Goal: Task Accomplishment & Management: Complete application form

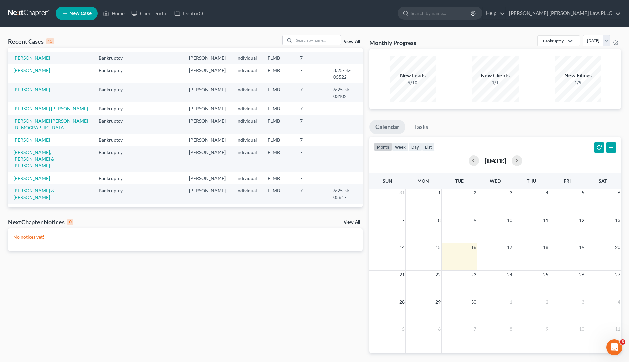
scroll to position [79, 0]
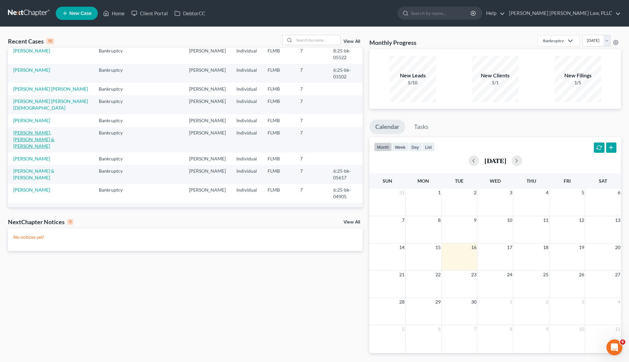
click at [40, 130] on link "[PERSON_NAME], [PERSON_NAME] & [PERSON_NAME]" at bounding box center [33, 139] width 41 height 19
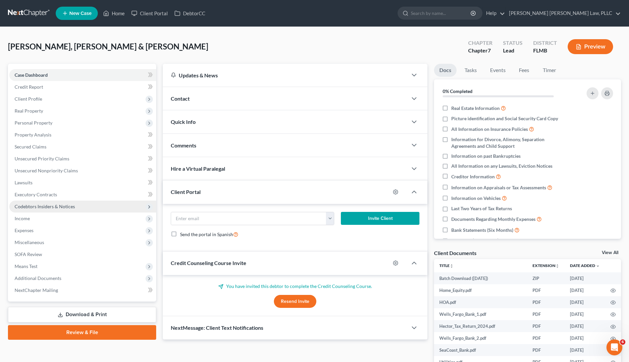
drag, startPoint x: 36, startPoint y: 218, endPoint x: 47, endPoint y: 211, distance: 13.5
click at [36, 218] on span "Income" at bounding box center [82, 218] width 147 height 12
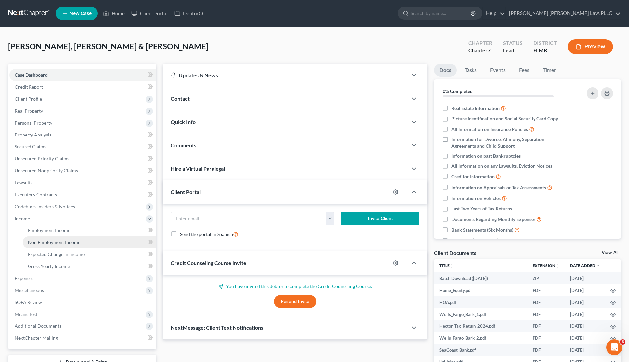
click at [75, 240] on span "Non Employment Income" at bounding box center [54, 242] width 52 height 6
click at [75, 239] on span "Non Employment Income" at bounding box center [54, 242] width 52 height 6
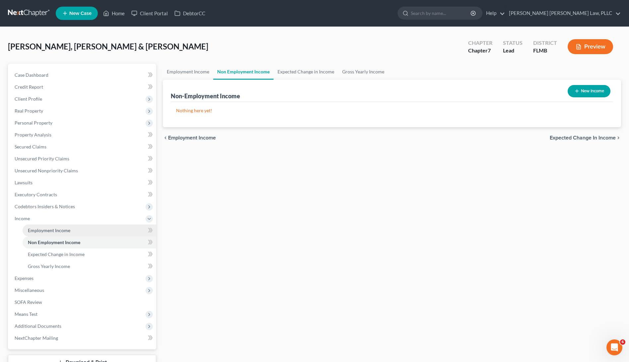
click at [72, 231] on link "Employment Income" at bounding box center [90, 230] width 134 height 12
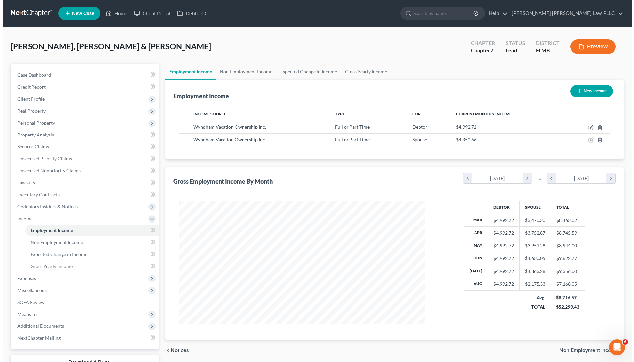
scroll to position [123, 259]
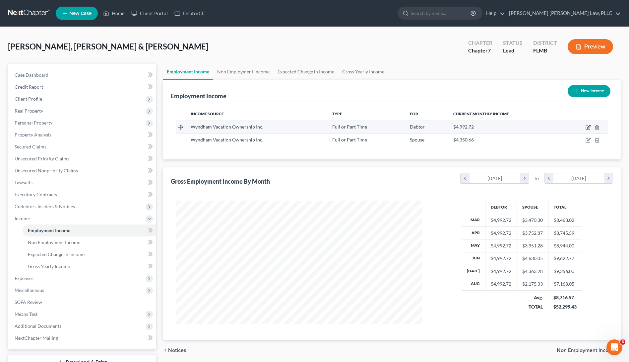
click at [587, 127] on icon "button" at bounding box center [588, 127] width 5 height 5
select select "0"
select select "9"
select select "1"
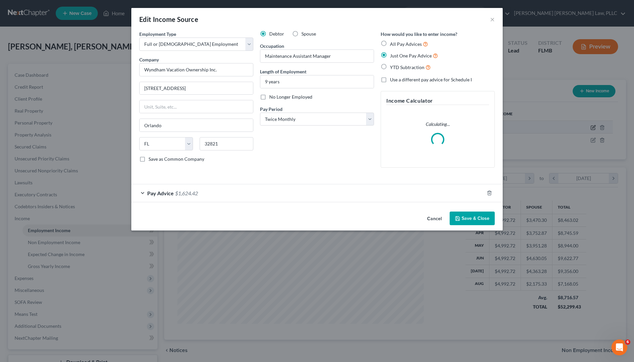
scroll to position [124, 262]
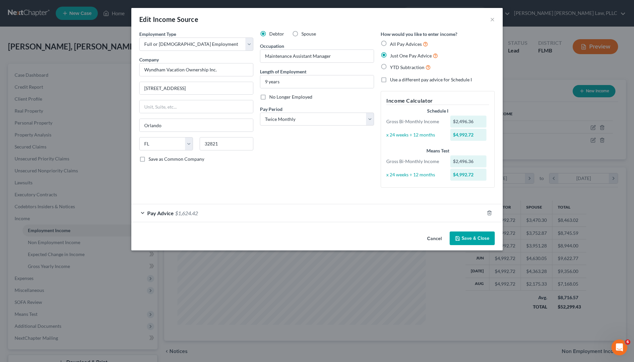
click at [157, 217] on div "Pay Advice $1,624.42" at bounding box center [307, 213] width 353 height 18
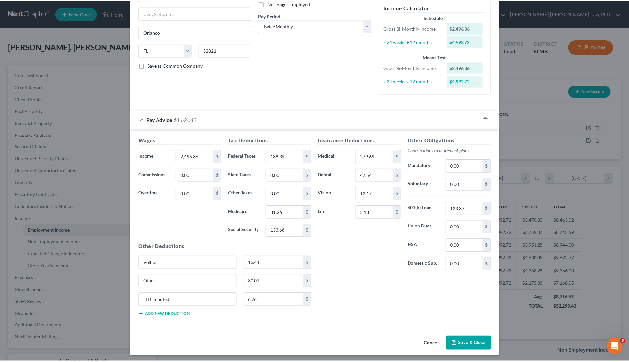
scroll to position [0, 0]
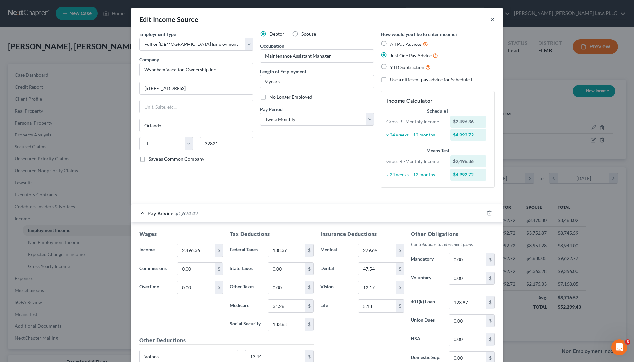
click at [492, 19] on button "×" at bounding box center [492, 19] width 5 height 8
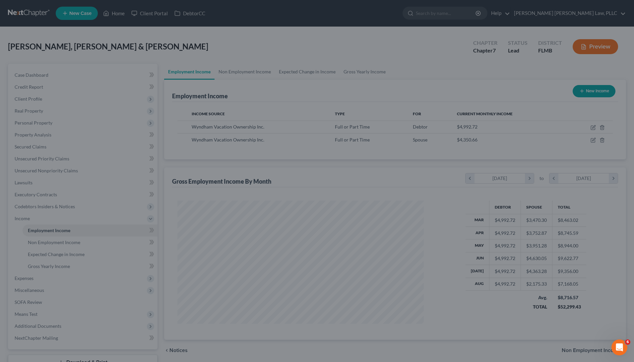
scroll to position [331712, 331575]
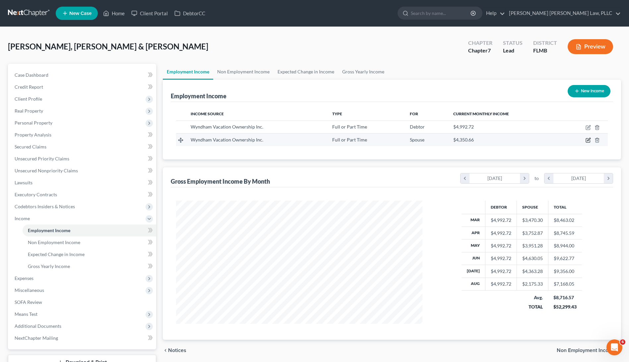
click at [588, 139] on icon "button" at bounding box center [588, 139] width 5 height 5
select select "0"
select select "9"
select select "1"
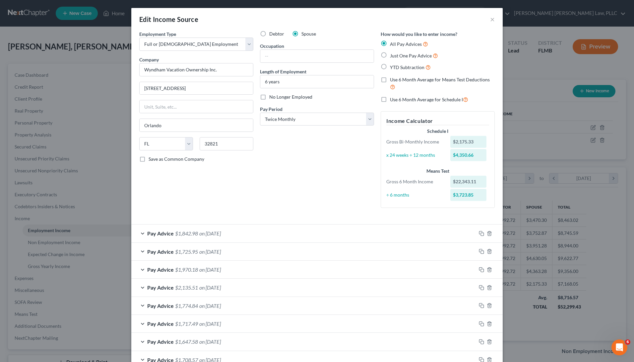
scroll to position [95, 0]
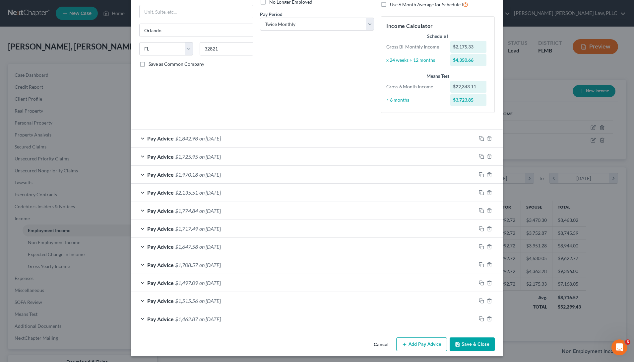
click at [406, 342] on button "Add Pay Advice" at bounding box center [422, 344] width 51 height 14
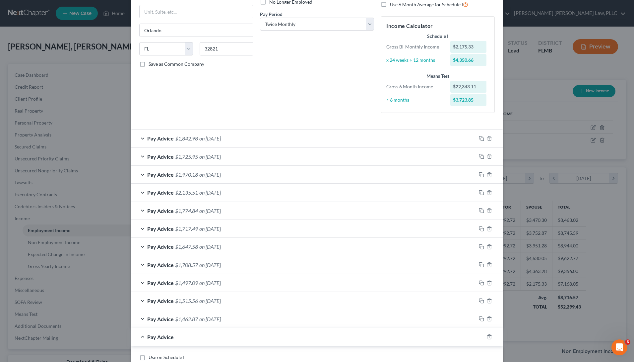
scroll to position [312, 0]
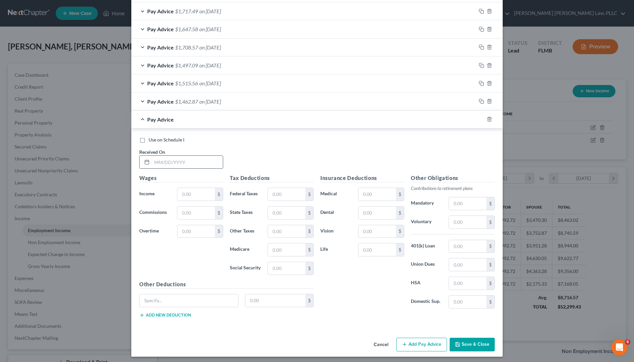
click at [196, 162] on input "text" at bounding box center [187, 162] width 71 height 13
type input "[DATE]"
click at [199, 192] on input "text" at bounding box center [196, 194] width 37 height 13
click at [204, 191] on input "1,902." at bounding box center [196, 194] width 37 height 13
type input "1,902.82"
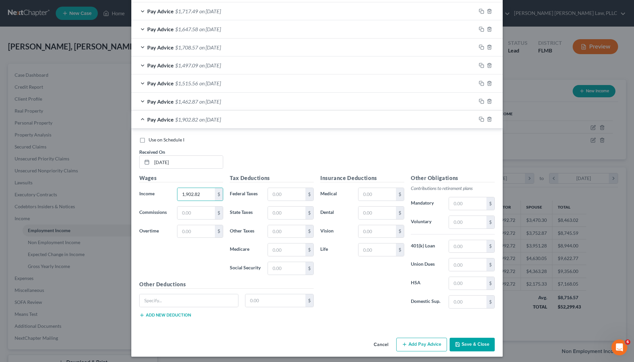
click at [420, 2] on div "Pay Advice $1,717.49 on [DATE]" at bounding box center [303, 11] width 345 height 18
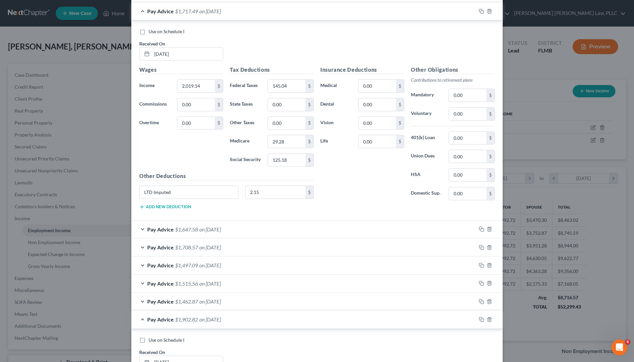
scroll to position [512, 0]
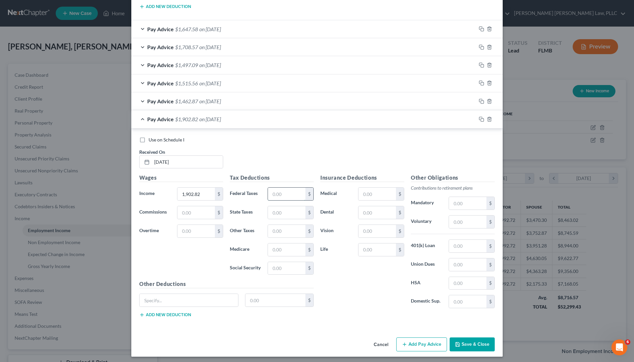
click at [281, 187] on input "text" at bounding box center [286, 193] width 37 height 13
type input "131.92"
click at [271, 270] on input "text" at bounding box center [286, 268] width 37 height 13
type input "118.41"
click at [283, 247] on input "text" at bounding box center [286, 249] width 37 height 13
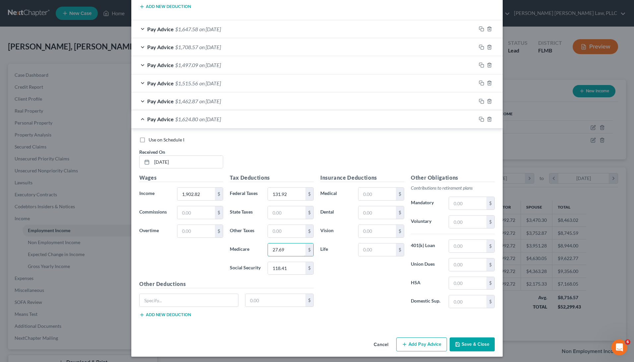
type input "27.69"
click at [191, 116] on span "$1,624.80" at bounding box center [186, 119] width 23 height 6
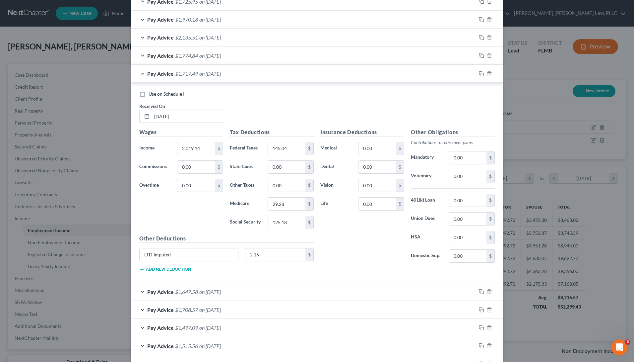
scroll to position [313, 0]
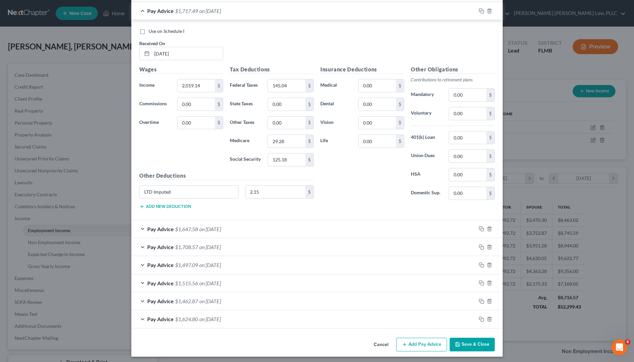
click at [268, 314] on div "Pay Advice $1,624.80 on [DATE]" at bounding box center [303, 319] width 345 height 18
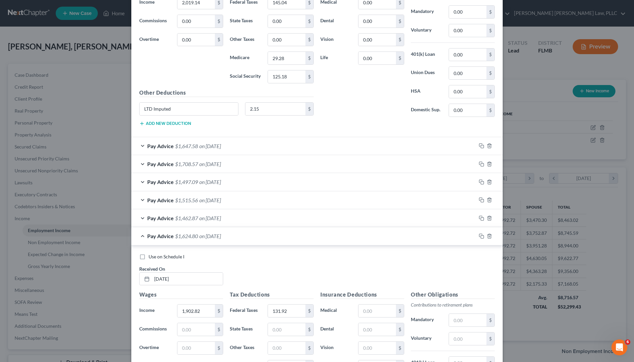
scroll to position [512, 0]
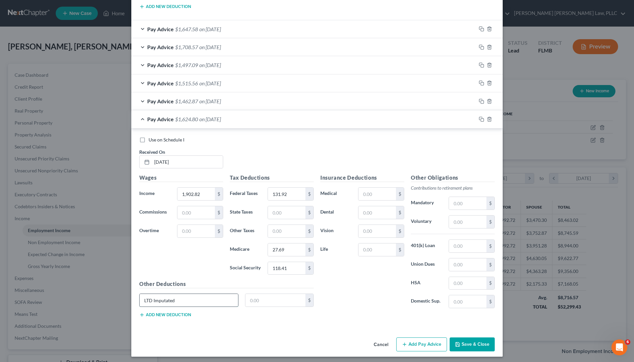
type input "LTD Imputated"
type input "2.15"
click at [441, 338] on button "Add Pay Advice" at bounding box center [422, 344] width 51 height 14
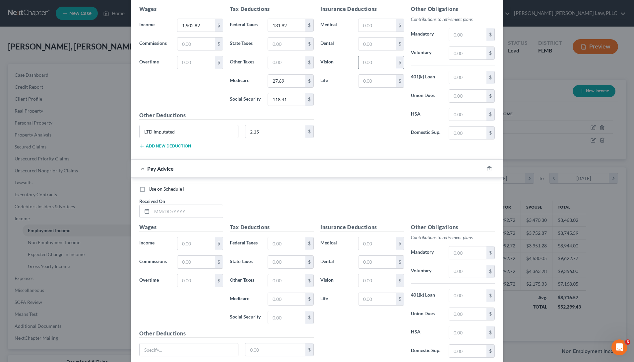
scroll to position [730, 0]
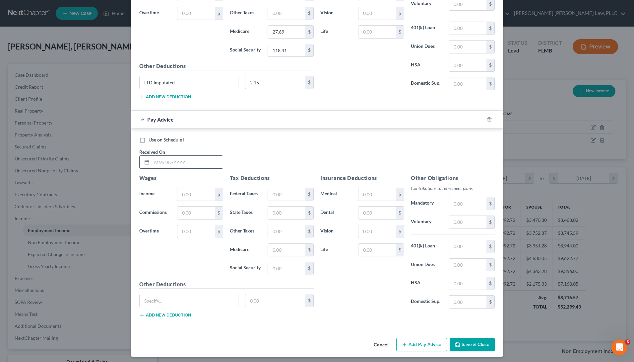
click at [199, 163] on input "text" at bounding box center [187, 162] width 71 height 13
type input "[DATE]"
click at [193, 188] on input "text" at bounding box center [196, 194] width 37 height 13
click at [204, 193] on input "2,049." at bounding box center [196, 194] width 37 height 13
type input "2,049.83"
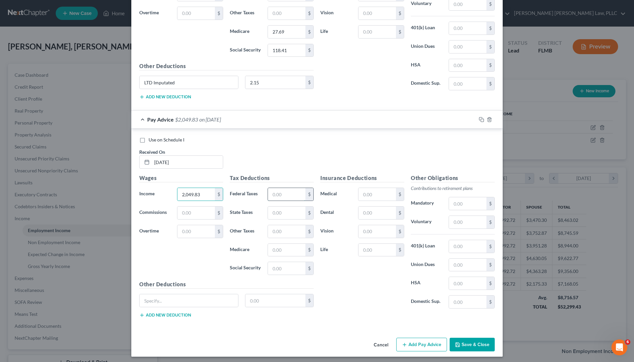
click at [279, 194] on input "text" at bounding box center [286, 194] width 37 height 13
type input "148.72"
drag, startPoint x: 280, startPoint y: 210, endPoint x: 289, endPoint y: 200, distance: 14.1
click at [290, 246] on input "text" at bounding box center [286, 250] width 37 height 13
type input "29.72"
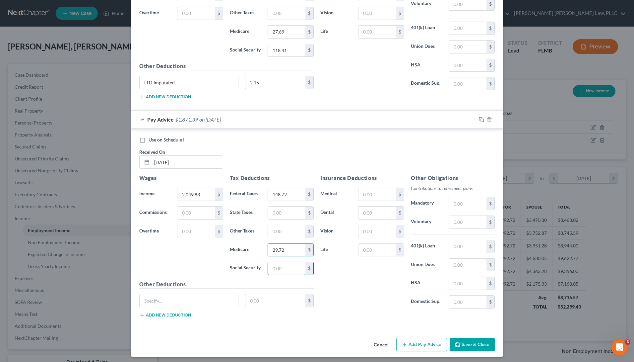
click at [286, 262] on input "text" at bounding box center [286, 268] width 37 height 13
type input "133.68"
type input "LTD Imputated"
type input "2.15"
click at [430, 340] on button "Add Pay Advice" at bounding box center [422, 344] width 51 height 14
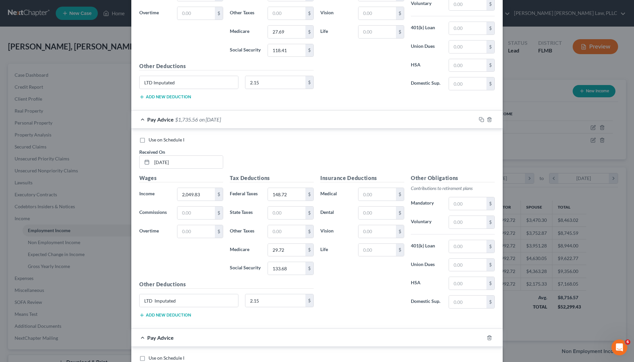
scroll to position [890, 0]
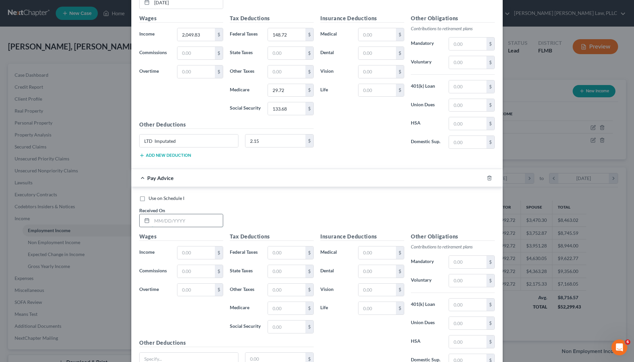
click at [188, 220] on input "text" at bounding box center [187, 220] width 71 height 13
type input "0912/2025"
type input "2,151.37"
click at [293, 248] on input "text" at bounding box center [286, 252] width 37 height 13
type input "160.90"
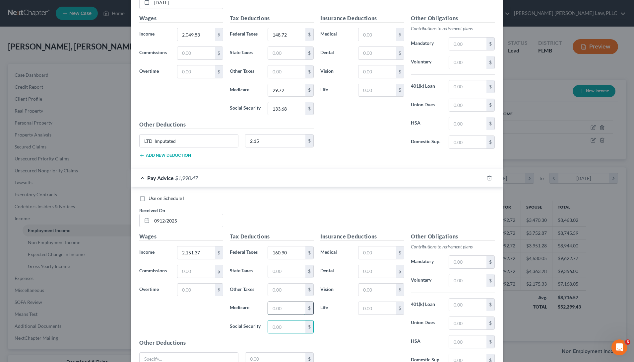
click at [274, 307] on input "text" at bounding box center [286, 308] width 37 height 13
type input "31.20"
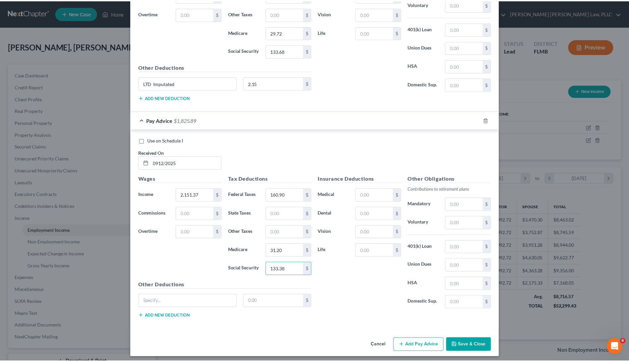
scroll to position [948, 0]
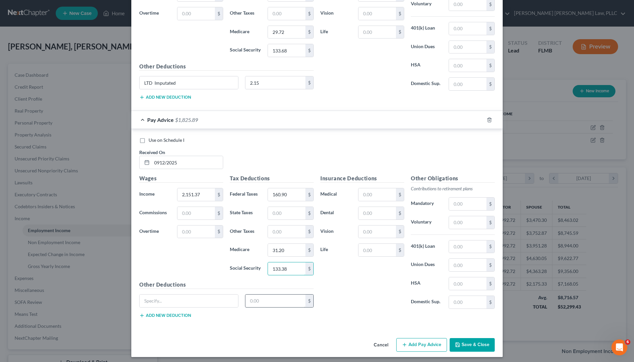
type input "133.38"
click at [285, 301] on input "text" at bounding box center [276, 300] width 60 height 13
type input "2.15"
type input "LTD Imputated"
click at [469, 335] on div "Cancel Add Pay Advice Save & Close" at bounding box center [317, 346] width 372 height 22
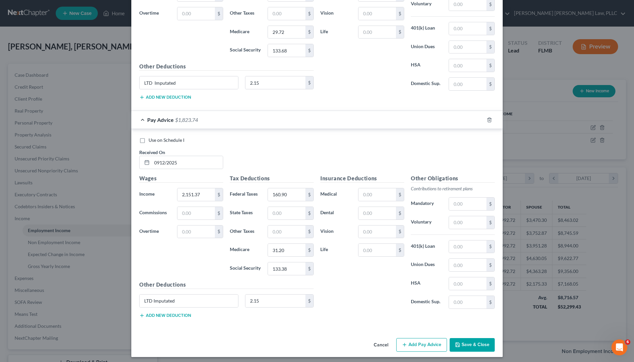
click at [469, 341] on button "Save & Close" at bounding box center [472, 345] width 45 height 14
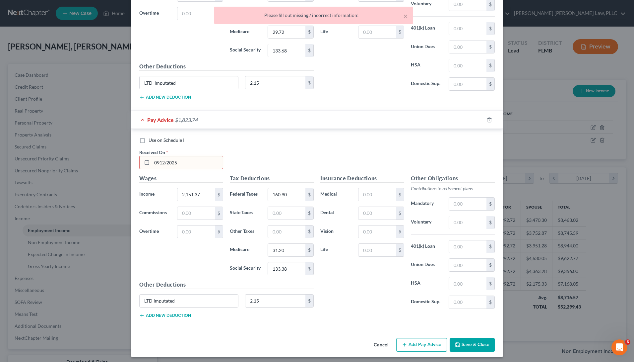
click at [157, 158] on input "0912/2025" at bounding box center [187, 162] width 71 height 13
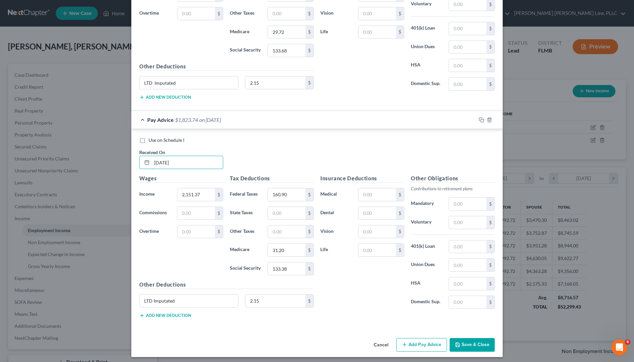
type input "[DATE]"
click at [463, 342] on button "Save & Close" at bounding box center [472, 345] width 45 height 14
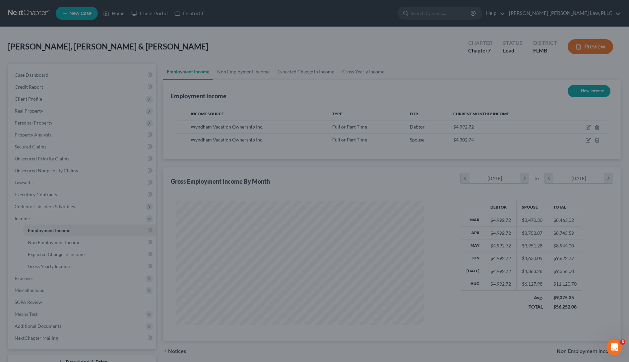
scroll to position [331712, 331575]
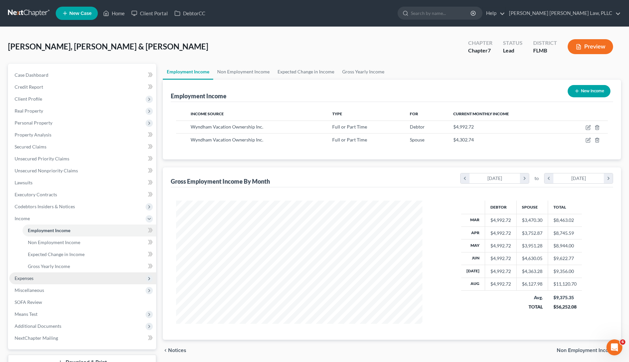
click at [37, 282] on span "Expenses" at bounding box center [82, 278] width 147 height 12
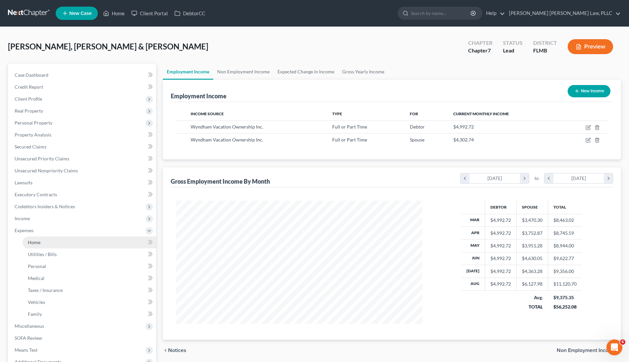
click at [98, 238] on link "Home" at bounding box center [90, 242] width 134 height 12
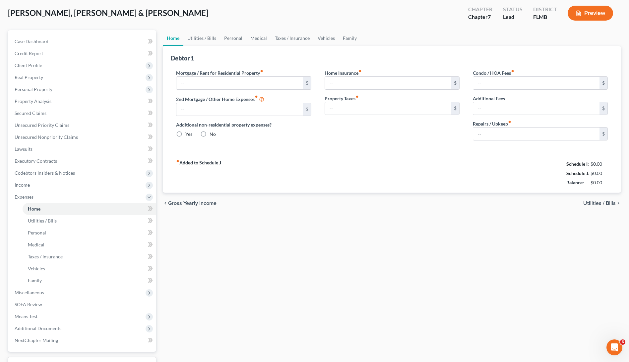
type input "1,654.05"
type input "0.00"
radio input "true"
type input "0.00"
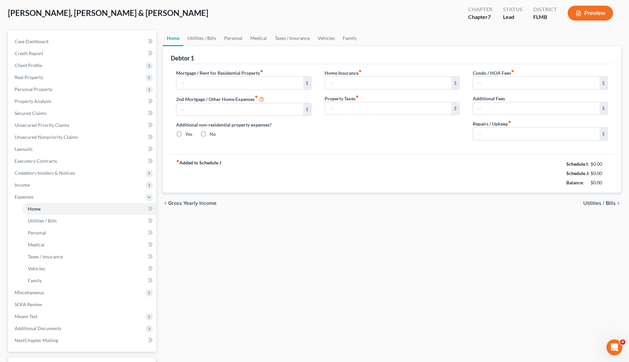
type input "50.33"
type input "0.00"
type input "150.00"
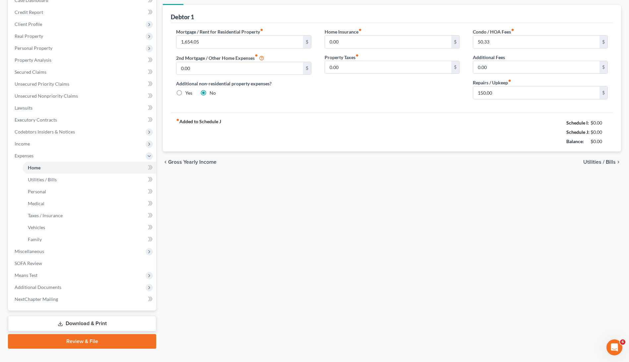
scroll to position [87, 0]
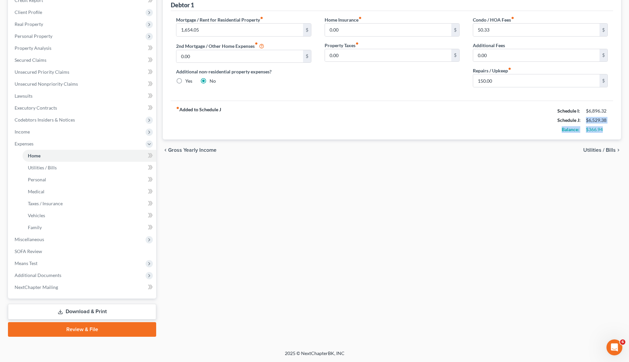
drag, startPoint x: 603, startPoint y: 132, endPoint x: 584, endPoint y: 117, distance: 23.6
click at [584, 117] on div "Schedule I: $6,896.32 Schedule J: $6,529.38 Balance: $366.94" at bounding box center [583, 120] width 50 height 28
click at [587, 130] on div "$366.94" at bounding box center [597, 129] width 22 height 7
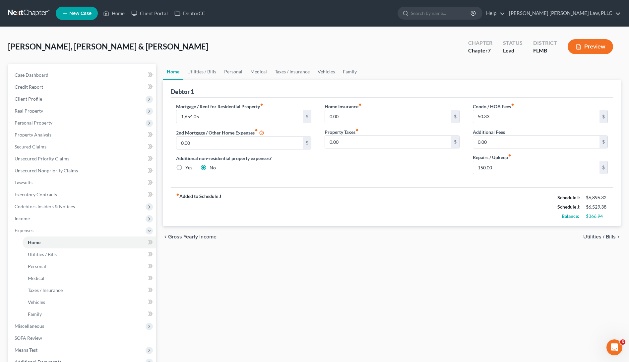
click at [33, 12] on link at bounding box center [29, 13] width 42 height 12
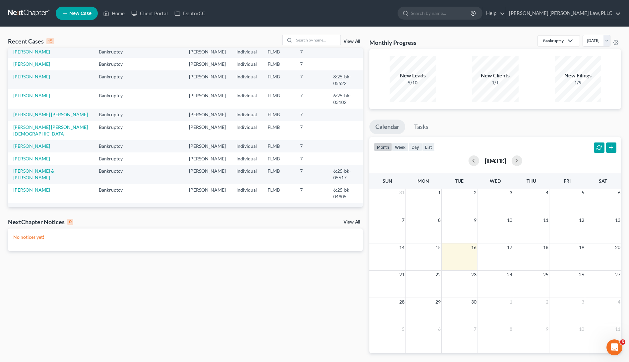
scroll to position [21, 0]
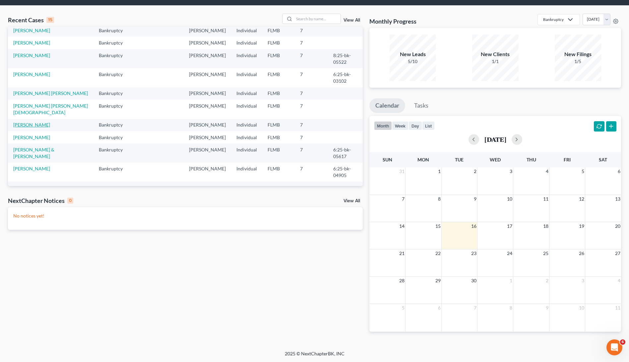
click at [33, 122] on link "[PERSON_NAME]" at bounding box center [31, 125] width 37 height 6
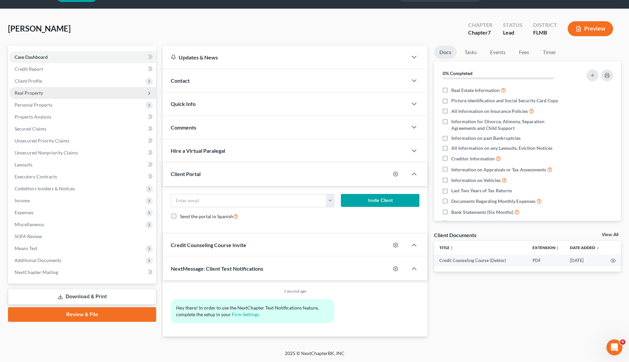
scroll to position [3, 0]
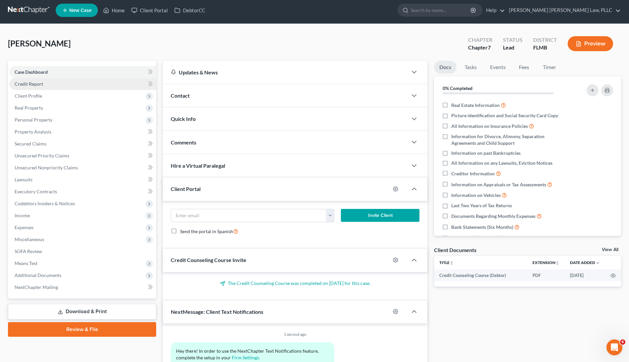
click at [80, 82] on link "Credit Report" at bounding box center [82, 84] width 147 height 12
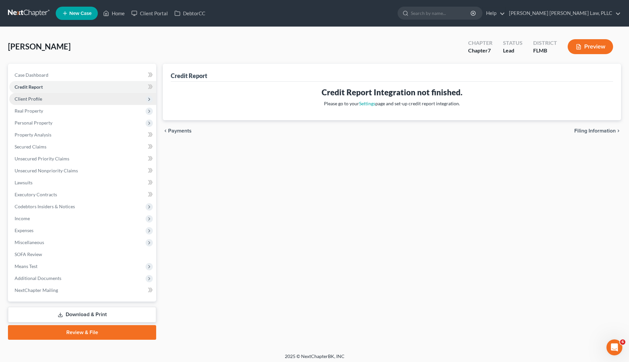
click at [79, 97] on span "Client Profile" at bounding box center [82, 99] width 147 height 12
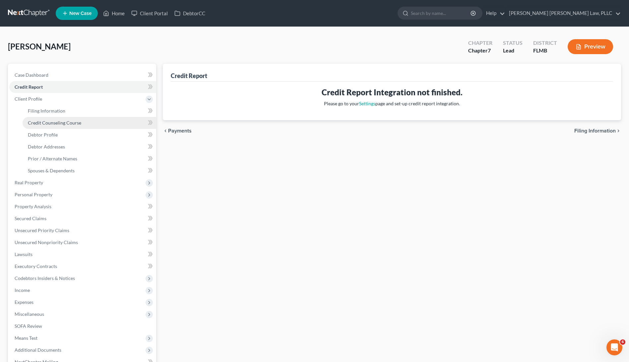
click at [81, 117] on link "Credit Counseling Course" at bounding box center [90, 123] width 134 height 12
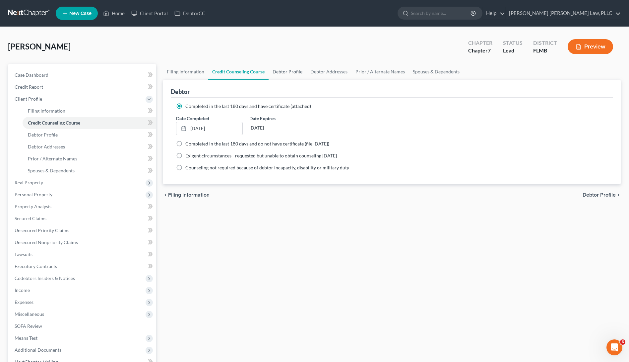
click at [291, 74] on link "Debtor Profile" at bounding box center [288, 72] width 38 height 16
select select "0"
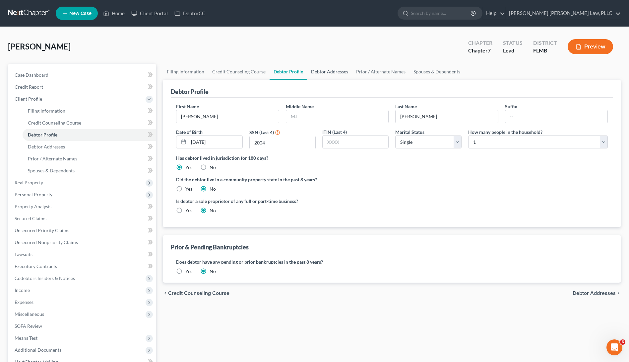
click at [328, 74] on link "Debtor Addresses" at bounding box center [329, 72] width 45 height 16
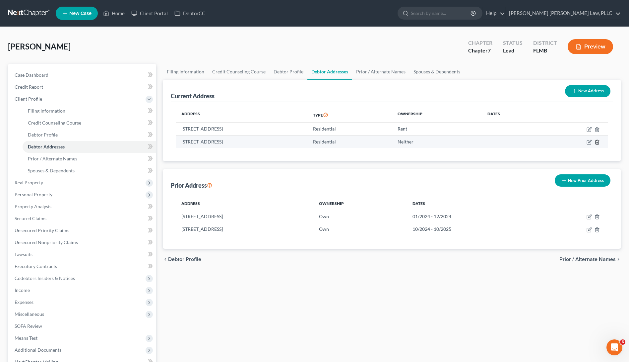
click at [595, 141] on icon "button" at bounding box center [597, 141] width 5 height 5
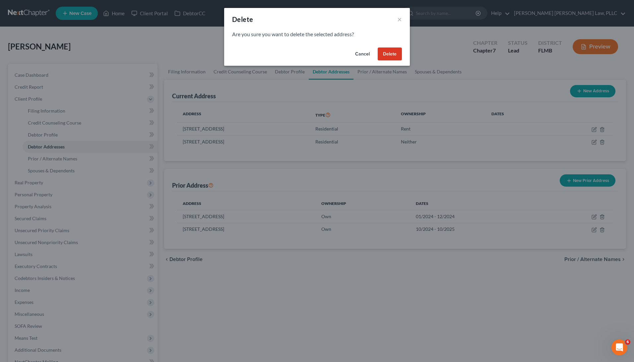
click at [393, 55] on button "Delete" at bounding box center [390, 53] width 24 height 13
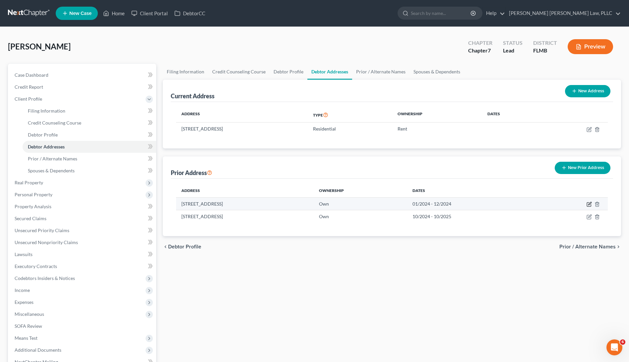
click at [588, 202] on icon "button" at bounding box center [589, 203] width 5 height 5
select select "9"
select select "4"
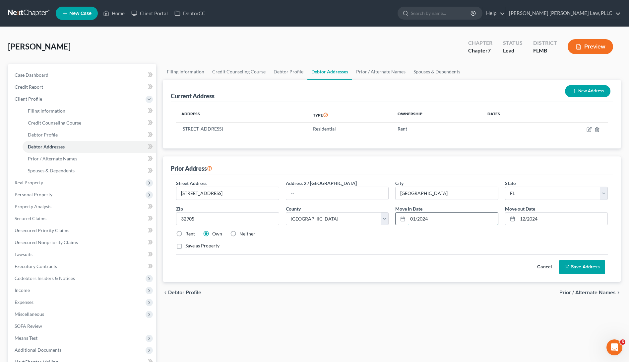
drag, startPoint x: 443, startPoint y: 219, endPoint x: 407, endPoint y: 218, distance: 35.8
click at [407, 218] on div "01/2024" at bounding box center [447, 218] width 103 height 13
type input "06/2019"
click at [541, 213] on input "12/2024" at bounding box center [563, 218] width 90 height 13
drag, startPoint x: 544, startPoint y: 217, endPoint x: 523, endPoint y: 212, distance: 21.5
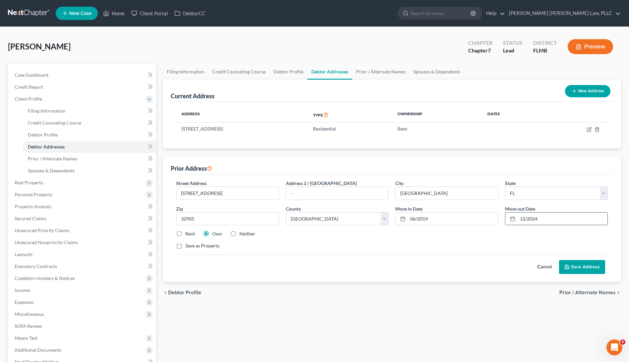
click at [524, 213] on input "12/2024" at bounding box center [563, 218] width 90 height 13
type input "10/2024"
click at [586, 270] on button "Save Address" at bounding box center [582, 267] width 46 height 14
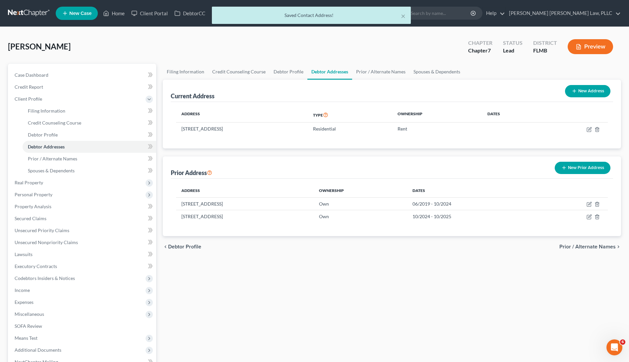
scroll to position [75, 0]
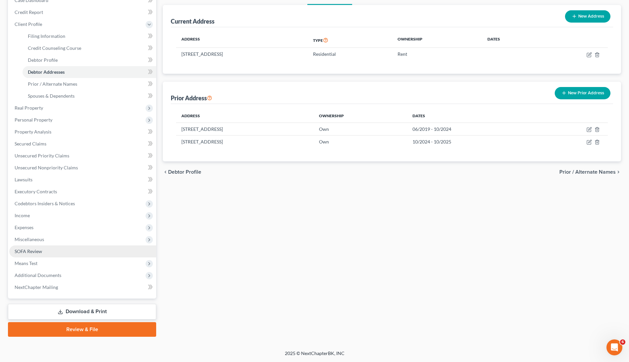
click at [105, 253] on link "SOFA Review" at bounding box center [82, 251] width 147 height 12
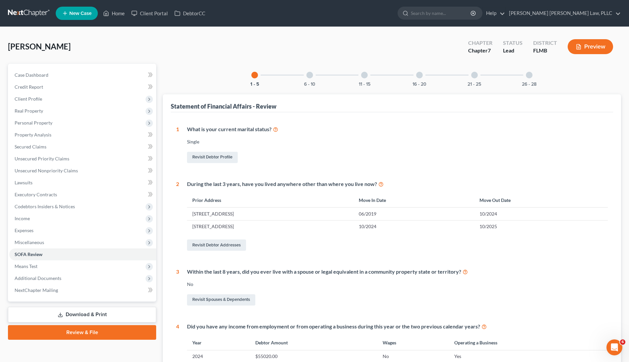
click at [313, 81] on div "6 - 10" at bounding box center [310, 75] width 23 height 23
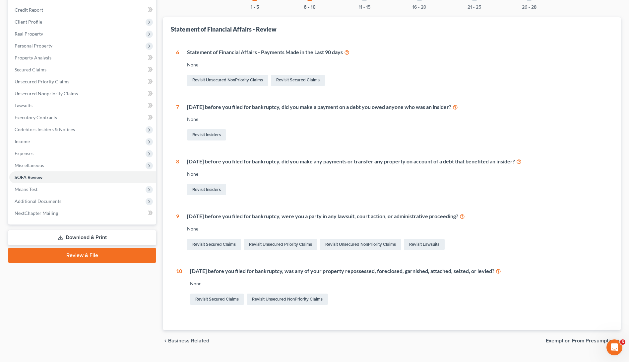
scroll to position [90, 0]
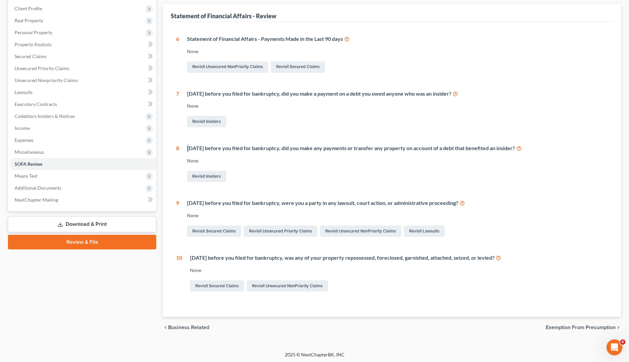
drag, startPoint x: 193, startPoint y: 145, endPoint x: 329, endPoint y: 140, distance: 135.5
click at [329, 140] on div "6 Statement of Financial Affairs - Payments Made in the Last 90 days None Revis…" at bounding box center [392, 164] width 432 height 258
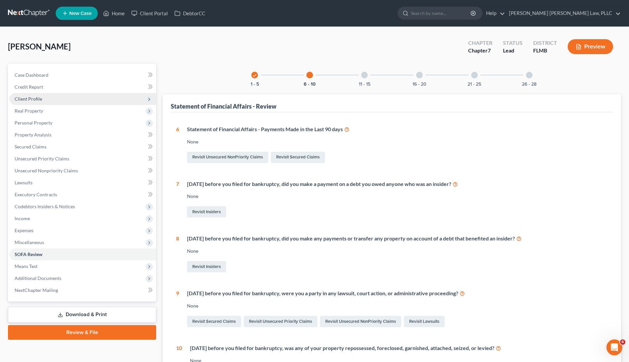
click at [97, 95] on span "Client Profile" at bounding box center [82, 99] width 147 height 12
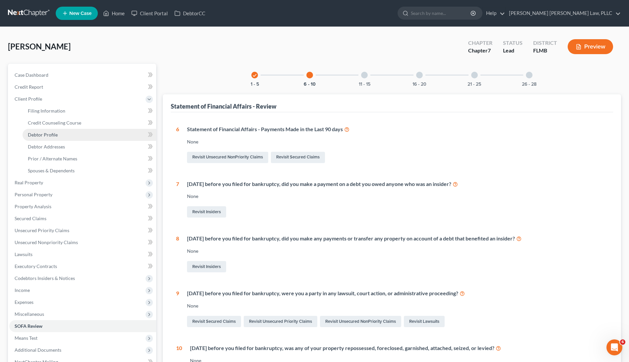
click at [88, 136] on link "Debtor Profile" at bounding box center [90, 135] width 134 height 12
select select "0"
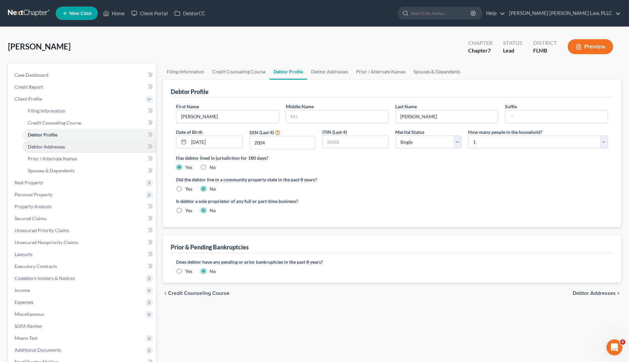
click at [85, 144] on link "Debtor Addresses" at bounding box center [90, 147] width 134 height 12
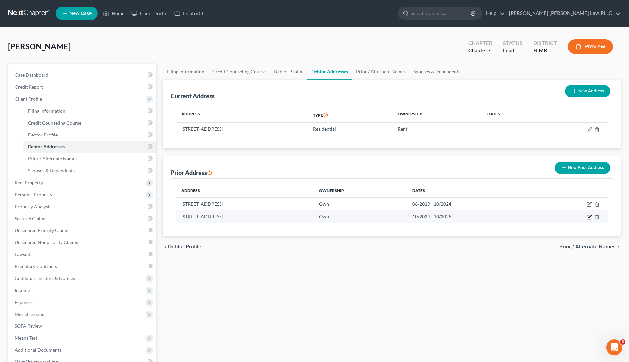
click at [590, 216] on icon "button" at bounding box center [589, 216] width 5 height 5
select select "9"
select select "4"
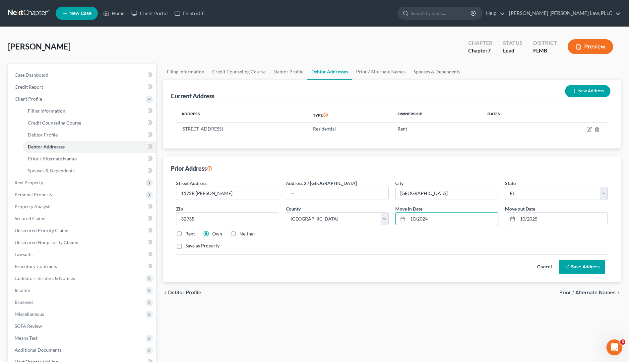
drag, startPoint x: 463, startPoint y: 218, endPoint x: 375, endPoint y: 210, distance: 88.2
click at [375, 210] on div "Street Address * 1172B Jasmine St Address 2 / PO Box City * Melbourne State * S…" at bounding box center [392, 217] width 439 height 75
type input "10/2024"
drag, startPoint x: 543, startPoint y: 220, endPoint x: 509, endPoint y: 227, distance: 34.8
click at [509, 227] on div "Street Address * 1172B Jasmine St Address 2 / PO Box City * Melbourne State * S…" at bounding box center [392, 217] width 439 height 75
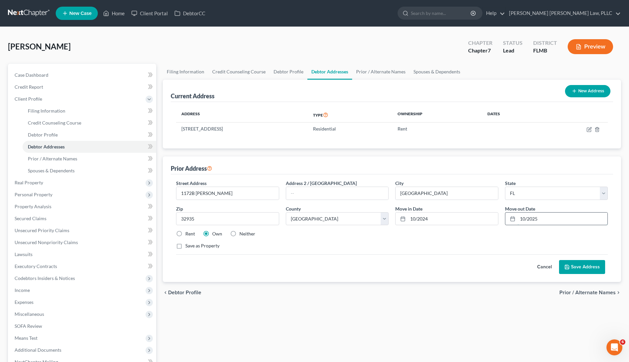
drag, startPoint x: 552, startPoint y: 216, endPoint x: 521, endPoint y: 218, distance: 31.6
click at [521, 218] on input "10/2025" at bounding box center [563, 218] width 90 height 13
type input "03/2025"
click at [590, 263] on button "Save Address" at bounding box center [582, 267] width 46 height 14
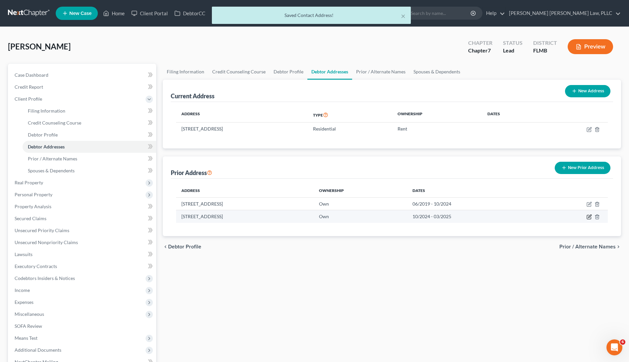
click at [589, 216] on icon "button" at bounding box center [589, 216] width 5 height 5
select select "9"
select select "4"
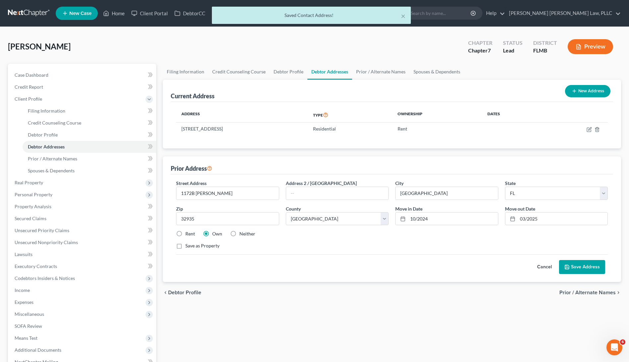
click at [185, 234] on label "Rent" at bounding box center [190, 233] width 10 height 7
click at [188, 234] on input "Rent" at bounding box center [190, 232] width 4 height 4
radio input "true"
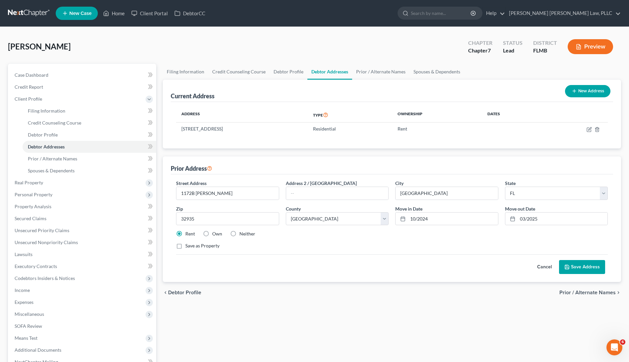
click at [580, 267] on button "Save Address" at bounding box center [582, 267] width 46 height 14
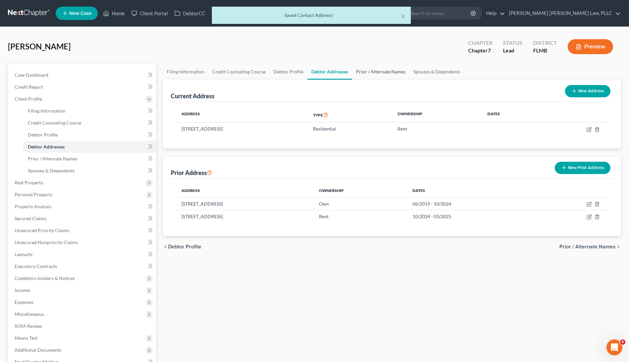
click at [379, 74] on link "Prior / Alternate Names" at bounding box center [380, 72] width 57 height 16
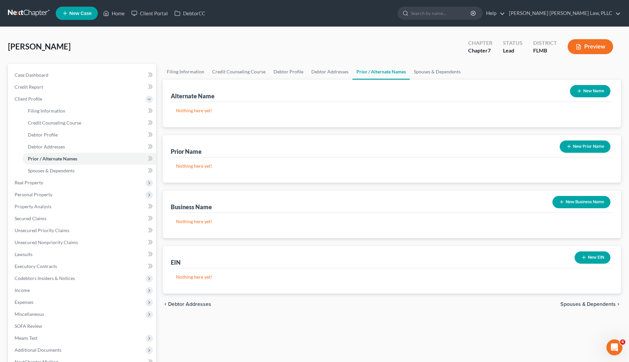
click at [568, 148] on icon "button" at bounding box center [569, 146] width 5 height 5
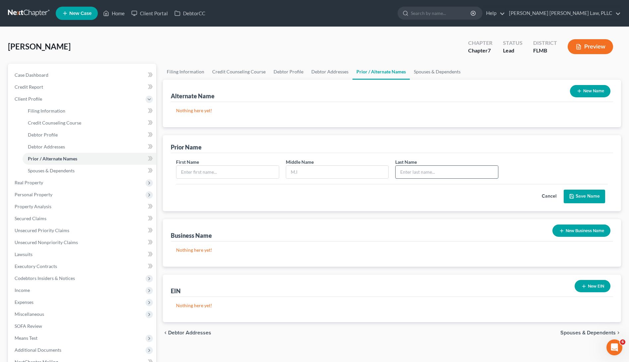
click at [435, 175] on input "text" at bounding box center [447, 172] width 102 height 13
type input "Pariso"
click at [270, 177] on input "text" at bounding box center [228, 172] width 102 height 13
type input "Tara"
click at [571, 197] on polyline "submit" at bounding box center [572, 197] width 2 height 2
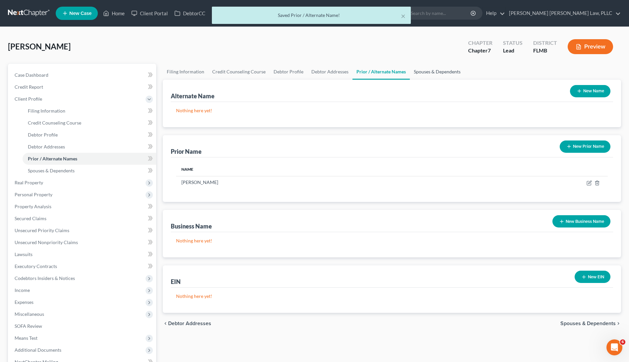
click at [442, 67] on link "Spouses & Dependents" at bounding box center [437, 72] width 55 height 16
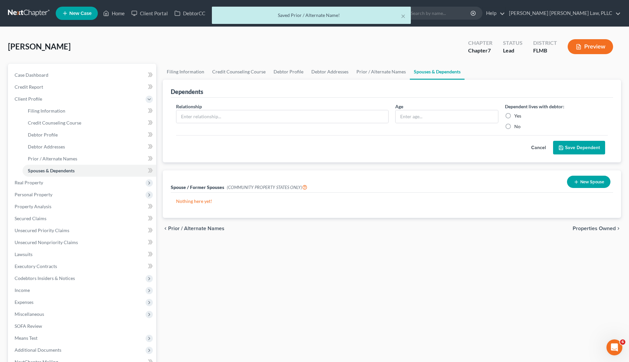
click at [519, 130] on div "Relationship * Age Dependent lives with debtor: Yes No" at bounding box center [392, 119] width 439 height 32
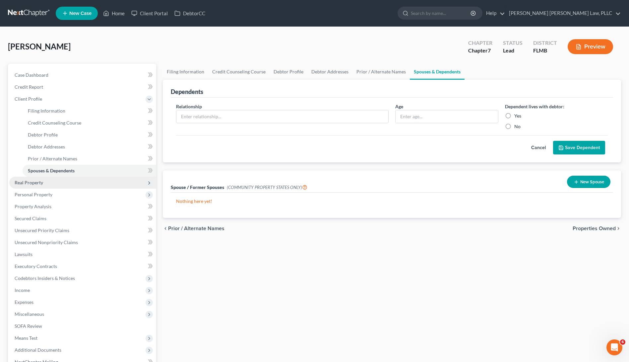
click at [30, 182] on span "Real Property" at bounding box center [29, 183] width 29 height 6
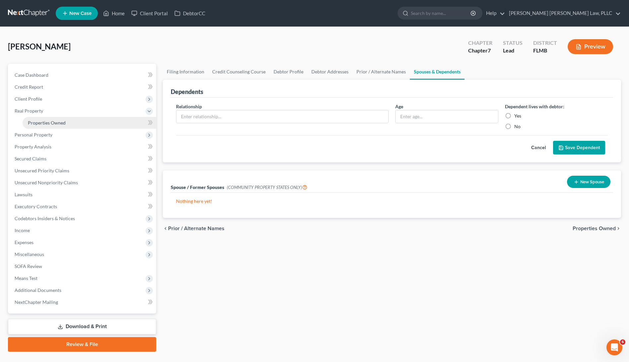
click at [57, 122] on span "Properties Owned" at bounding box center [47, 123] width 38 height 6
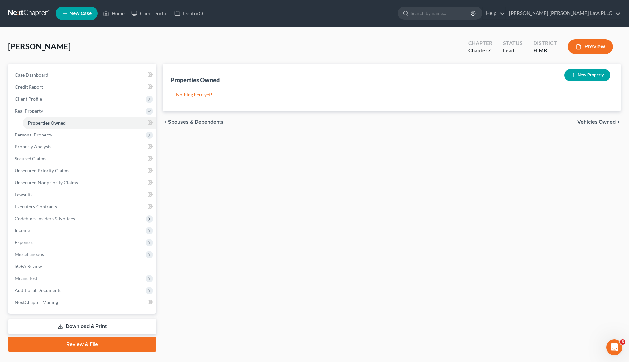
click at [570, 76] on button "New Property" at bounding box center [588, 75] width 46 height 12
select select "9"
select select "4"
select select "0"
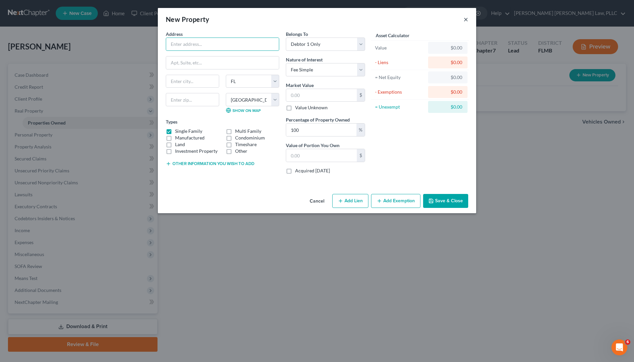
click at [467, 19] on button "×" at bounding box center [466, 19] width 5 height 8
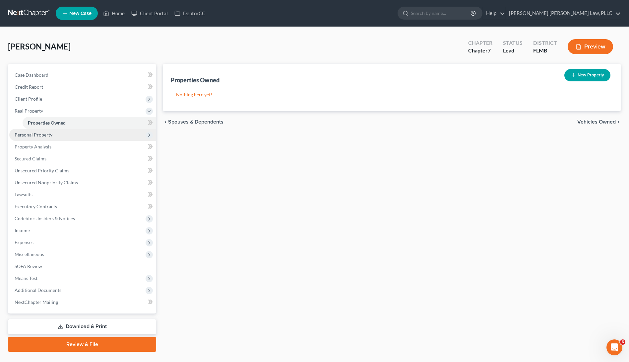
click at [56, 134] on span "Personal Property" at bounding box center [82, 135] width 147 height 12
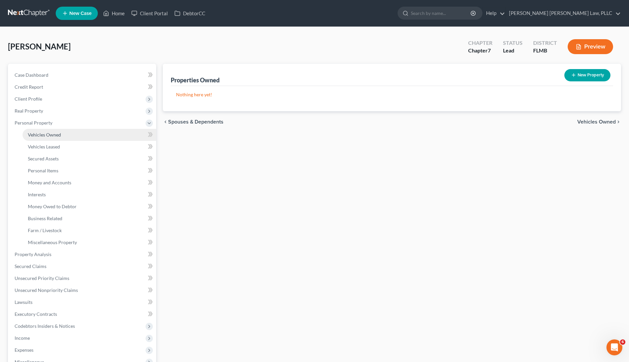
click at [122, 134] on link "Vehicles Owned" at bounding box center [90, 135] width 134 height 12
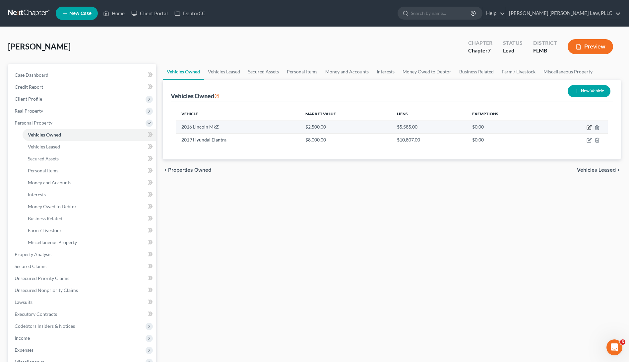
click at [588, 128] on icon "button" at bounding box center [589, 128] width 4 height 4
select select "0"
select select "10"
select select "3"
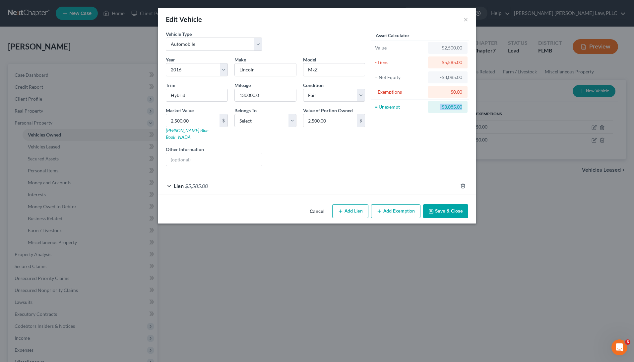
drag, startPoint x: 439, startPoint y: 105, endPoint x: 456, endPoint y: 116, distance: 20.7
click at [456, 116] on div "Asset Calculator Value $2,500.00 - Liens $5,585.00 = Net Equity -$3,085.00 - Ex…" at bounding box center [420, 101] width 103 height 141
click at [442, 136] on div "Asset Calculator Value $2,500.00 - Liens $5,585.00 = Net Equity -$3,085.00 - Ex…" at bounding box center [420, 101] width 103 height 141
select select "0"
click at [309, 146] on div "Liens Select" at bounding box center [317, 156] width 103 height 20
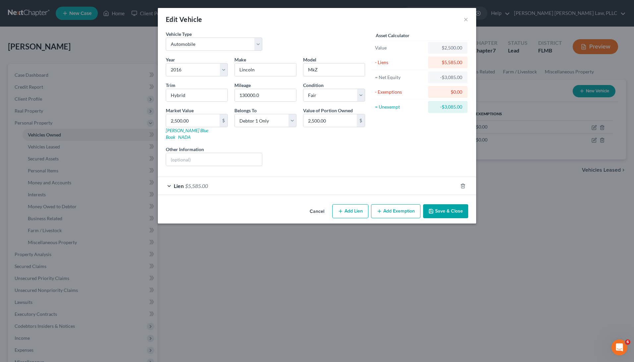
click at [442, 205] on button "Save & Close" at bounding box center [445, 211] width 45 height 14
click at [181, 183] on span "Lien" at bounding box center [179, 186] width 10 height 6
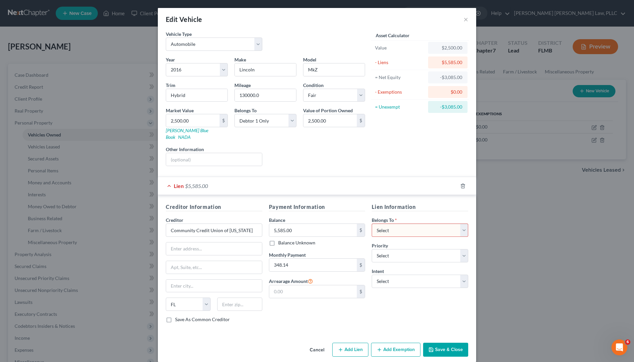
select select "3"
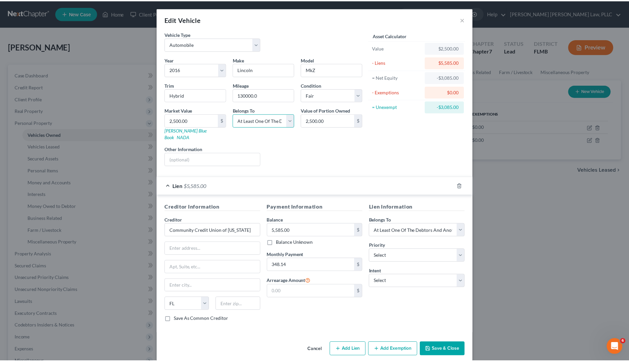
scroll to position [1, 0]
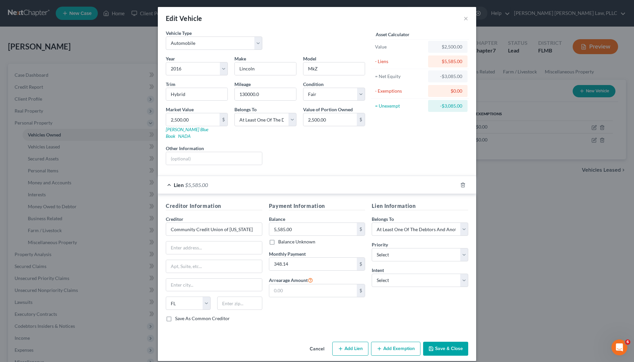
click at [443, 341] on button "Save & Close" at bounding box center [445, 348] width 45 height 14
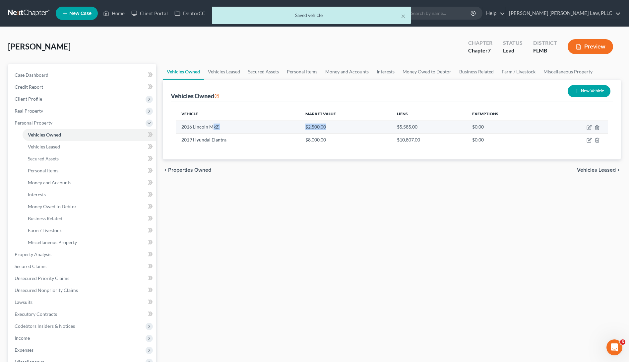
drag, startPoint x: 215, startPoint y: 126, endPoint x: 373, endPoint y: 127, distance: 158.3
click at [373, 127] on tr "2016 Lincoln MkZ $2,500.00 $5,585.00 $0.00" at bounding box center [392, 126] width 432 height 13
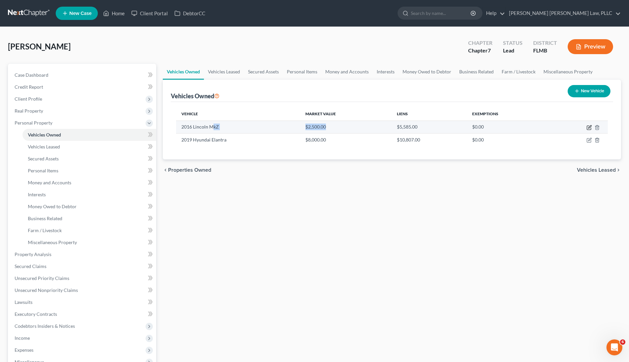
click at [590, 128] on icon "button" at bounding box center [589, 127] width 5 height 5
select select "0"
select select "10"
select select "3"
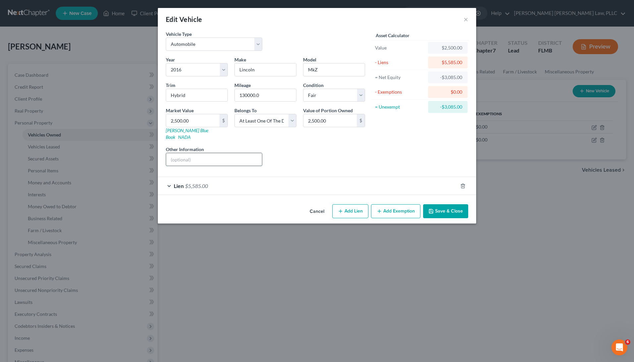
click at [186, 153] on input "text" at bounding box center [214, 159] width 96 height 13
paste input "VIN: 3LN6L2LU5GR625592 Style / Body: Sedan 4DEngine: 2.0L I4 SMPI Gas/Electric …"
type input "VIN: 3LN6L2LU5GR625592 Style / Body: Sedan 4DEngine: 2.0L I4 SMPI Gas/Electric …"
drag, startPoint x: 195, startPoint y: 119, endPoint x: 120, endPoint y: 119, distance: 75.3
click at [120, 119] on div "Edit Vehicle × Vehicle Type Select Automobile Truck Trailer Watercraft Aircraft…" at bounding box center [317, 181] width 634 height 362
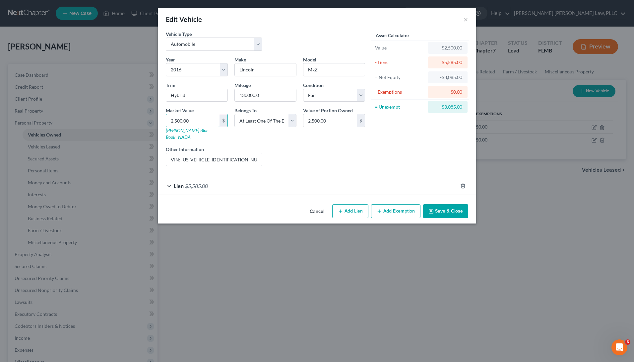
type input "4"
type input "4.00"
type input "42"
type input "42.00"
type input "425"
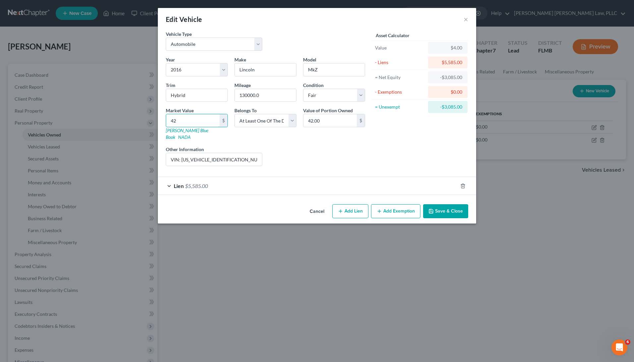
type input "425.00"
type input "4250"
type input "4,250.00"
type input "4,250"
click at [405, 145] on div "Asset Calculator Value $4,250.00 - Liens $5,585.00 = Net Equity -$5,581.00 - Ex…" at bounding box center [420, 101] width 103 height 141
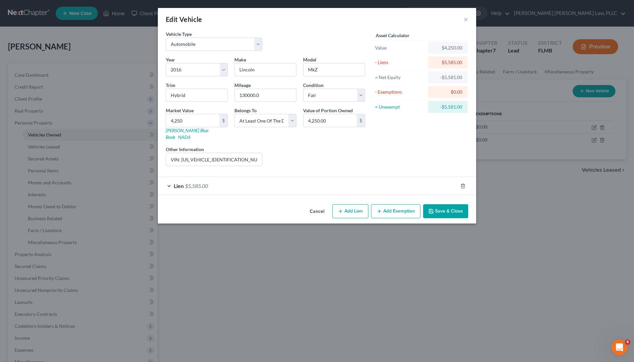
click at [454, 207] on button "Save & Close" at bounding box center [445, 211] width 45 height 14
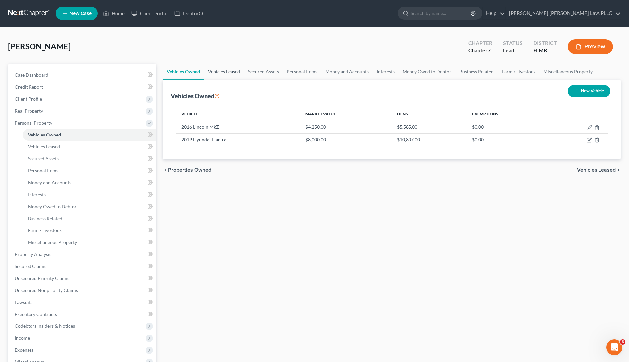
click at [209, 72] on link "Vehicles Leased" at bounding box center [224, 72] width 40 height 16
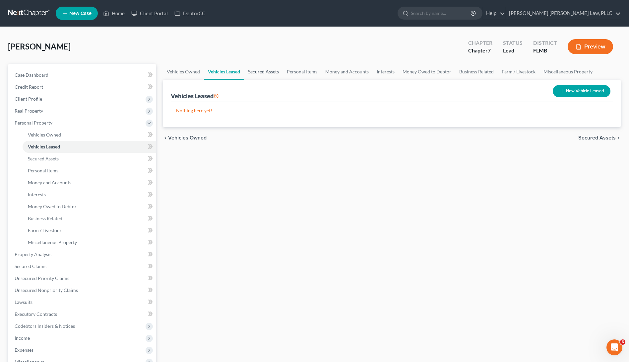
click at [257, 70] on link "Secured Assets" at bounding box center [263, 72] width 39 height 16
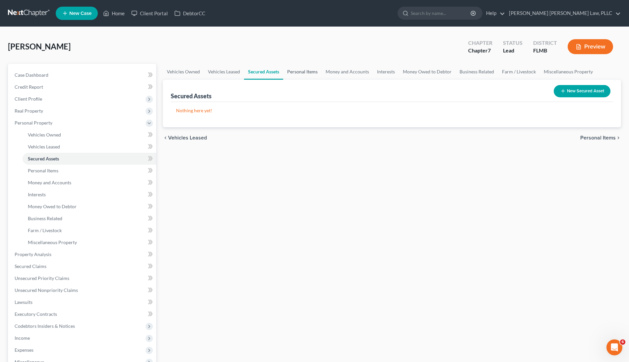
click at [293, 71] on link "Personal Items" at bounding box center [302, 72] width 38 height 16
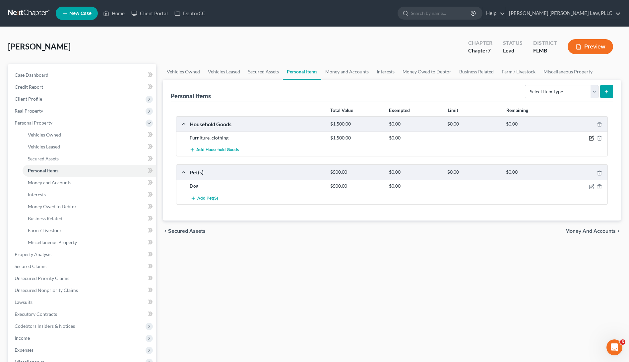
click at [591, 138] on icon "button" at bounding box center [591, 137] width 5 height 5
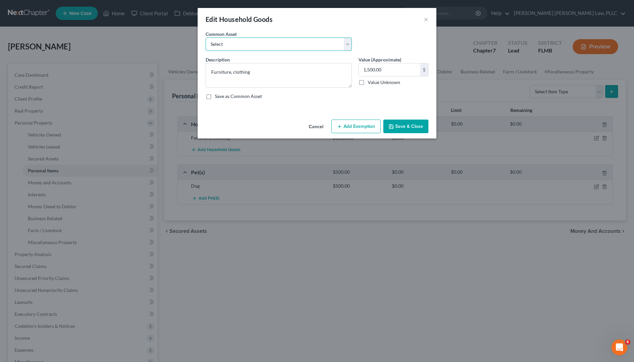
select select "0"
type textarea "(3 ) Sofas, (1) TV Stand, (1 ) Dresser, (1 ) Computer Desk, (3) Beds, (2) Night…"
type input "250.00"
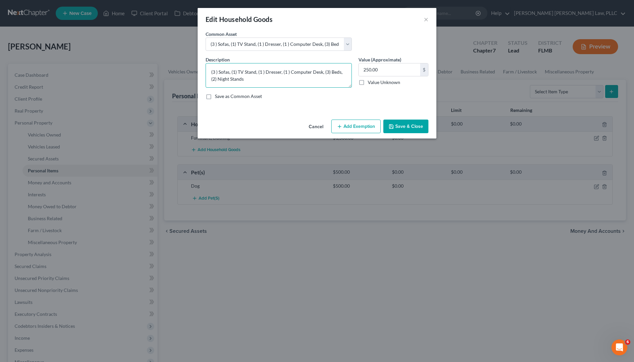
click at [216, 72] on textarea "(3 ) Sofas, (1) TV Stand, (1 ) Dresser, (1 ) Computer Desk, (3) Beds, (2) Night…" at bounding box center [279, 75] width 146 height 25
click at [225, 70] on textarea "() Sofas, (1) TV Stand, (1 ) Dresser, (1 ) Computer Desk, (3) Beds, (2) Night S…" at bounding box center [279, 75] width 146 height 25
click at [222, 71] on textarea "() Sofas, (1) TV Stand, (1 ) Dresser, (1 ) Computer Desk, (3) Beds, (2) Night S…" at bounding box center [279, 75] width 146 height 25
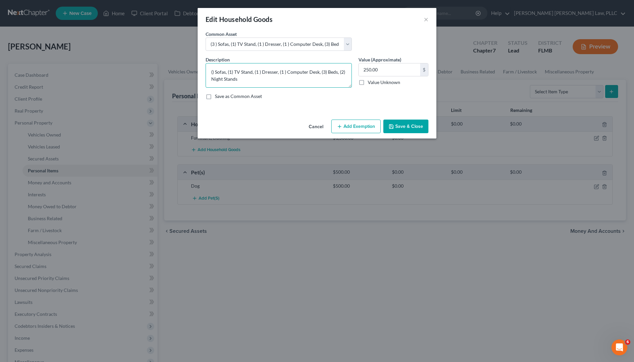
click at [223, 72] on textarea "() Sofas, (1) TV Stand, (1 ) Dresser, (1 ) Computer Desk, (3) Beds, (2) Night S…" at bounding box center [279, 75] width 146 height 25
click at [219, 71] on textarea "() Sofas, (1) TV Stand, (1 ) Dresser, (1 ) Computer Desk, (3) Beds, (2) Night S…" at bounding box center [279, 75] width 146 height 25
click at [222, 71] on textarea "() Recliners, (1) TV Stand, (1 ) Dresser, (1 ) Computer Desk, (3) Beds, (2) Nig…" at bounding box center [279, 75] width 146 height 25
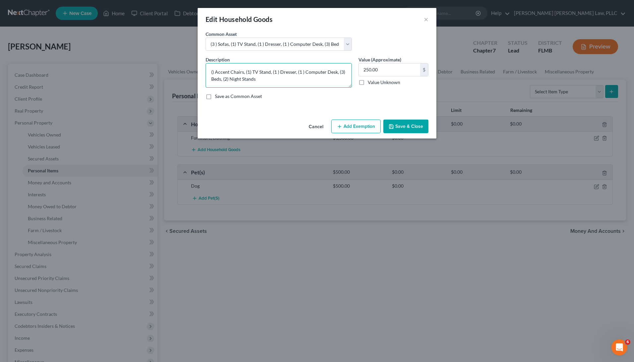
click at [213, 72] on textarea "() Accent Chairs, (1) TV Stand, (1 ) Dresser, (1 ) Computer Desk, (3) Beds, (2)…" at bounding box center [279, 75] width 146 height 25
click at [241, 74] on textarea "(2) Accent Chairs, (1) TV Stand, (1 ) Dresser, (1 ) Computer Desk, (3) Beds, (2…" at bounding box center [279, 75] width 146 height 25
click at [252, 72] on textarea "(2) Accent Chairs, (1) TV Stand, (1 ) Dresser, (1 ) Computer Desk, (3) Beds, (2…" at bounding box center [279, 75] width 146 height 25
click at [257, 74] on textarea "(2) Accent Chairs, (1) TV Stand, (1 ) Dresser, (1 ) Computer Desk, (3) Beds, (2…" at bounding box center [279, 75] width 146 height 25
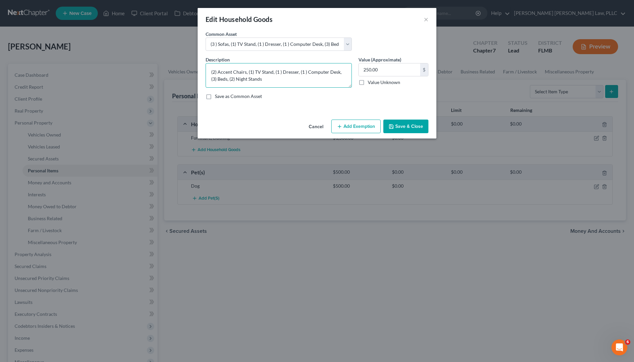
click at [257, 74] on textarea "(2) Accent Chairs, (1) TV Stand, (1 ) Dresser, (1 ) Computer Desk, (3) Beds, (2…" at bounding box center [279, 75] width 146 height 25
click at [261, 77] on textarea "(2) Accent Chairs, (1) TV Stand, (1 ) Dresser, (1 ) Computer Desk, (3) Beds, (2…" at bounding box center [279, 75] width 146 height 25
drag, startPoint x: 272, startPoint y: 70, endPoint x: 248, endPoint y: 69, distance: 24.6
click at [248, 69] on textarea "(2) Accent Chairs, (1) TV Stand, (1 ) Dresser, (1 ) Computer Desk, (3) Beds, (2…" at bounding box center [279, 75] width 146 height 25
click at [251, 72] on textarea "(2) Accent Chairs, (1 ) Dresser, (1 ) Computer Desk, (3) Beds, (2) Night Stands" at bounding box center [279, 75] width 146 height 25
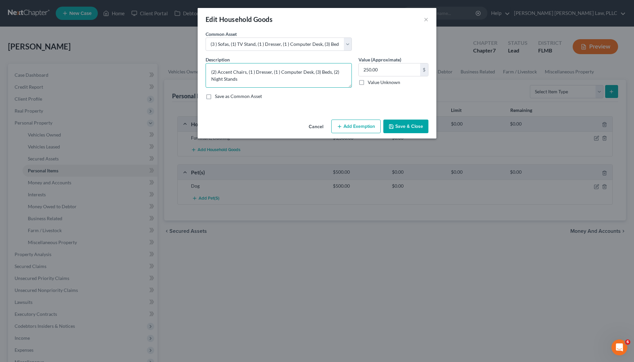
click at [258, 72] on textarea "(2) Accent Chairs, (1 ) Dresser, (1 ) Computer Desk, (3) Beds, (2) Night Stands" at bounding box center [279, 75] width 146 height 25
click at [224, 72] on textarea "(2) Accent Chairs, (1 ) Dresser, (1 ) Computer Desk, (3) Beds, (2) Night Stands" at bounding box center [279, 75] width 146 height 25
click at [240, 74] on textarea "(2) Accent Chairs, (1 ) Dresser, (1 ) Computer Desk, (3) Beds, (2) Night Stands" at bounding box center [279, 75] width 146 height 25
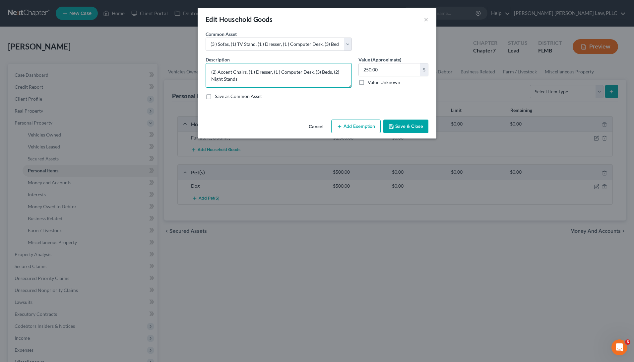
click at [254, 72] on textarea "(2) Accent Chairs, (1 ) Dresser, (1 ) Computer Desk, (3) Beds, (2) Night Stands" at bounding box center [279, 75] width 146 height 25
click at [259, 73] on textarea "(2) Accent Chairs, (1) Dresser, (1 ) Computer Desk, (3) Beds, (2) Night Stands" at bounding box center [279, 75] width 146 height 25
click at [289, 78] on textarea "(2) Accent Chairs, (1) Dresser, (1 ) Computer Desk, (3) Beds, (2) Night Stands" at bounding box center [279, 75] width 146 height 25
click at [259, 71] on textarea "(2) Accent Chairs, (1) Dresser, (1 ) Computer Desk, (3) Beds, (2) Night Stands" at bounding box center [279, 75] width 146 height 25
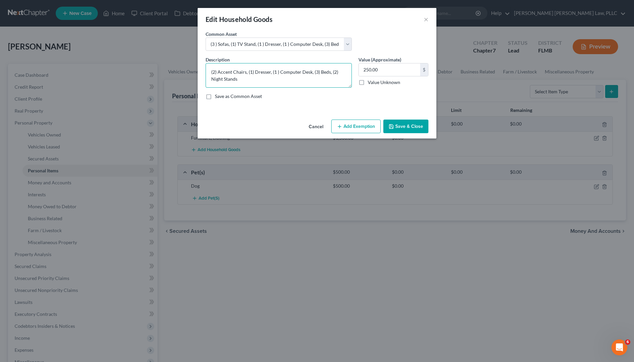
click at [259, 71] on textarea "(2) Accent Chairs, (1) Dresser, (1 ) Computer Desk, (3) Beds, (2) Night Stands" at bounding box center [279, 75] width 146 height 25
drag, startPoint x: 287, startPoint y: 71, endPoint x: 265, endPoint y: 70, distance: 21.9
click at [265, 70] on textarea "(2) Accent Chairs, (1 ) Computer Desk, (3) Beds, (2) Night Stands" at bounding box center [279, 75] width 146 height 25
click at [253, 71] on textarea "(2) Accent Chairs, (1 ) Computer Desk, (3) Beds, (2) Night Stands" at bounding box center [279, 75] width 146 height 25
click at [294, 70] on textarea "(2) Accent Chairs, (1) Computer Desk, (3) Beds, (2) Night Stands" at bounding box center [279, 75] width 146 height 25
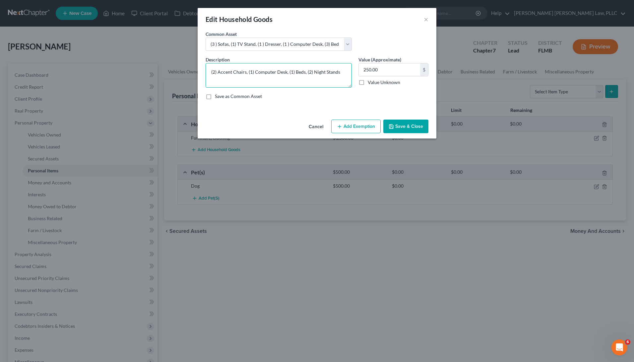
drag, startPoint x: 344, startPoint y: 72, endPoint x: 307, endPoint y: 69, distance: 36.6
click at [307, 69] on textarea "(2) Accent Chairs, (1) Computer Desk, (1) Beds, (2) Night Stands" at bounding box center [279, 75] width 146 height 25
click at [326, 77] on textarea "(2) Accent Chairs, (1) Computer Desk, (1) Beds, (2) Night Stands" at bounding box center [279, 75] width 146 height 25
click at [293, 70] on textarea "(2) Accent Chairs, (1) Computer Desk, (1) Beds, (2) Night Stands" at bounding box center [279, 75] width 146 height 25
drag, startPoint x: 344, startPoint y: 76, endPoint x: 310, endPoint y: 73, distance: 34.3
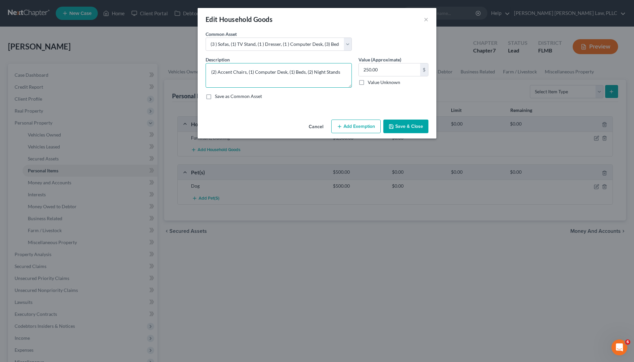
click at [310, 73] on textarea "(2) Accent Chairs, (1) Computer Desk, (1) Beds, (2) Night Stands" at bounding box center [279, 75] width 146 height 25
click at [311, 71] on textarea "(2) Accent Chairs, (1) Computer Desk, (1) Beds, (2) Night Stands" at bounding box center [279, 75] width 146 height 25
click at [341, 74] on textarea "(2) Accent Chairs, (1) Computer Desk, (1) Beds, (1) Night Stands" at bounding box center [279, 75] width 146 height 25
type textarea "(2) Accent Chairs, (1) Computer Desk, (1) Beds, (1) Night Stands."
click at [409, 126] on button "Save & Close" at bounding box center [406, 126] width 45 height 14
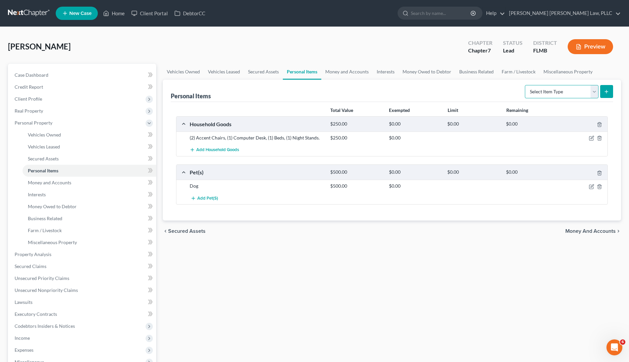
select select "electronics"
click at [609, 96] on button "submit" at bounding box center [607, 91] width 13 height 13
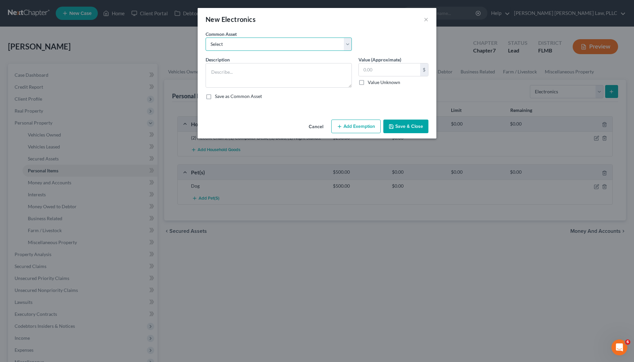
select select "0"
type textarea "(4 - $75) TV's, (1 - $100) Video Game System, (1 - $150) Laptop, (2 - $50) Kids…"
type input "650.00"
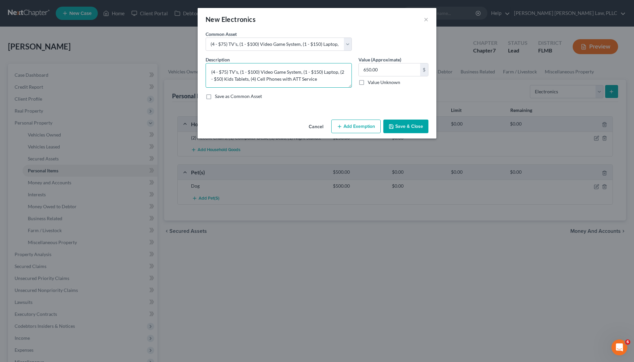
click at [216, 71] on textarea "(4 - $75) TV's, (1 - $100) Video Game System, (1 - $150) Laptop, (2 - $50) Kids…" at bounding box center [279, 75] width 146 height 25
drag, startPoint x: 302, startPoint y: 73, endPoint x: 241, endPoint y: 69, distance: 60.5
click at [241, 69] on textarea "(2 - $75) TV's, (1 - $100) Video Game System, (1 - $150) Laptop, (2 - $50) Kids…" at bounding box center [279, 75] width 146 height 25
drag, startPoint x: 280, startPoint y: 79, endPoint x: 238, endPoint y: 76, distance: 42.5
click at [238, 76] on textarea "(2 - $75) TV's, (1 - $150) Laptop, (2 - $50) Kids Tablets, (4) Cell Phones with…" at bounding box center [279, 75] width 146 height 25
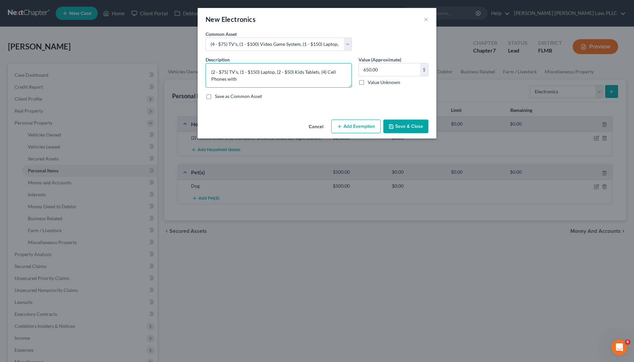
click at [238, 77] on textarea "(2 - $75) TV's, (1 - $150) Laptop, (2 - $50) Kids Tablets, (4) Cell Phones with" at bounding box center [279, 75] width 146 height 25
click at [236, 80] on textarea "(2 - $75) TV's, (1 - $150) Laptop, (2 - $50) Kids Tablets, (4) Cell Phones with" at bounding box center [279, 75] width 146 height 25
click at [234, 79] on textarea "(2 - $75) TV's, (1 - $150) Laptop, (2 - $50) Kids Tablets, (4) Cell Phones with" at bounding box center [279, 75] width 146 height 25
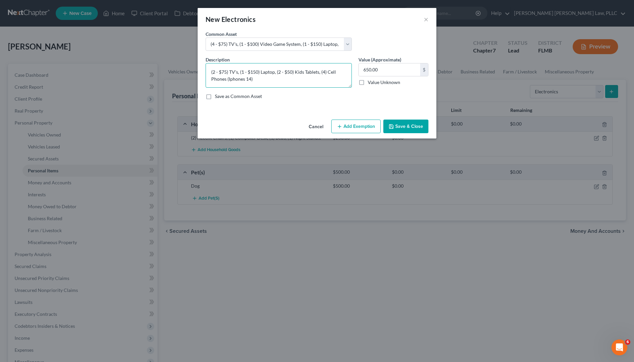
click at [245, 80] on textarea "(2 - $75) TV's, (1 - $150) Laptop, (2 - $50) Kids Tablets, (4) Cell Phones (Iph…" at bounding box center [279, 75] width 146 height 25
drag, startPoint x: 320, startPoint y: 73, endPoint x: 277, endPoint y: 71, distance: 42.2
click at [277, 71] on textarea "(2 - $75) TV's, (1 - $150) Laptop, (2 - $50) Kids Tablets, (4) Cell Phones (Iph…" at bounding box center [279, 75] width 146 height 25
click at [343, 72] on textarea "(2 - $75) TV's, (1 - $150) Laptop, (4) Cell Phones (Iphone 14)" at bounding box center [279, 75] width 146 height 25
drag, startPoint x: 275, startPoint y: 72, endPoint x: 242, endPoint y: 72, distance: 32.9
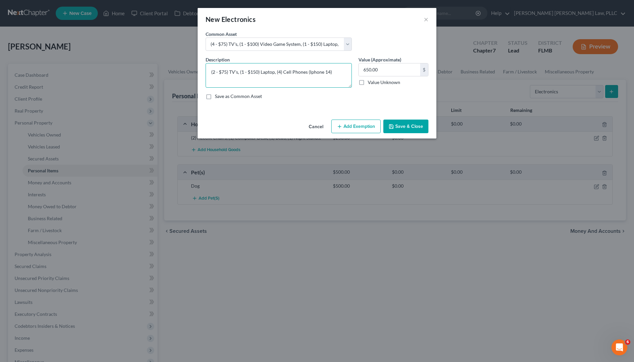
click at [242, 72] on textarea "(2 - $75) TV's, (1 - $150) Laptop, (4) Cell Phones (Iphone 14)" at bounding box center [279, 75] width 146 height 25
type textarea "(2 - $75) TV's, (4) Cell Phones (Iphone 14)"
click at [368, 73] on input "650.00" at bounding box center [389, 69] width 61 height 13
click at [368, 71] on input "650.00" at bounding box center [389, 69] width 61 height 13
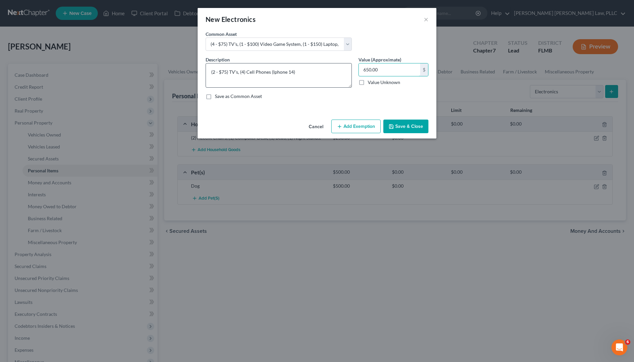
drag, startPoint x: 371, startPoint y: 69, endPoint x: 348, endPoint y: 68, distance: 22.6
click at [348, 68] on div "Description * (2 - $75) TV's, (4) Cell Phones (Iphone 14) Value (Approximate) 6…" at bounding box center [317, 80] width 230 height 49
type input "300.00"
click at [395, 125] on button "Save & Close" at bounding box center [406, 126] width 45 height 14
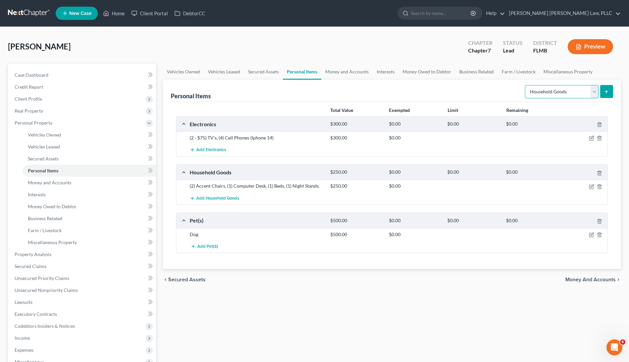
select select "jewelry"
click at [607, 87] on button "submit" at bounding box center [607, 91] width 13 height 13
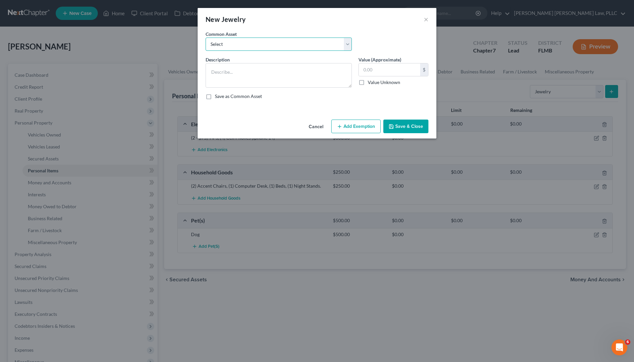
select select "0"
type textarea "Custom Jewerly"
type input "10.00"
click at [413, 130] on button "Save & Close" at bounding box center [406, 126] width 45 height 14
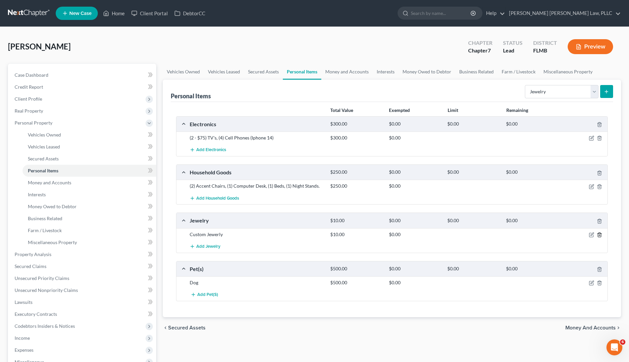
click at [601, 233] on icon "button" at bounding box center [599, 234] width 3 height 4
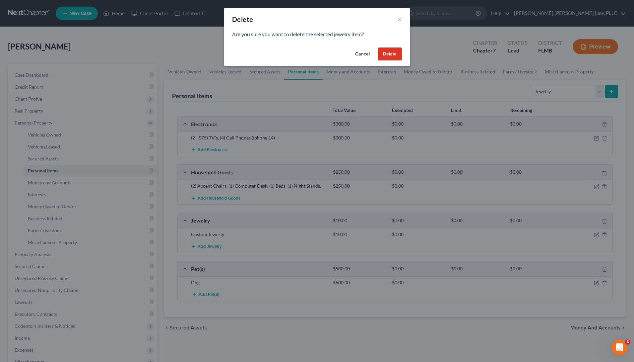
click at [392, 55] on button "Delete" at bounding box center [390, 53] width 24 height 13
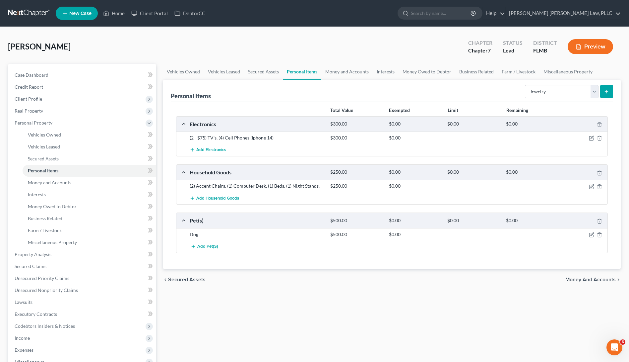
click at [588, 235] on div at bounding box center [585, 234] width 47 height 7
click at [591, 235] on icon "button" at bounding box center [591, 234] width 5 height 5
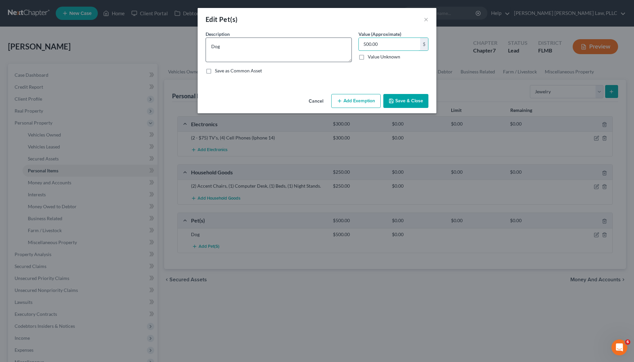
drag, startPoint x: 370, startPoint y: 42, endPoint x: 337, endPoint y: 37, distance: 33.1
click at [337, 37] on div "Description * Dog Value (Approximate) 500.00 $ Value Unknown Balance Undetermin…" at bounding box center [317, 55] width 230 height 49
type input "10.00"
click at [281, 51] on textarea "Dog" at bounding box center [279, 49] width 146 height 25
type textarea "Dog (German Sheppard)"
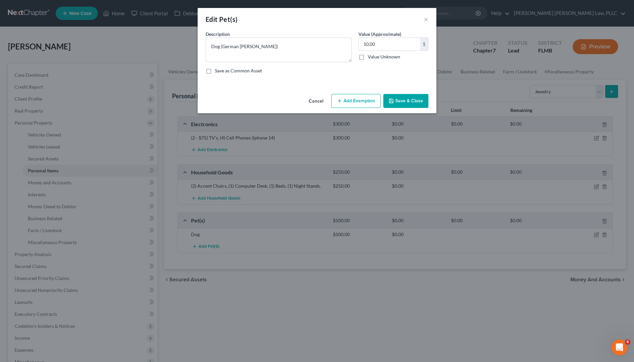
click at [402, 99] on button "Save & Close" at bounding box center [406, 101] width 45 height 14
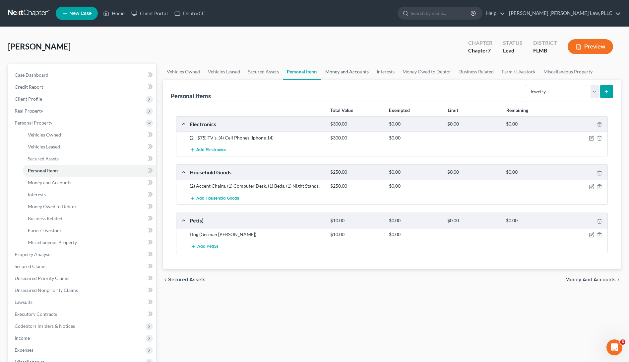
click at [358, 76] on link "Money and Accounts" at bounding box center [347, 72] width 51 height 16
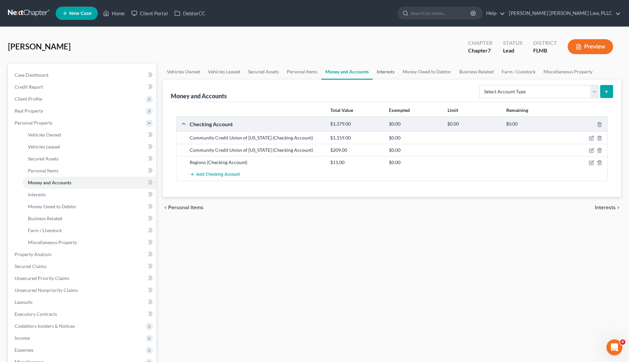
click at [389, 73] on link "Interests" at bounding box center [386, 72] width 26 height 16
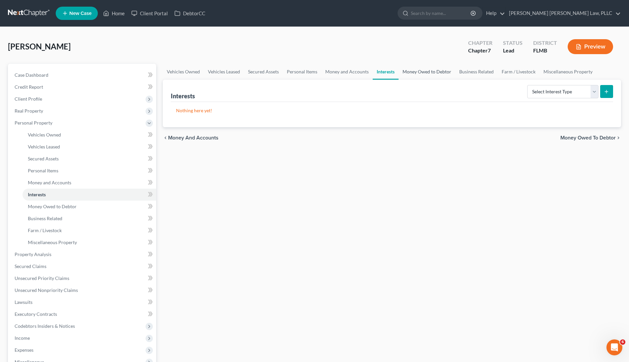
click at [413, 74] on link "Money Owed to Debtor" at bounding box center [427, 72] width 57 height 16
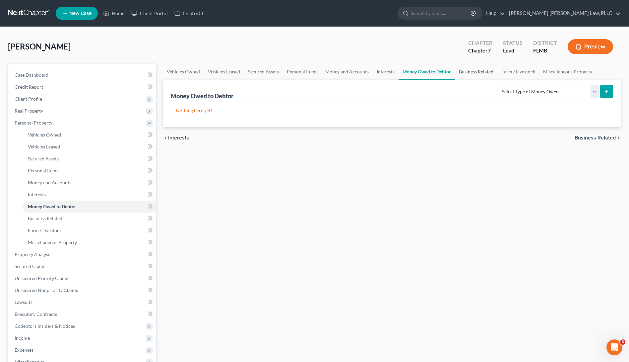
click at [480, 70] on link "Business Related" at bounding box center [476, 72] width 42 height 16
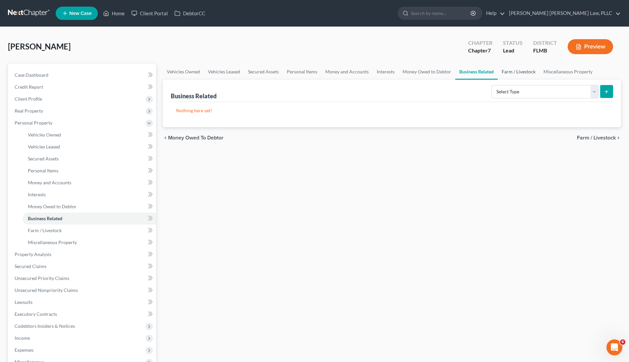
click at [514, 72] on link "Farm / Livestock" at bounding box center [519, 72] width 42 height 16
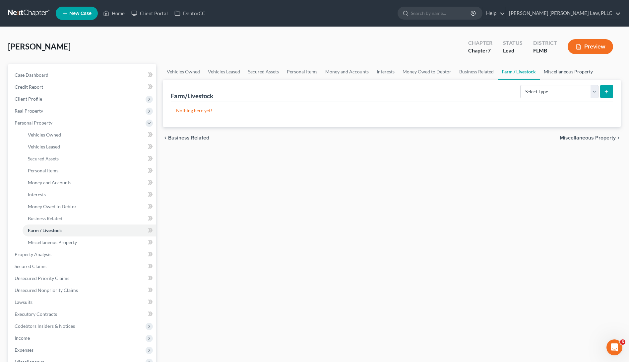
click at [564, 73] on link "Miscellaneous Property" at bounding box center [568, 72] width 57 height 16
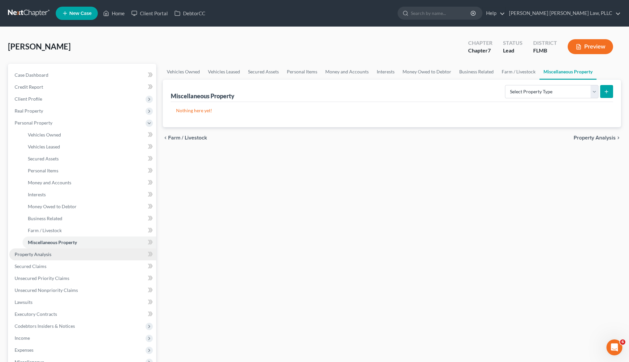
click at [45, 254] on span "Property Analysis" at bounding box center [33, 254] width 37 height 6
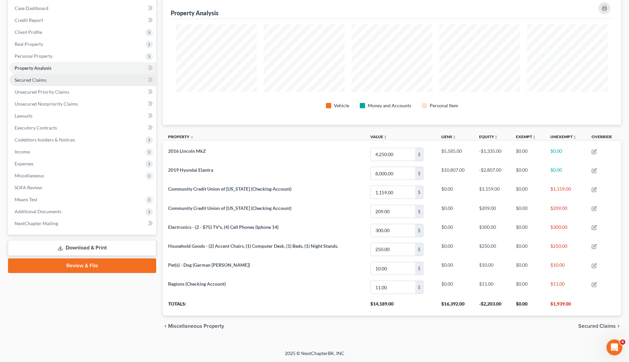
click at [42, 77] on span "Secured Claims" at bounding box center [31, 80] width 32 height 6
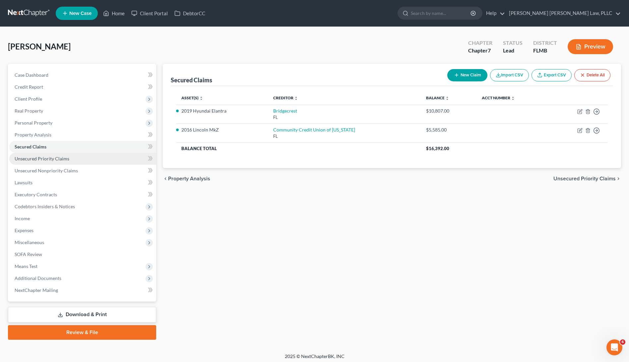
click at [52, 160] on span "Unsecured Priority Claims" at bounding box center [42, 159] width 55 height 6
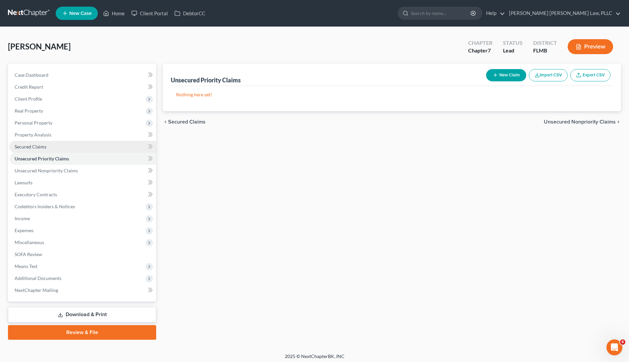
click at [52, 148] on link "Secured Claims" at bounding box center [82, 147] width 147 height 12
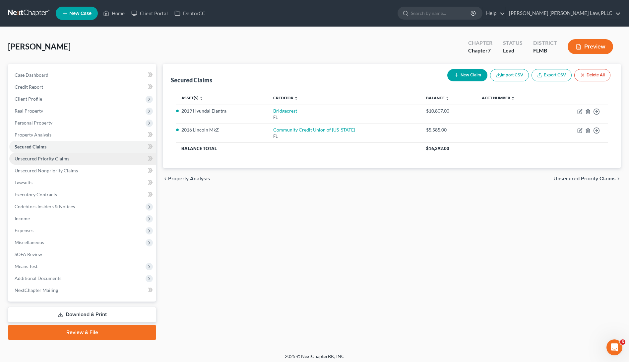
click at [49, 161] on span "Unsecured Priority Claims" at bounding box center [42, 159] width 55 height 6
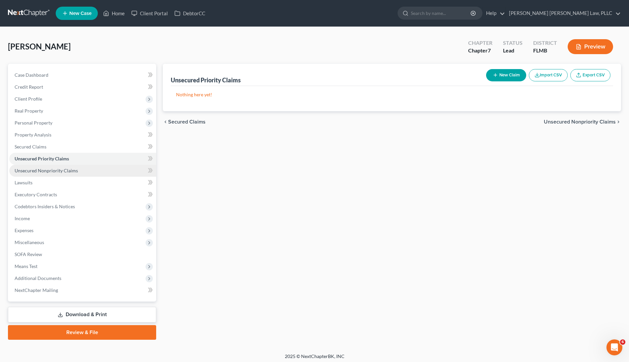
click at [53, 174] on link "Unsecured Nonpriority Claims" at bounding box center [82, 171] width 147 height 12
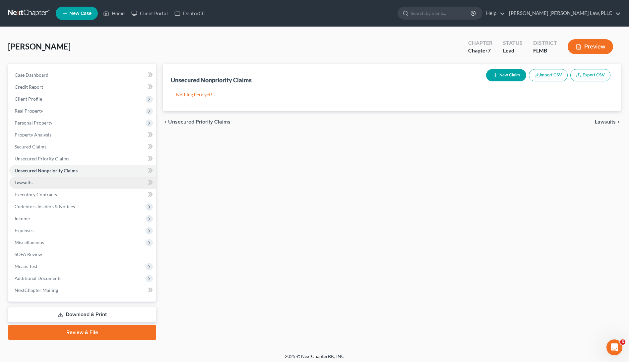
click at [37, 184] on link "Lawsuits" at bounding box center [82, 183] width 147 height 12
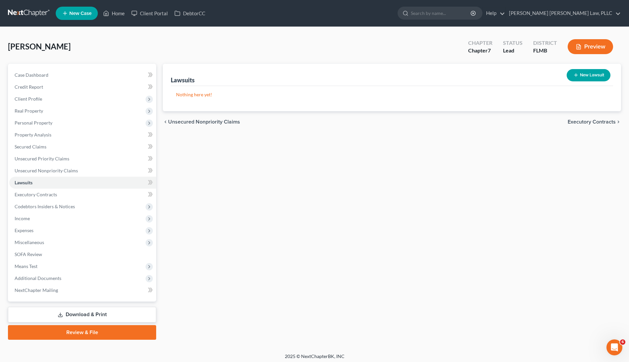
click at [585, 76] on button "New Lawsuit" at bounding box center [589, 75] width 44 height 12
select select "0"
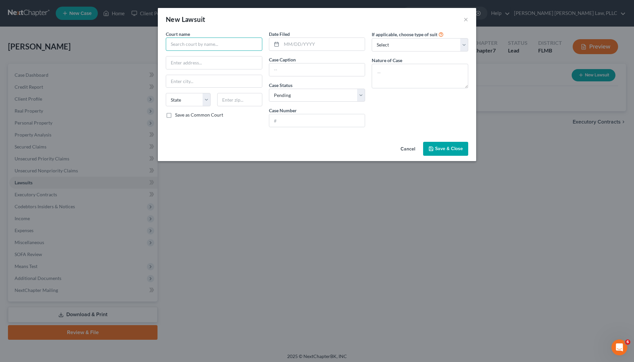
click at [252, 42] on input "text" at bounding box center [214, 43] width 97 height 13
click at [312, 121] on input "text" at bounding box center [317, 120] width 96 height 13
paste input "2025-CC-042574"
type input "2025-CC-042574"
click at [305, 70] on input "text" at bounding box center [317, 69] width 96 height 13
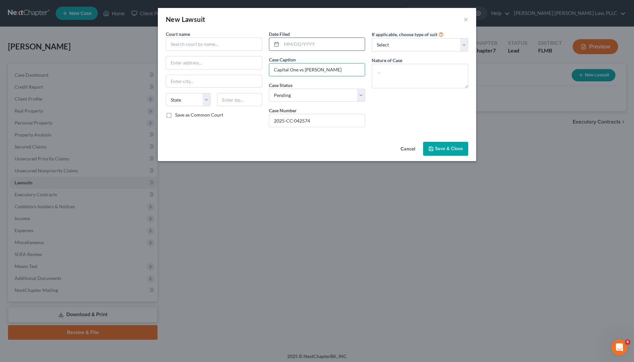
type input "Capital One vs Tara Sobczak"
click at [289, 41] on input "text" at bounding box center [324, 44] width 84 height 13
paste input "08/08/2025"
type input "08/08/2025"
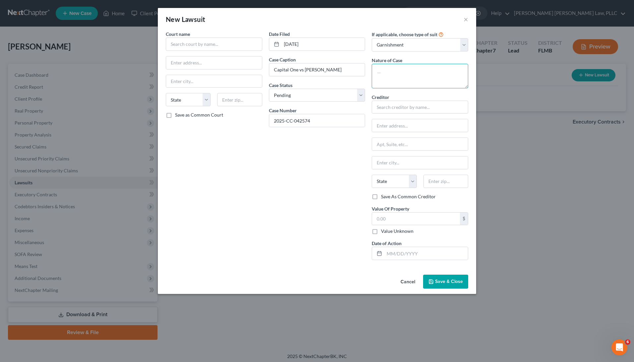
click at [396, 75] on textarea at bounding box center [420, 76] width 97 height 25
select select "4"
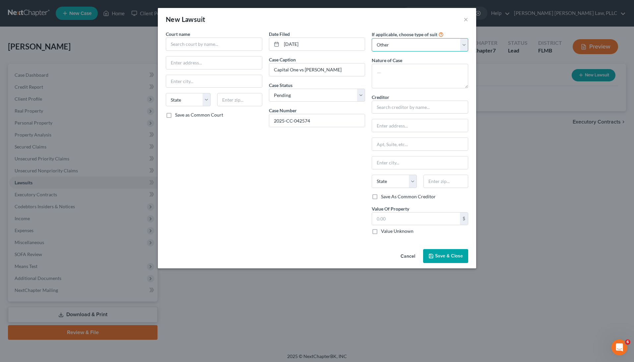
select select
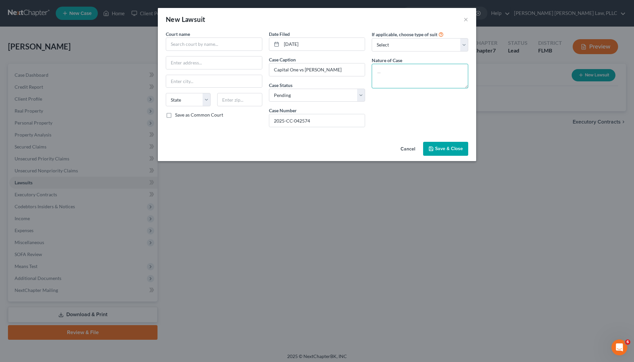
click at [407, 77] on textarea at bounding box center [420, 76] width 97 height 25
type textarea "Civil"
click at [214, 42] on input "text" at bounding box center [214, 43] width 97 height 13
type input "C"
type input "Brevard County Clerk of Court"
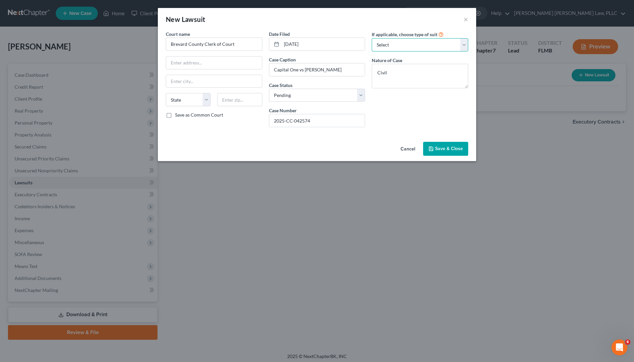
select select "1"
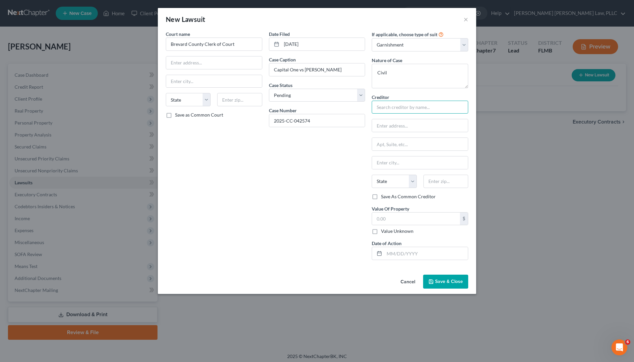
click at [411, 107] on input "text" at bounding box center [420, 107] width 97 height 13
type input "Capital One Bank"
click at [440, 221] on input "text" at bounding box center [416, 218] width 88 height 13
type input "15,773.00"
click at [439, 256] on input "text" at bounding box center [427, 253] width 84 height 13
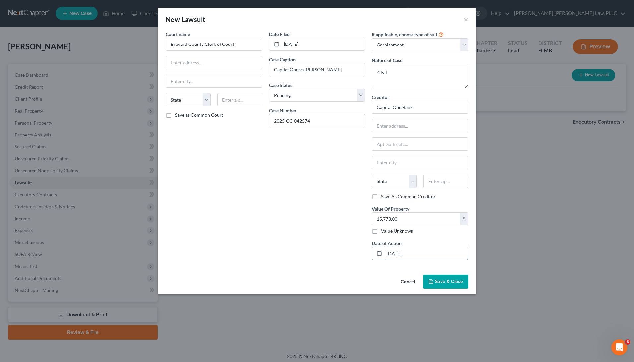
type input "08/08/2025"
click at [407, 121] on input "P.O. Box" at bounding box center [420, 125] width 96 height 13
click at [411, 128] on input "P.O. Box" at bounding box center [420, 125] width 96 height 13
type input "P.O. Box 60519"
type input "91716"
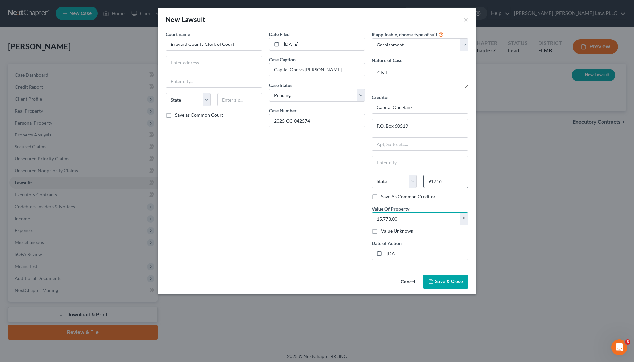
type input "City Of Industry"
select select "4"
click at [191, 63] on input "text" at bounding box center [214, 62] width 96 height 13
paste input "P.O. BOX 999"
type input "P.O. BOX 999"
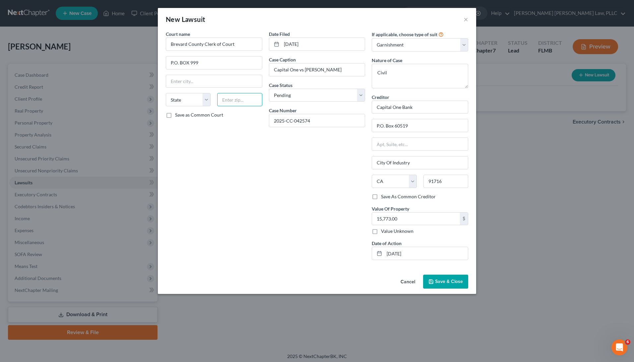
paste input "32781"
type input "32781"
click at [183, 116] on label "Save as Common Court" at bounding box center [199, 114] width 48 height 7
click at [182, 116] on input "Save as Common Court" at bounding box center [180, 113] width 4 height 4
checkbox input "true"
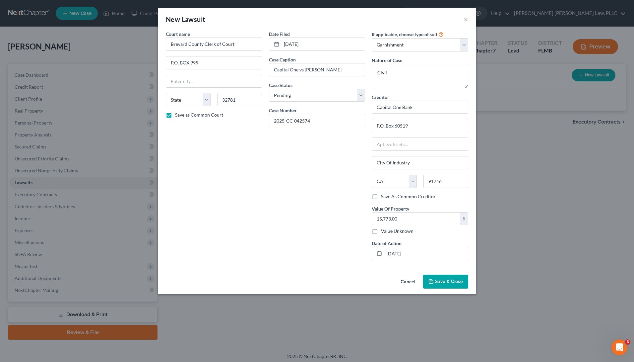
type input "Titusville"
select select "9"
click at [457, 278] on span "Save & Close" at bounding box center [449, 281] width 28 height 6
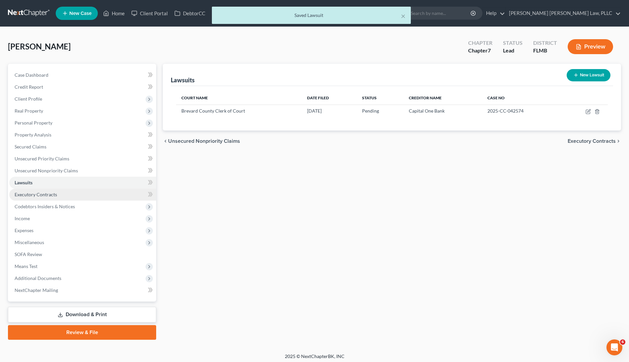
click at [87, 197] on link "Executory Contracts" at bounding box center [82, 194] width 147 height 12
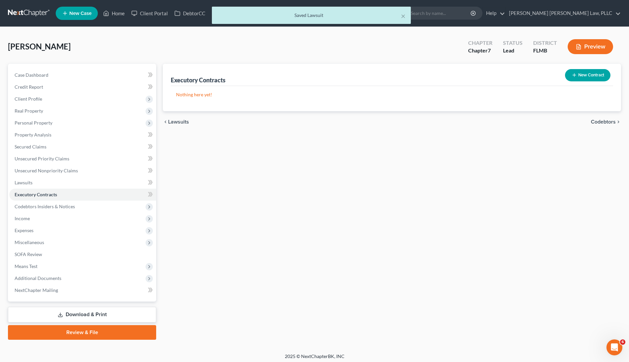
click at [597, 75] on button "New Contract" at bounding box center [587, 75] width 45 height 12
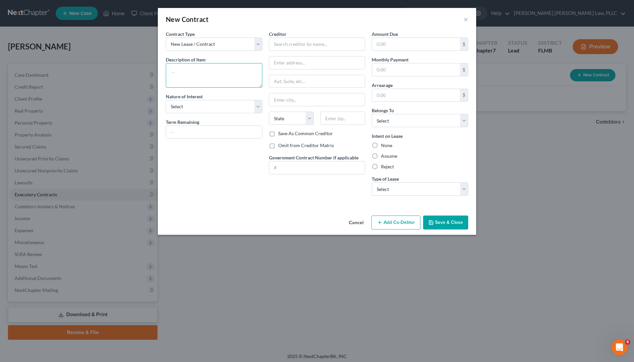
click at [234, 76] on textarea at bounding box center [214, 75] width 97 height 25
click at [301, 52] on div "Creditor * State AL AK AR AZ CA CO CT DE DC FL GA GU HI ID IL IN IA KS KY LA ME…" at bounding box center [317, 81] width 97 height 100
click at [419, 66] on input "text" at bounding box center [416, 69] width 88 height 13
type input "1,475"
select select "0"
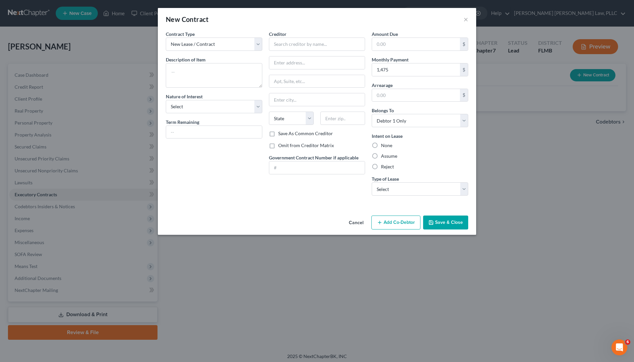
click at [381, 157] on label "Assume" at bounding box center [389, 156] width 16 height 7
click at [384, 157] on input "Assume" at bounding box center [386, 155] width 4 height 4
radio input "true"
select select "0"
click at [396, 45] on input "text" at bounding box center [416, 44] width 88 height 13
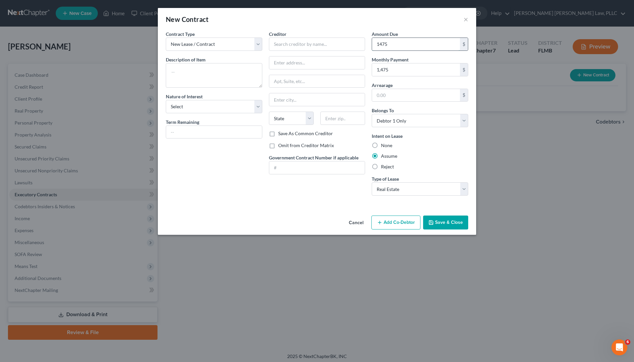
type input "1,475"
select select "3"
click at [198, 130] on input "text" at bounding box center [214, 132] width 96 height 13
type input "6 Months"
click at [203, 72] on textarea at bounding box center [214, 75] width 97 height 25
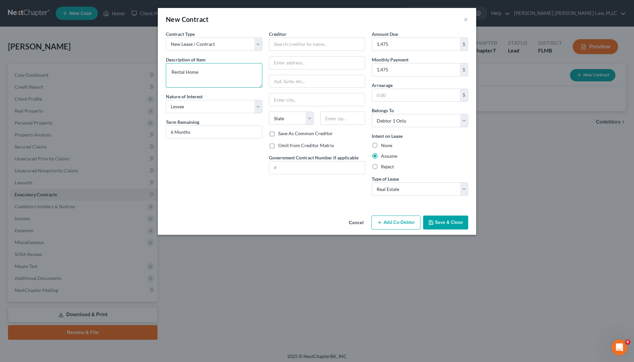
click at [206, 70] on textarea "Rental Home" at bounding box center [214, 75] width 97 height 25
type textarea "Rental Apartment"
click at [286, 50] on input "text" at bounding box center [317, 43] width 97 height 13
type input "Heather Morris"
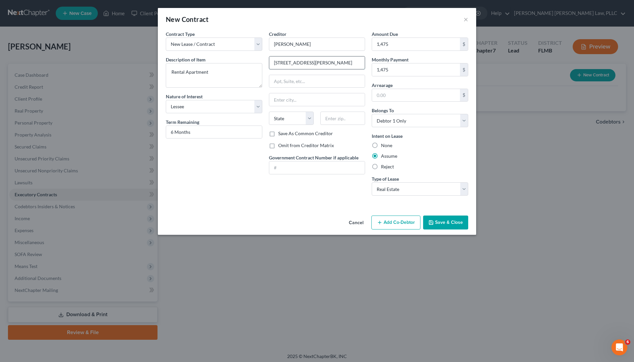
type input "6300 n Wickham Road"
type input "Ste 130-184"
type input "32940"
type input "Melbourne"
select select "9"
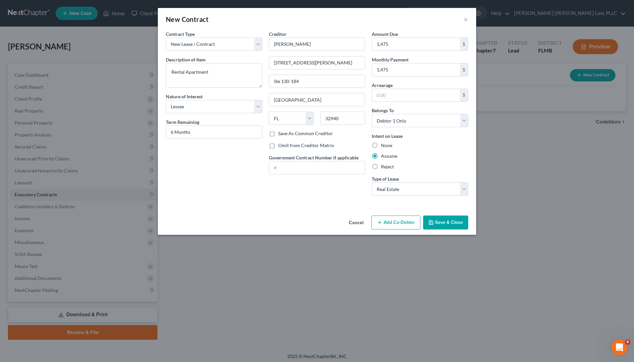
click at [437, 217] on button "Save & Close" at bounding box center [445, 222] width 45 height 14
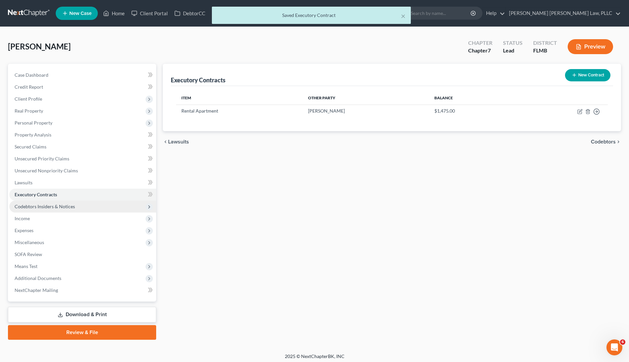
click at [112, 208] on span "Codebtors Insiders & Notices" at bounding box center [82, 206] width 147 height 12
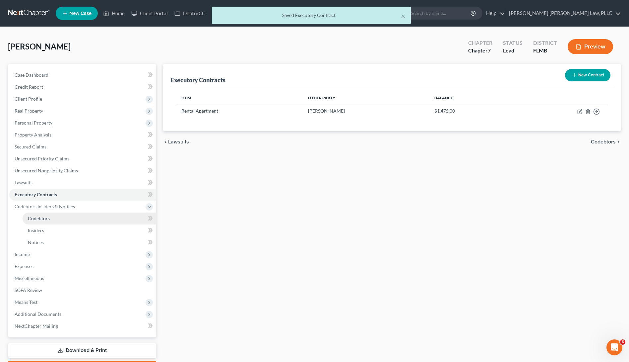
click at [94, 215] on link "Codebtors" at bounding box center [90, 218] width 134 height 12
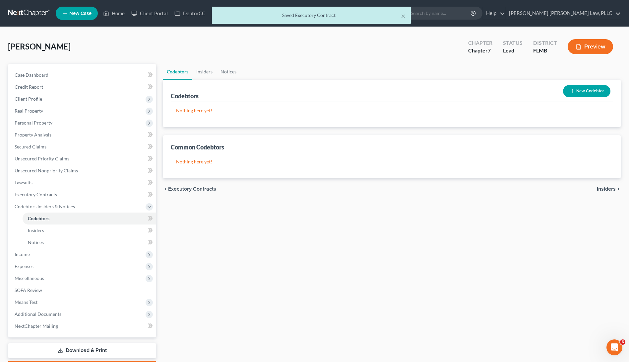
click at [592, 98] on div "New Codebtor" at bounding box center [587, 91] width 53 height 18
click at [591, 93] on button "New Codebtor" at bounding box center [586, 91] width 47 height 12
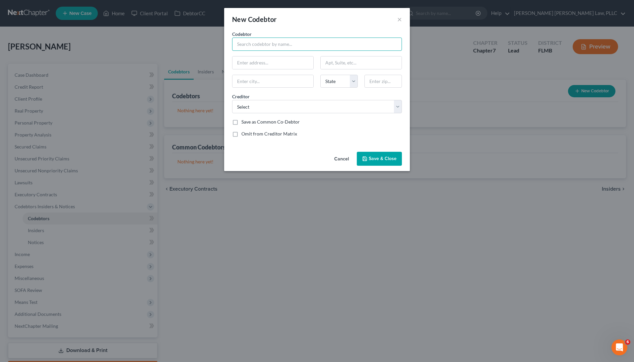
click at [313, 40] on input "text" at bounding box center [317, 43] width 170 height 13
click at [341, 158] on button "Cancel" at bounding box center [341, 158] width 25 height 13
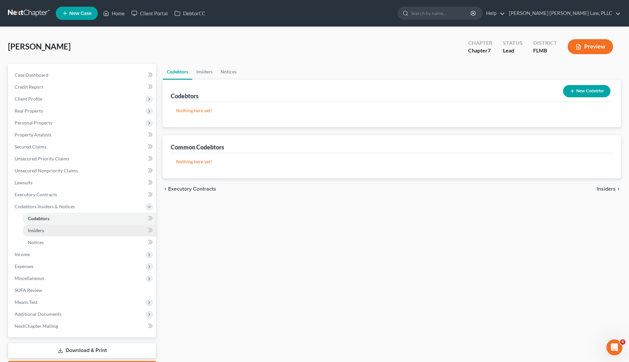
click at [70, 231] on link "Insiders" at bounding box center [90, 230] width 134 height 12
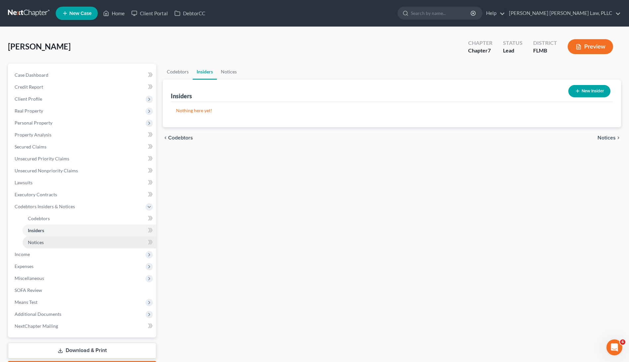
click at [64, 248] on link "Notices" at bounding box center [90, 242] width 134 height 12
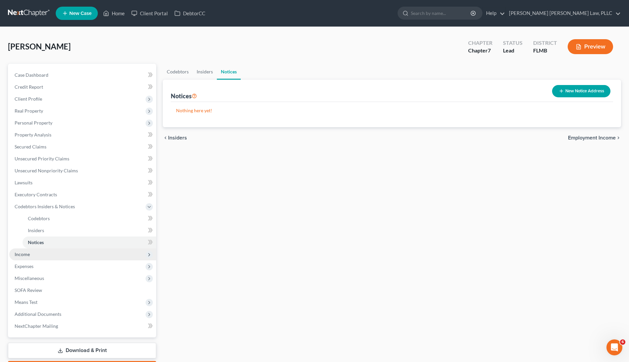
click at [45, 254] on span "Income" at bounding box center [82, 254] width 147 height 12
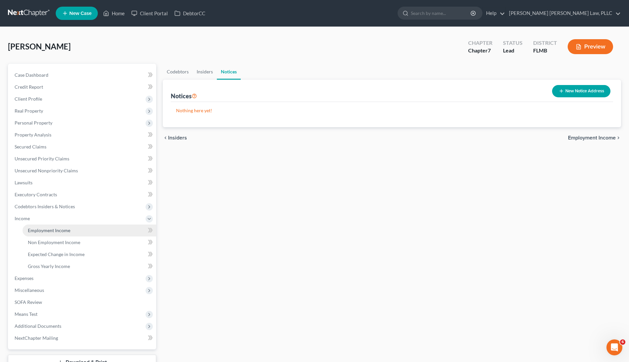
click at [88, 231] on link "Employment Income" at bounding box center [90, 230] width 134 height 12
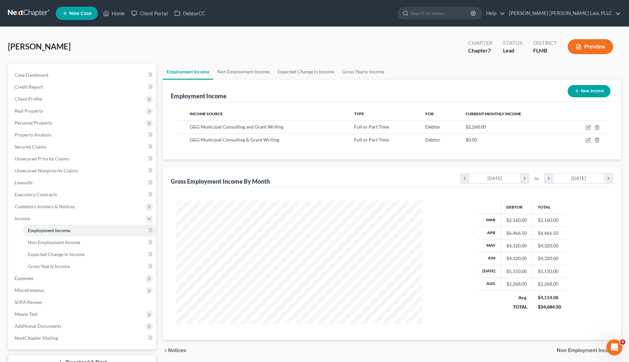
scroll to position [123, 259]
click at [249, 74] on link "Non Employment Income" at bounding box center [243, 72] width 60 height 16
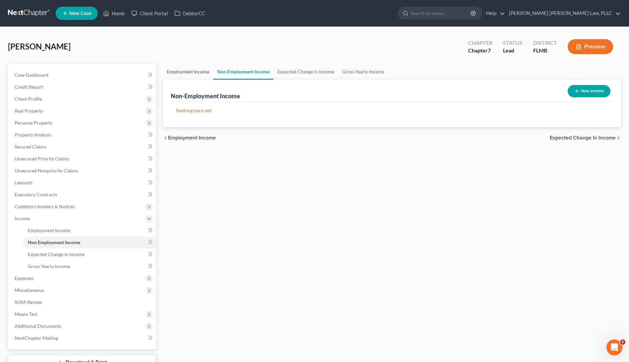
click at [182, 73] on link "Employment Income" at bounding box center [188, 72] width 50 height 16
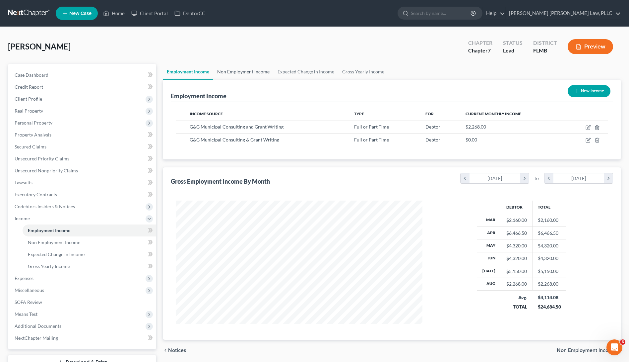
scroll to position [123, 259]
click at [220, 72] on link "Non Employment Income" at bounding box center [243, 72] width 60 height 16
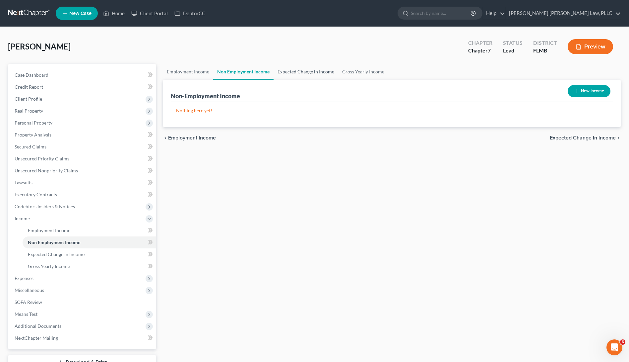
click at [311, 75] on link "Expected Change in Income" at bounding box center [306, 72] width 65 height 16
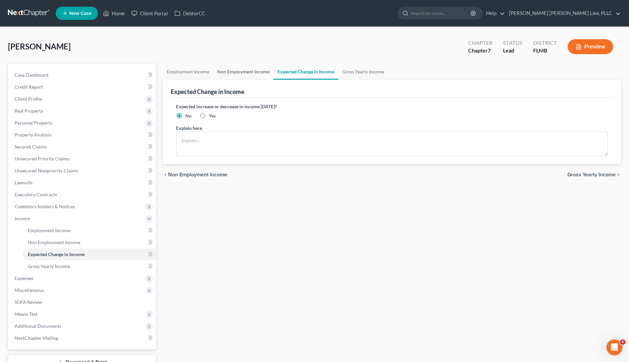
click at [252, 71] on link "Non Employment Income" at bounding box center [243, 72] width 60 height 16
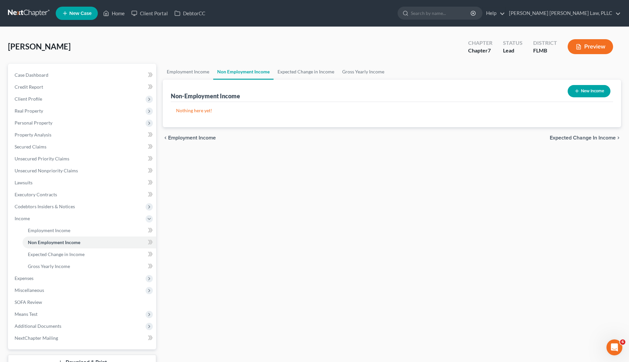
drag, startPoint x: 548, startPoint y: 89, endPoint x: 555, endPoint y: 91, distance: 7.5
click at [553, 90] on div "Non-Employment Income New Income" at bounding box center [392, 91] width 443 height 22
click at [583, 89] on button "New Income" at bounding box center [589, 91] width 43 height 12
select select "0"
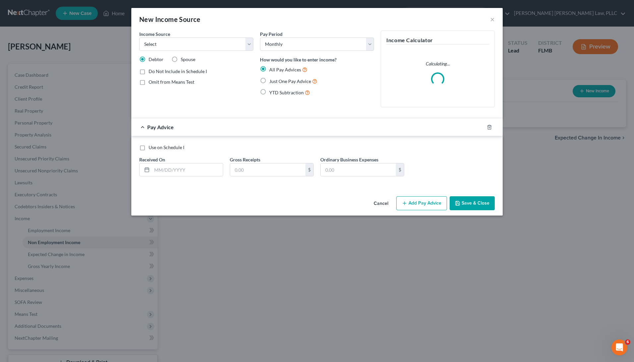
click at [381, 205] on button "Cancel" at bounding box center [381, 203] width 25 height 13
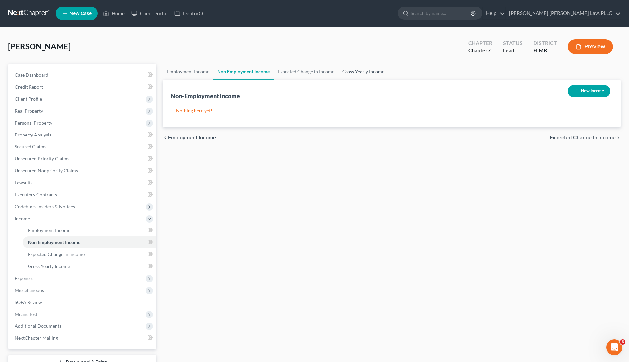
click at [353, 67] on link "Gross Yearly Income" at bounding box center [363, 72] width 50 height 16
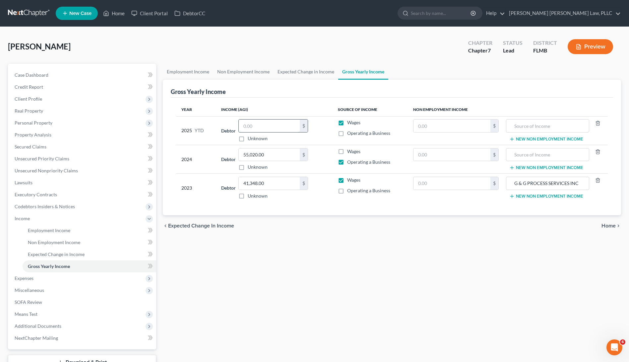
click at [258, 125] on input "text" at bounding box center [269, 125] width 61 height 13
click at [66, 278] on span "Expenses" at bounding box center [82, 278] width 147 height 12
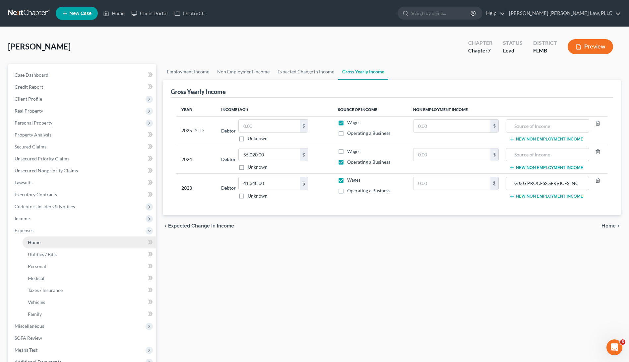
click at [62, 240] on link "Home" at bounding box center [90, 242] width 134 height 12
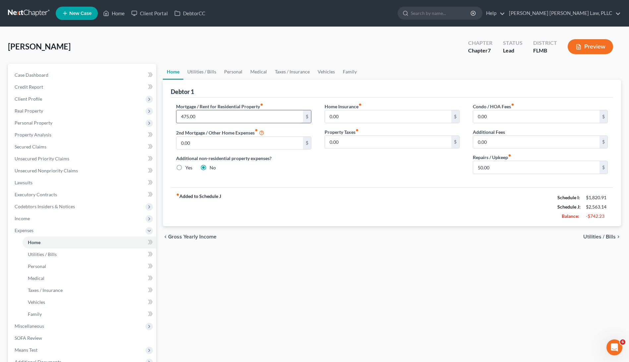
click at [225, 118] on input "475.00" at bounding box center [240, 116] width 126 height 13
click at [186, 113] on input "475.00" at bounding box center [240, 116] width 126 height 13
type input "1,475.00"
click at [380, 144] on input "0.00" at bounding box center [388, 142] width 126 height 13
click at [493, 168] on input "50.00" at bounding box center [537, 167] width 126 height 13
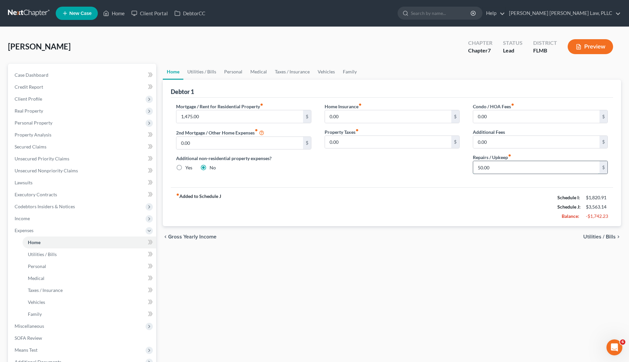
click at [474, 166] on input "50.00" at bounding box center [537, 167] width 126 height 13
click at [487, 169] on input "50.00" at bounding box center [537, 167] width 126 height 13
click at [484, 168] on input "50.00" at bounding box center [537, 167] width 126 height 13
click at [205, 72] on link "Utilities / Bills" at bounding box center [202, 72] width 37 height 16
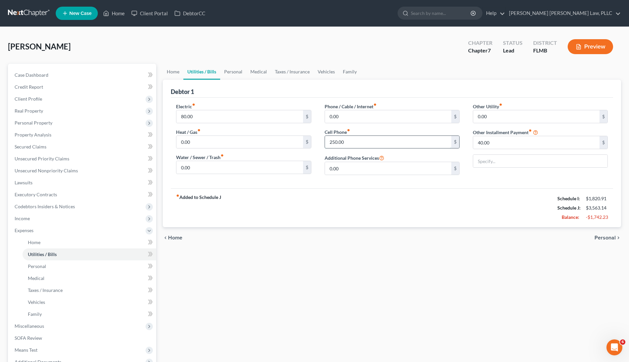
click at [334, 143] on input "250.00" at bounding box center [388, 142] width 126 height 13
click at [219, 111] on input "80.00" at bounding box center [240, 116] width 126 height 13
click at [235, 71] on link "Personal" at bounding box center [233, 72] width 26 height 16
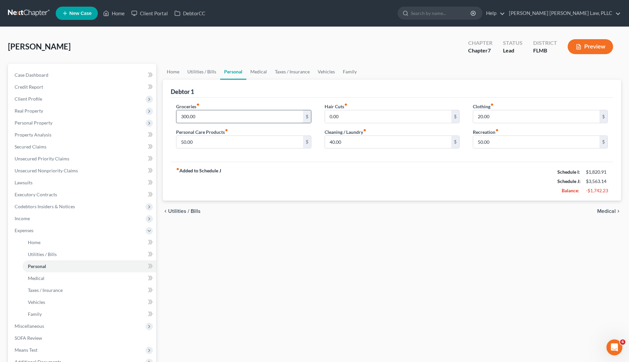
click at [184, 115] on input "300.00" at bounding box center [240, 116] width 126 height 13
click at [187, 141] on input "50.00" at bounding box center [240, 142] width 126 height 13
type input "0"
type input "75.00"
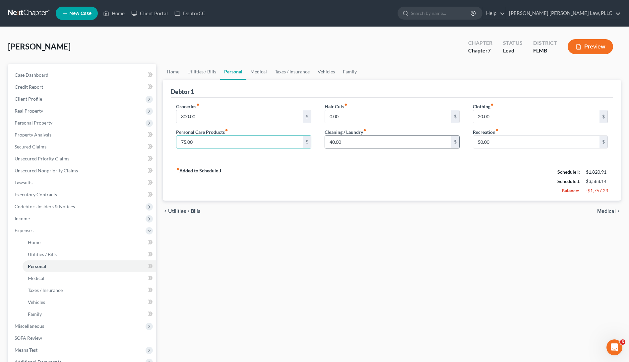
click at [382, 144] on input "40.00" at bounding box center [388, 142] width 126 height 13
drag, startPoint x: 484, startPoint y: 142, endPoint x: 475, endPoint y: 140, distance: 9.5
click at [475, 140] on input "50.00" at bounding box center [537, 142] width 126 height 13
click at [492, 147] on input "50.00" at bounding box center [537, 142] width 126 height 13
click at [481, 140] on input "50.00" at bounding box center [537, 142] width 126 height 13
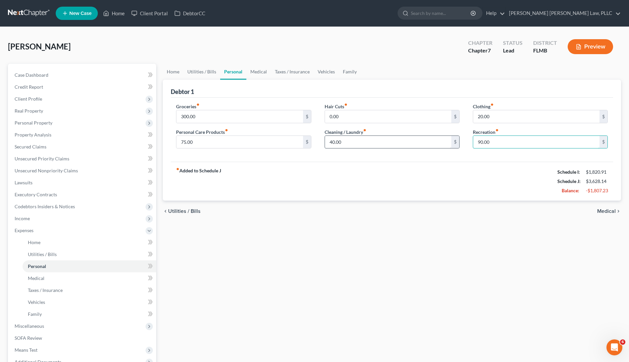
type input "90.00"
click at [399, 141] on input "40.00" at bounding box center [388, 142] width 126 height 13
click at [253, 75] on link "Medical" at bounding box center [259, 72] width 25 height 16
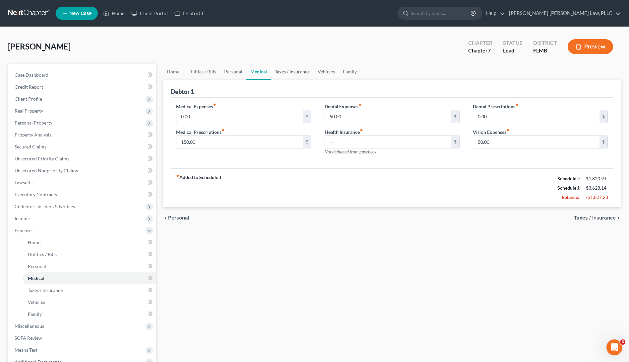
click at [292, 74] on link "Taxes / Insurance" at bounding box center [292, 72] width 43 height 16
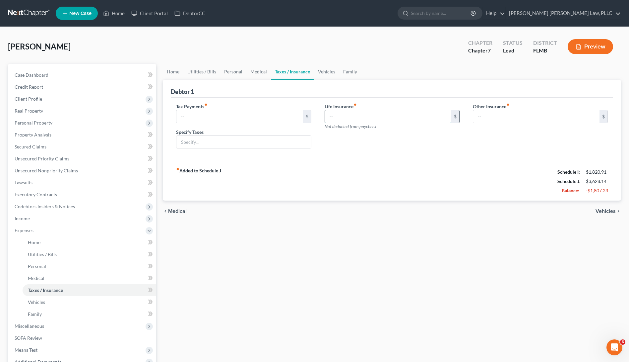
click at [342, 115] on input "text" at bounding box center [388, 116] width 126 height 13
click at [262, 73] on link "Medical" at bounding box center [259, 72] width 25 height 16
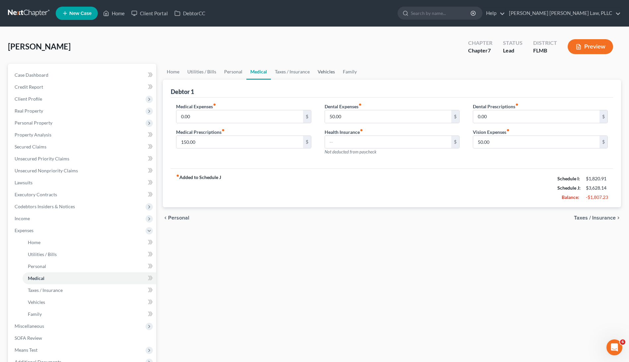
click at [320, 67] on link "Vehicles" at bounding box center [326, 72] width 25 height 16
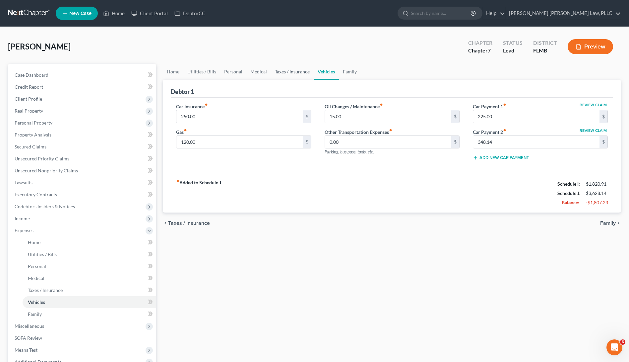
click at [301, 74] on link "Taxes / Insurance" at bounding box center [292, 72] width 43 height 16
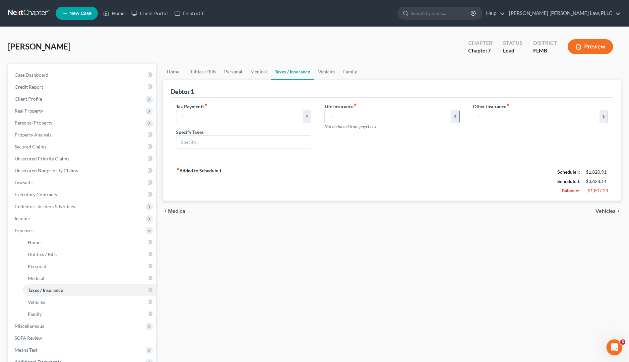
click at [364, 121] on input "text" at bounding box center [388, 116] width 126 height 13
click at [255, 115] on input "text" at bounding box center [240, 116] width 126 height 13
click at [346, 118] on input "text" at bounding box center [388, 116] width 126 height 13
click at [327, 71] on link "Vehicles" at bounding box center [326, 72] width 25 height 16
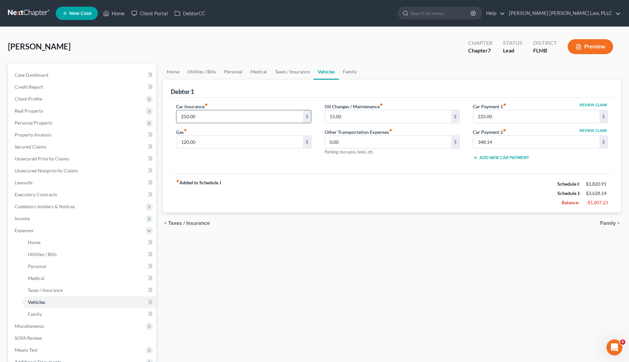
click at [242, 115] on input "250.00" at bounding box center [240, 116] width 126 height 13
click at [243, 138] on input "120.00" at bounding box center [240, 142] width 126 height 13
click at [501, 118] on input "225.00" at bounding box center [537, 116] width 126 height 13
click at [503, 138] on input "348.14" at bounding box center [537, 142] width 126 height 13
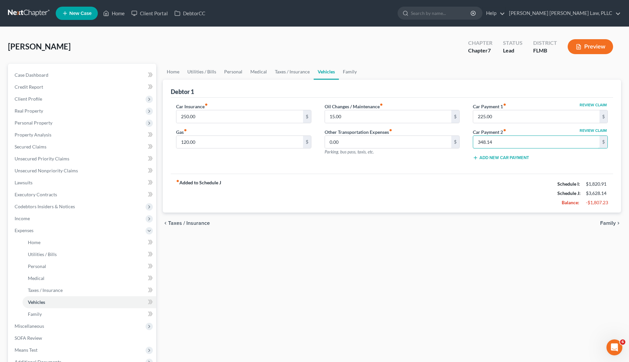
drag, startPoint x: 502, startPoint y: 140, endPoint x: 472, endPoint y: 140, distance: 30.2
click at [472, 140] on div "Review Claim Car Payment 1 fiber_manual_record 225.00 $ Review Claim Car Paymen…" at bounding box center [541, 134] width 148 height 63
click at [516, 231] on div "chevron_left Taxes / Insurance Family chevron_right" at bounding box center [392, 222] width 459 height 21
click at [200, 144] on input "120.00" at bounding box center [240, 142] width 126 height 13
click at [455, 228] on div "chevron_left Taxes / Insurance Family chevron_right" at bounding box center [392, 222] width 459 height 21
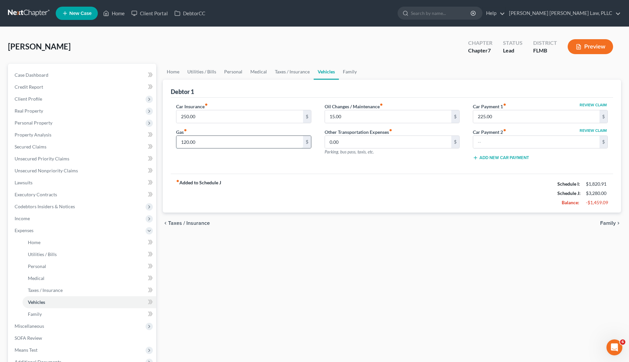
click at [188, 143] on input "120.00" at bounding box center [240, 142] width 126 height 13
click at [187, 140] on input "120.00" at bounding box center [240, 142] width 126 height 13
drag, startPoint x: 188, startPoint y: 141, endPoint x: 176, endPoint y: 141, distance: 12.3
click at [176, 141] on div "120.00 $" at bounding box center [243, 141] width 135 height 13
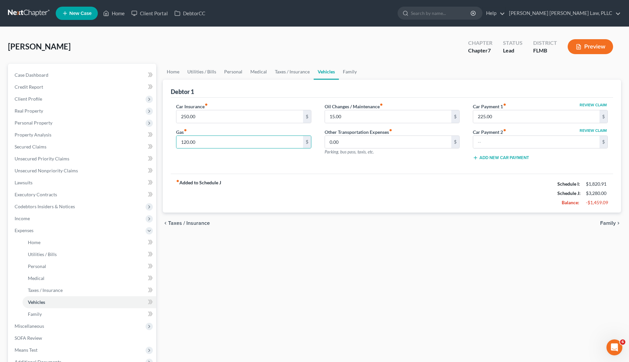
click at [430, 221] on div "chevron_left Taxes / Insurance Family chevron_right" at bounding box center [392, 222] width 459 height 21
click at [356, 74] on link "Family" at bounding box center [350, 72] width 22 height 16
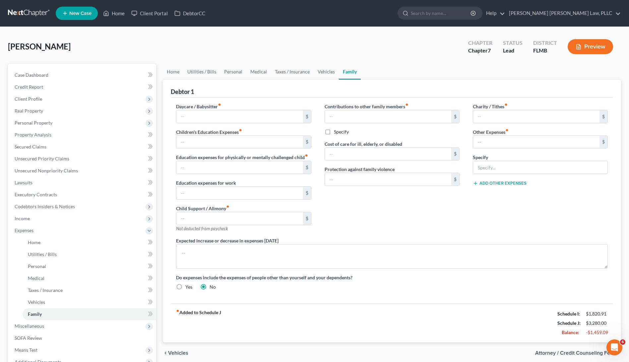
scroll to position [87, 0]
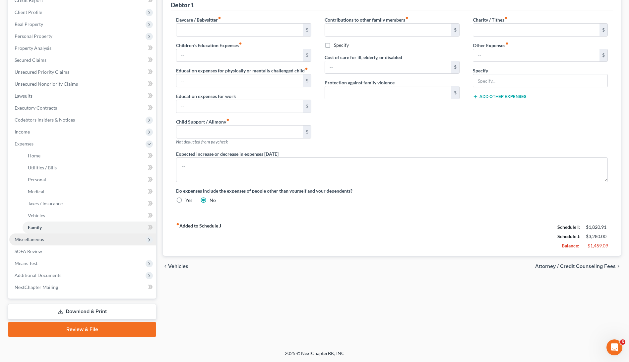
click at [96, 240] on span "Miscellaneous" at bounding box center [82, 239] width 147 height 12
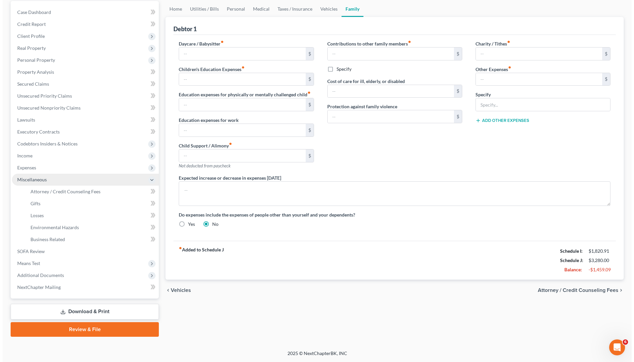
scroll to position [63, 0]
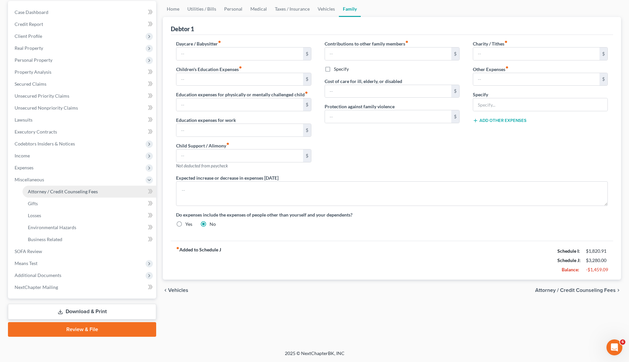
click at [82, 193] on span "Attorney / Credit Counseling Fees" at bounding box center [63, 191] width 70 height 6
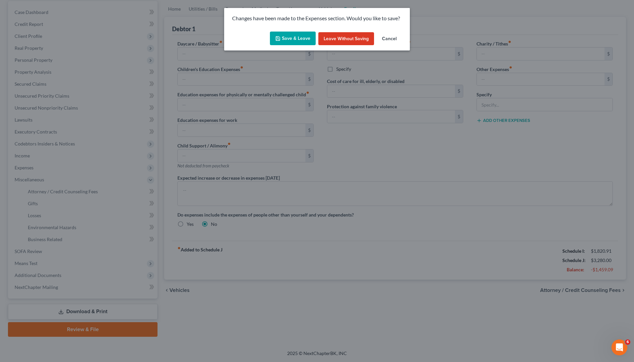
click at [286, 33] on button "Save & Leave" at bounding box center [293, 39] width 46 height 14
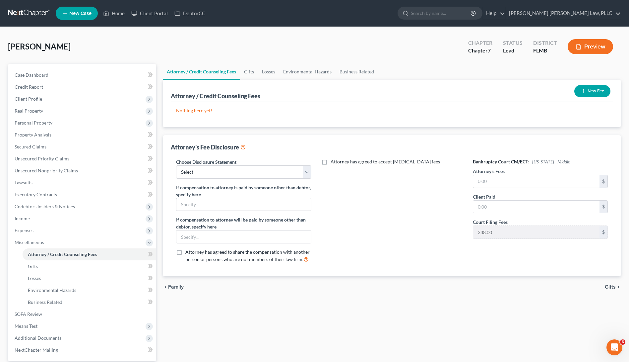
click at [584, 92] on icon "button" at bounding box center [583, 90] width 5 height 5
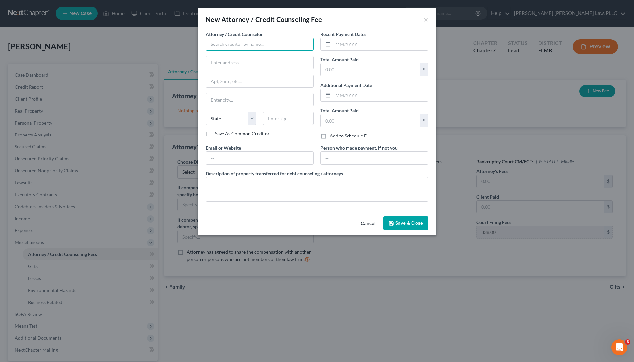
click at [209, 48] on input "text" at bounding box center [260, 43] width 108 height 13
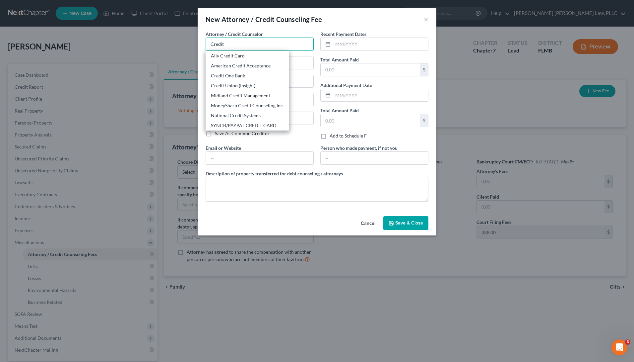
type input "Credit C"
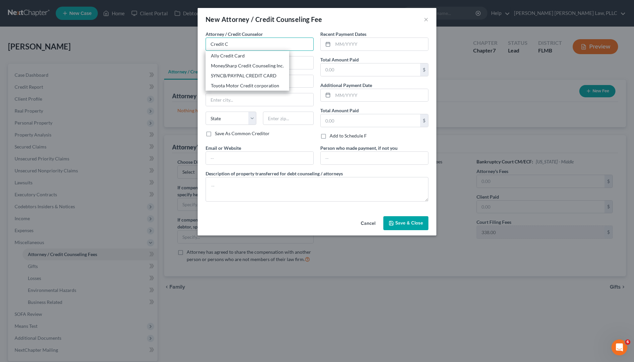
drag, startPoint x: 248, startPoint y: 41, endPoint x: 170, endPoint y: 37, distance: 78.4
click at [170, 37] on div "New Attorney / Credit Counseling Fee × Attorney / Credit Counselor * Credit C A…" at bounding box center [317, 181] width 634 height 362
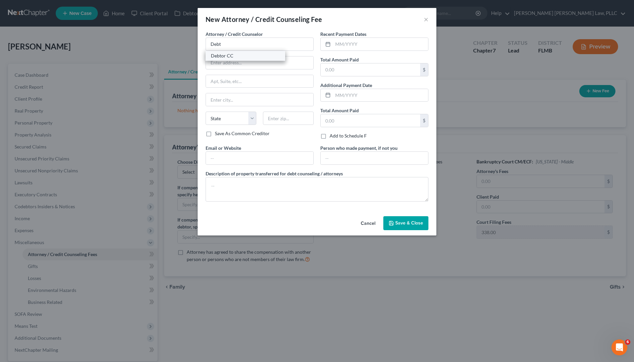
click at [249, 56] on div "Debtor CC" at bounding box center [245, 55] width 69 height 7
type input "Debtor CC"
type input "378 Summit Ave"
type input "Jersey City"
select select "33"
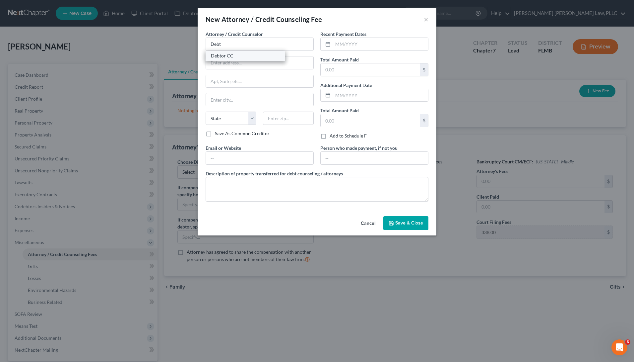
type input "07306"
click at [368, 127] on div "Recent Payment Dates Total Amount Paid $ Additional Payment Date Total Amount P…" at bounding box center [374, 88] width 115 height 114
click at [367, 122] on input "text" at bounding box center [371, 120] width 100 height 13
type input "39.29"
click at [380, 71] on input "text" at bounding box center [371, 69] width 100 height 13
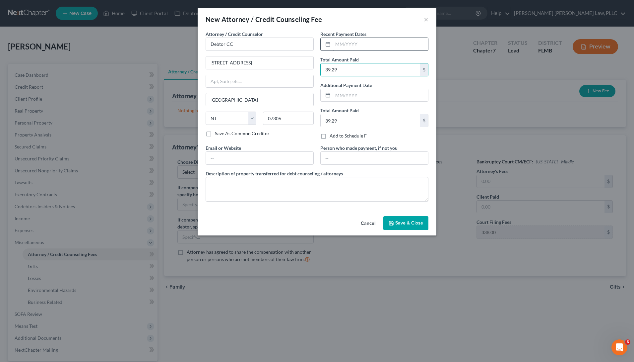
type input "39.29"
click at [383, 44] on input "text" at bounding box center [380, 44] width 95 height 13
click at [389, 160] on input "text" at bounding box center [375, 158] width 108 height 13
click at [374, 48] on input "text" at bounding box center [380, 44] width 95 height 13
click at [418, 221] on span "Save & Close" at bounding box center [410, 223] width 28 height 6
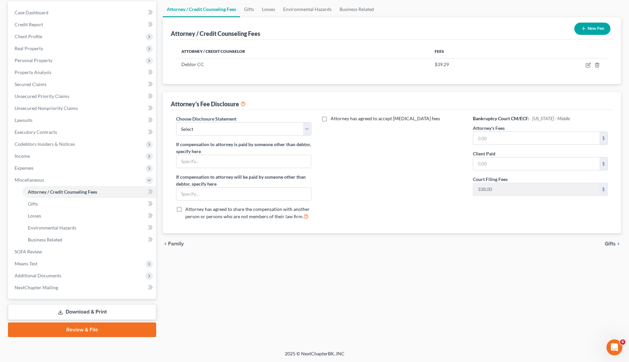
scroll to position [63, 0]
click at [51, 253] on link "SOFA Review" at bounding box center [82, 251] width 147 height 12
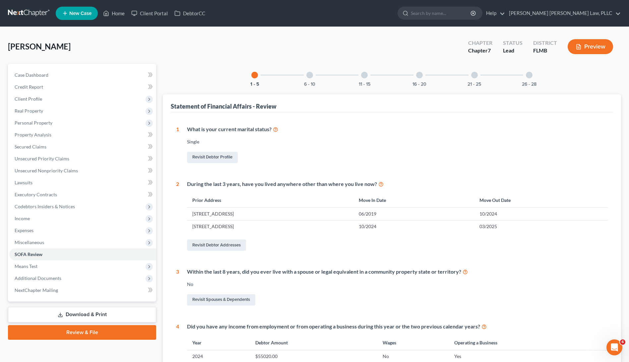
click at [309, 75] on div at bounding box center [310, 75] width 7 height 7
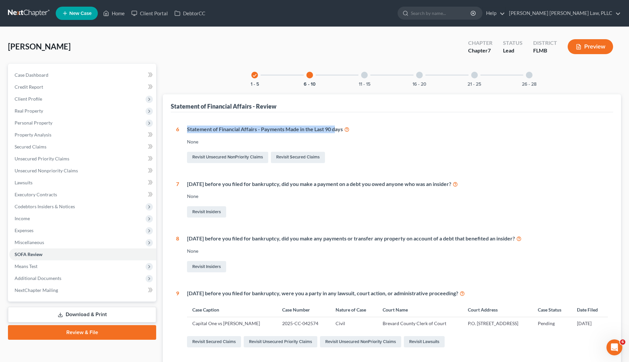
drag, startPoint x: 337, startPoint y: 132, endPoint x: 261, endPoint y: 125, distance: 76.3
click at [261, 125] on div "Statement of Financial Affairs - Payments Made in the Last 90 days" at bounding box center [397, 129] width 421 height 8
click at [367, 131] on div "Statement of Financial Affairs - Payments Made in the Last 90 days" at bounding box center [397, 129] width 421 height 8
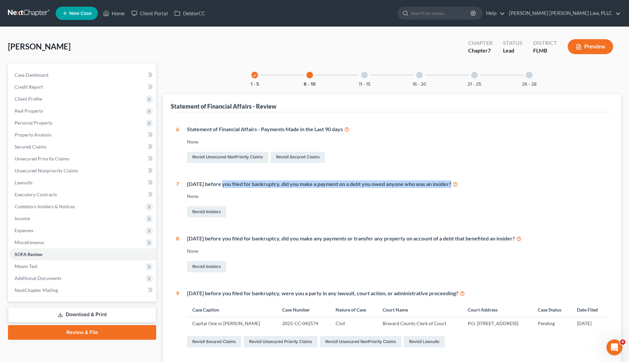
drag, startPoint x: 220, startPoint y: 185, endPoint x: 292, endPoint y: 189, distance: 72.2
click at [292, 189] on div "Within 1 year before you filed for bankruptcy, did you make a payment on a debt…" at bounding box center [393, 199] width 429 height 39
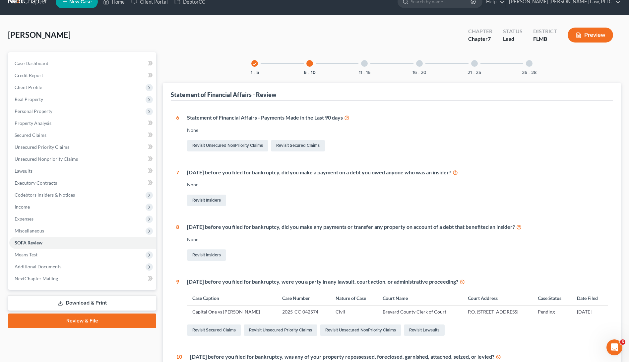
drag, startPoint x: 233, startPoint y: 222, endPoint x: 296, endPoint y: 220, distance: 63.4
click at [296, 220] on div "6 Statement of Financial Affairs - Payments Made in the Last 90 days None Revis…" at bounding box center [392, 263] width 432 height 298
drag, startPoint x: 337, startPoint y: 225, endPoint x: 469, endPoint y: 229, distance: 132.1
click at [469, 229] on div "Within 1 year before you filed for bankruptcy, did you make any payments or tra…" at bounding box center [397, 227] width 421 height 8
drag, startPoint x: 511, startPoint y: 228, endPoint x: 391, endPoint y: 227, distance: 120.5
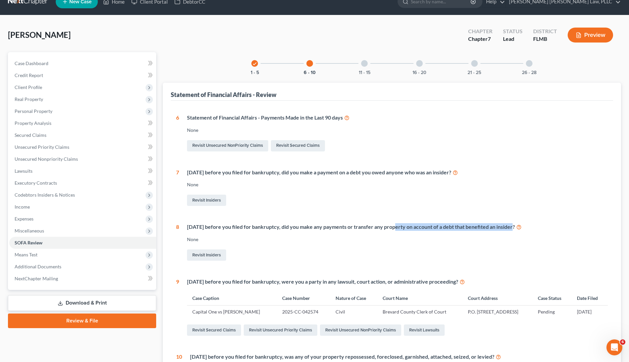
click at [391, 227] on div "Within 1 year before you filed for bankruptcy, did you make any payments or tra…" at bounding box center [397, 227] width 421 height 8
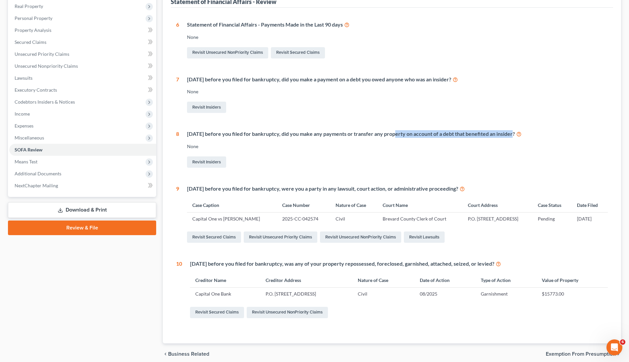
scroll to position [131, 0]
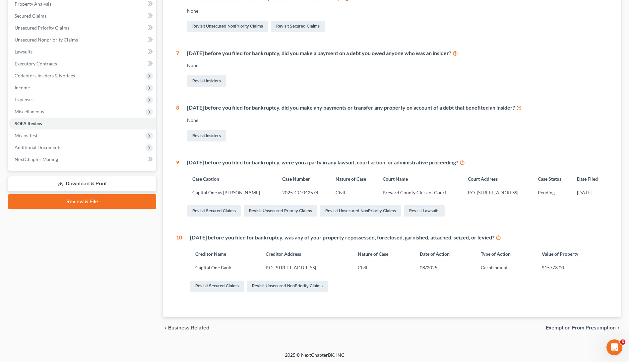
drag, startPoint x: 300, startPoint y: 166, endPoint x: 392, endPoint y: 165, distance: 91.3
click at [392, 165] on div "Within 1 year before you filed for bankruptcy, were you a party in any lawsuit,…" at bounding box center [393, 188] width 429 height 59
click at [203, 242] on div "Within 1 year before you filed for bankruptcy, was any of your property reposse…" at bounding box center [395, 263] width 426 height 59
drag, startPoint x: 202, startPoint y: 238, endPoint x: 492, endPoint y: 235, distance: 289.7
click at [492, 235] on div "Within 1 year before you filed for bankruptcy, was any of your property reposse…" at bounding box center [399, 238] width 418 height 8
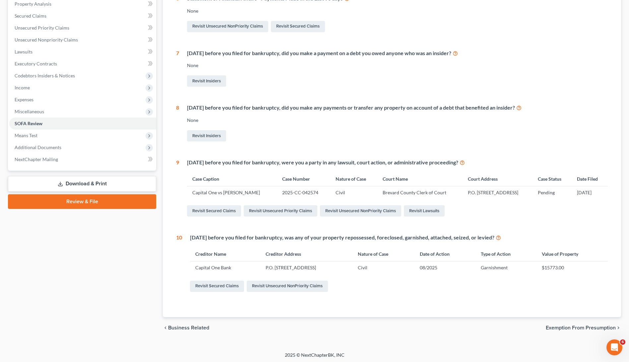
click at [499, 237] on div "Within 1 year before you filed for bankruptcy, was any of your property reposse…" at bounding box center [399, 238] width 418 height 8
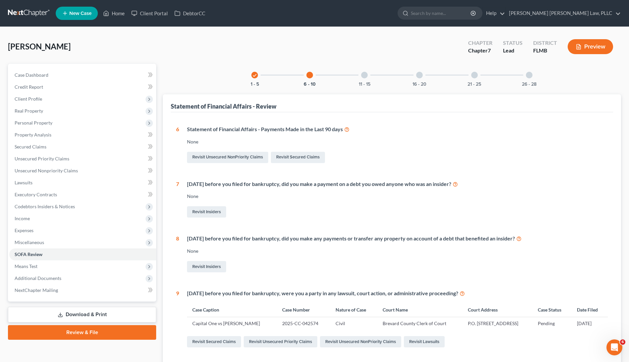
click at [369, 76] on div "11 - 15" at bounding box center [364, 75] width 23 height 23
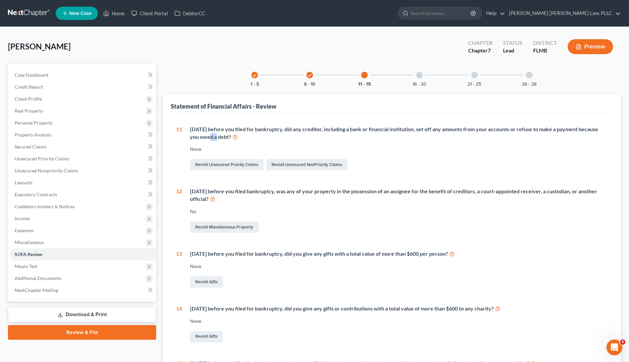
drag, startPoint x: 210, startPoint y: 134, endPoint x: 218, endPoint y: 135, distance: 8.0
click at [218, 135] on div "Within 90 days before you filed for bankruptcy, did any creditor, including a b…" at bounding box center [399, 132] width 418 height 15
drag, startPoint x: 227, startPoint y: 131, endPoint x: 247, endPoint y: 130, distance: 20.3
click at [247, 130] on div "Within 90 days before you filed for bankruptcy, did any creditor, including a b…" at bounding box center [399, 132] width 418 height 15
drag, startPoint x: 247, startPoint y: 137, endPoint x: 239, endPoint y: 133, distance: 9.5
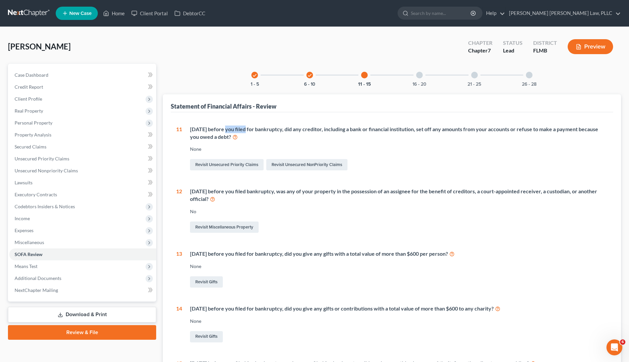
click at [239, 133] on div "Within 90 days before you filed for bankruptcy, did any creditor, including a b…" at bounding box center [399, 132] width 418 height 15
click at [531, 132] on div "Within 90 days before you filed for bankruptcy, did any creditor, including a b…" at bounding box center [399, 132] width 418 height 15
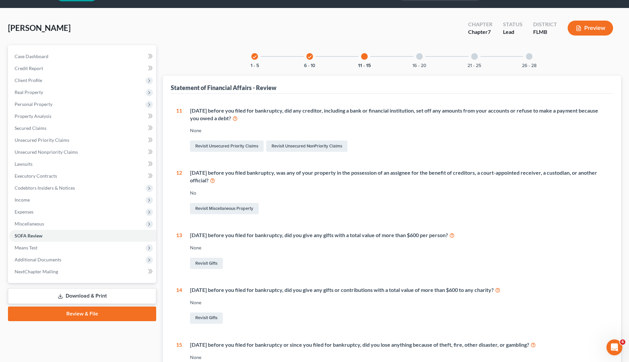
scroll to position [77, 0]
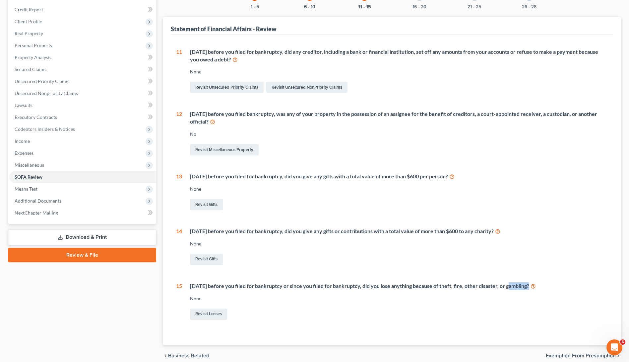
drag, startPoint x: 509, startPoint y: 284, endPoint x: 353, endPoint y: 289, distance: 155.4
click at [353, 289] on div "Within 1 year before you filed for bankruptcy or since you filed for bankruptcy…" at bounding box center [395, 301] width 426 height 39
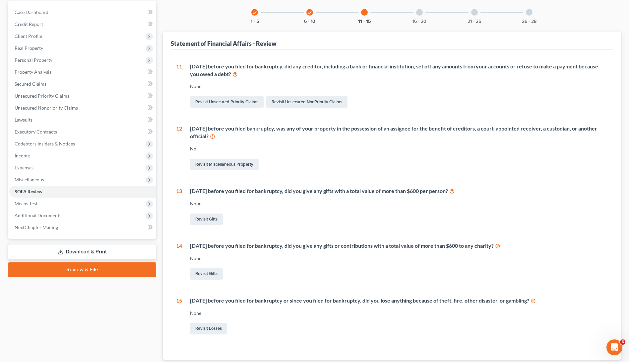
click at [421, 14] on div at bounding box center [419, 12] width 7 height 7
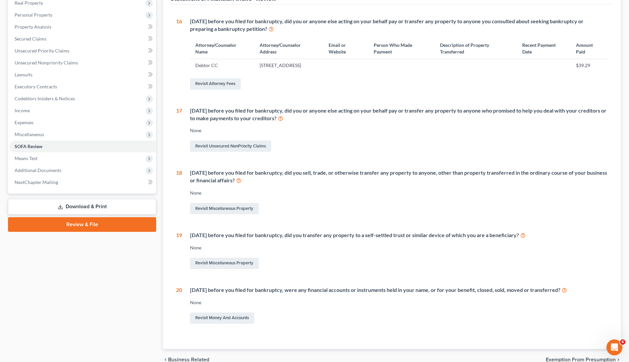
scroll to position [109, 0]
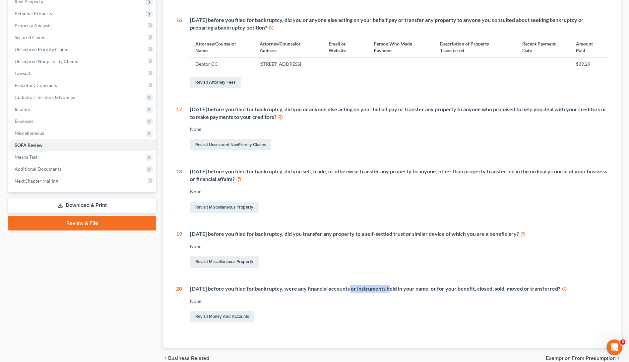
drag, startPoint x: 344, startPoint y: 292, endPoint x: 386, endPoint y: 293, distance: 41.2
click at [386, 292] on div "Within 1 year before you filed for bankruptcy, were any financial accounts or i…" at bounding box center [399, 289] width 418 height 8
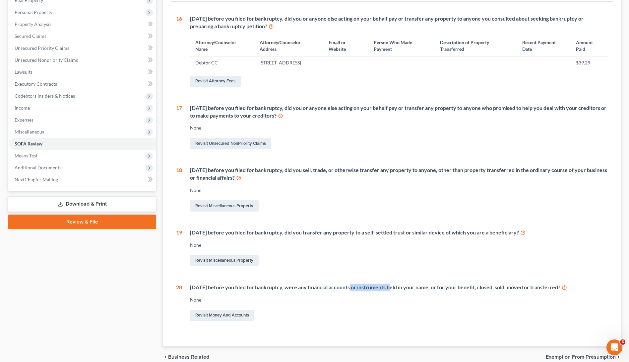
scroll to position [0, 0]
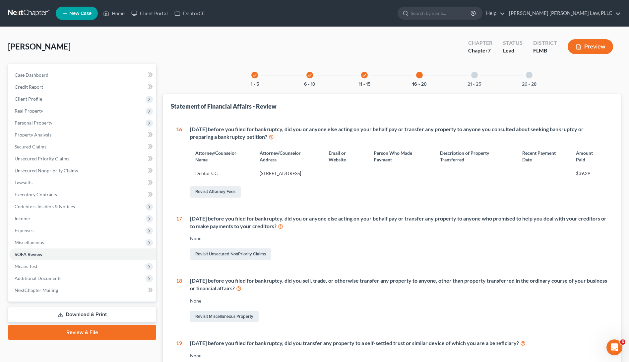
click at [474, 66] on div "21 - 25" at bounding box center [475, 75] width 23 height 23
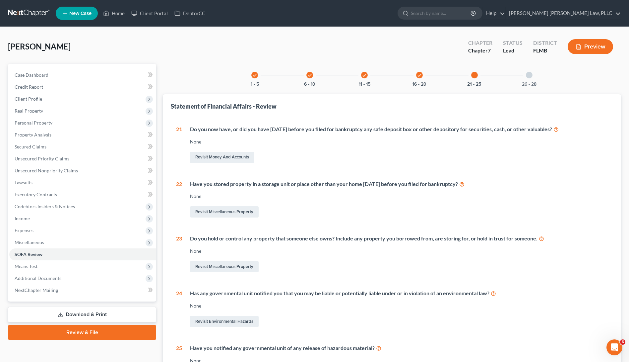
click at [475, 73] on div at bounding box center [475, 75] width 7 height 7
drag, startPoint x: 438, startPoint y: 131, endPoint x: 286, endPoint y: 131, distance: 152.0
click at [286, 131] on div "Do you now have, or did you have within 1 year before you filed for bankruptcy …" at bounding box center [399, 129] width 418 height 8
click at [287, 130] on div "Do you now have, or did you have within 1 year before you filed for bankruptcy …" at bounding box center [399, 129] width 418 height 8
drag, startPoint x: 287, startPoint y: 130, endPoint x: 421, endPoint y: 131, distance: 133.4
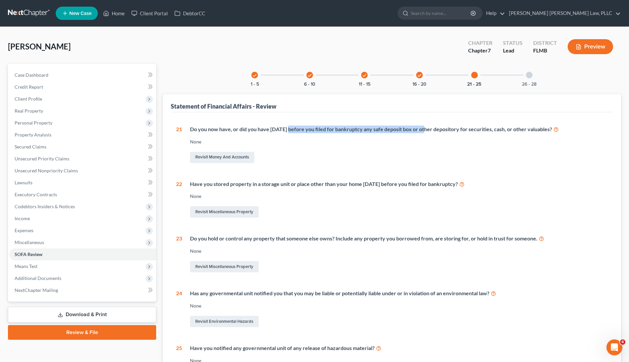
click at [421, 131] on div "Do you now have, or did you have within 1 year before you filed for bankruptcy …" at bounding box center [399, 129] width 418 height 8
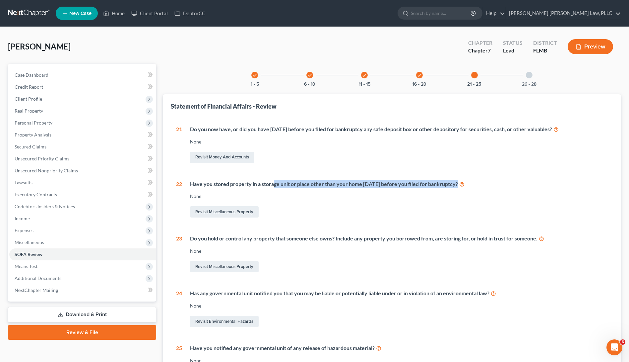
drag, startPoint x: 277, startPoint y: 185, endPoint x: 365, endPoint y: 188, distance: 88.3
click at [365, 188] on div "Have you stored property in a storage unit or place other than your home within…" at bounding box center [395, 199] width 426 height 39
click at [530, 78] on div at bounding box center [529, 75] width 7 height 7
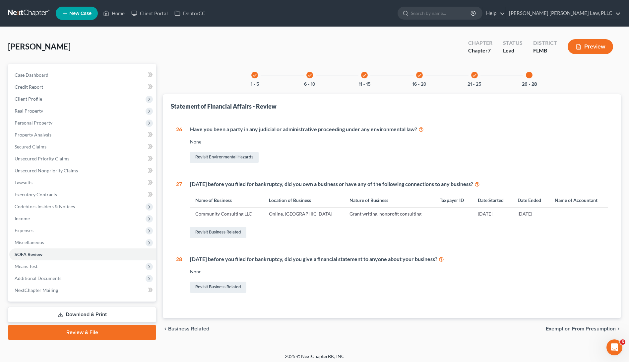
scroll to position [3, 0]
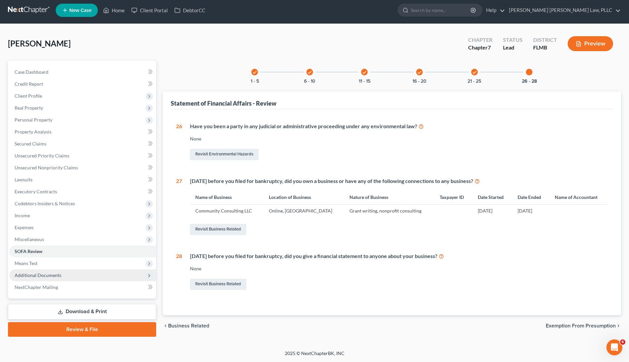
click at [96, 269] on span "Additional Documents" at bounding box center [82, 275] width 147 height 12
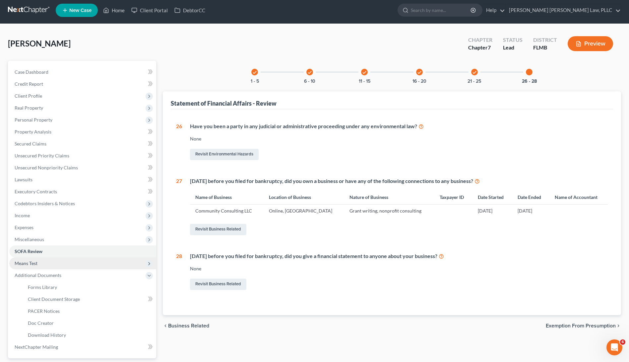
click at [97, 259] on span "Means Test" at bounding box center [82, 263] width 147 height 12
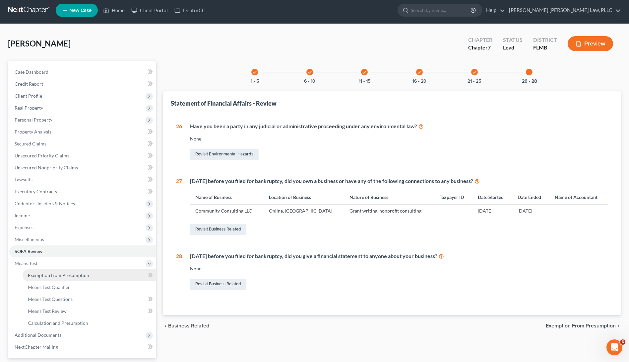
click at [83, 278] on link "Exemption from Presumption" at bounding box center [90, 275] width 134 height 12
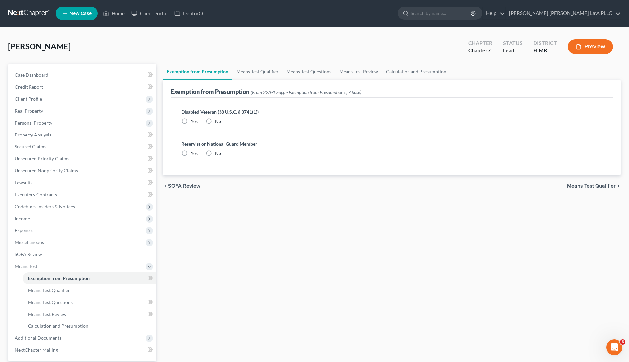
click at [215, 150] on label "No" at bounding box center [218, 153] width 6 height 7
click at [218, 150] on input "No" at bounding box center [220, 152] width 4 height 4
radio input "true"
click at [215, 121] on label "No" at bounding box center [218, 121] width 6 height 7
click at [218, 121] on input "No" at bounding box center [220, 120] width 4 height 4
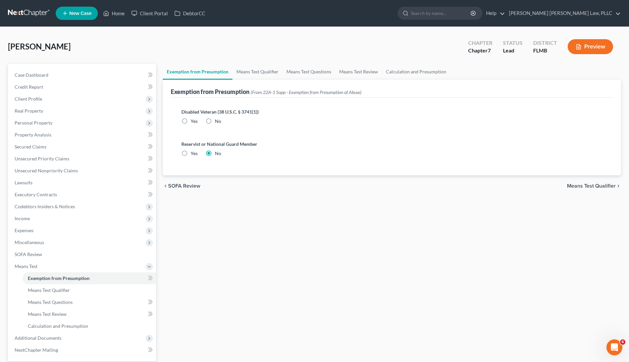
radio input "true"
click at [257, 74] on link "Means Test Qualifier" at bounding box center [258, 72] width 50 height 16
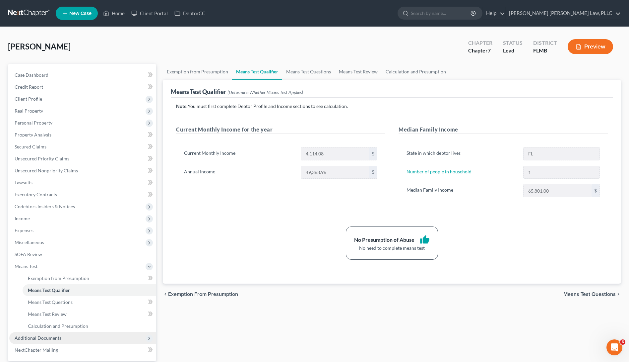
click at [72, 339] on span "Additional Documents" at bounding box center [82, 338] width 147 height 12
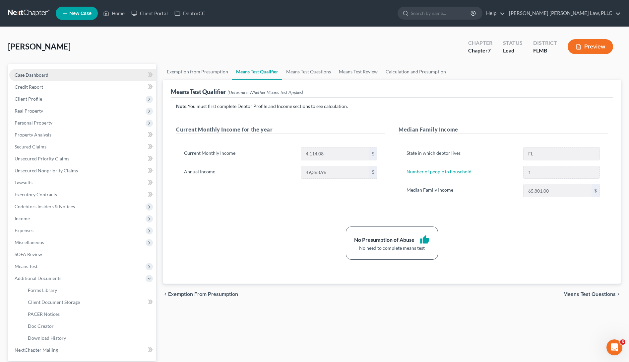
click at [82, 76] on link "Case Dashboard" at bounding box center [82, 75] width 147 height 12
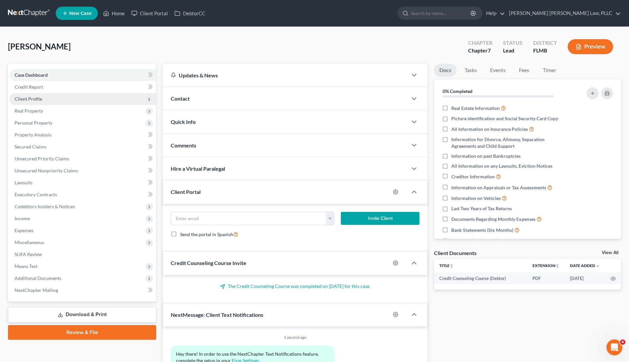
click at [41, 98] on span "Client Profile" at bounding box center [82, 99] width 147 height 12
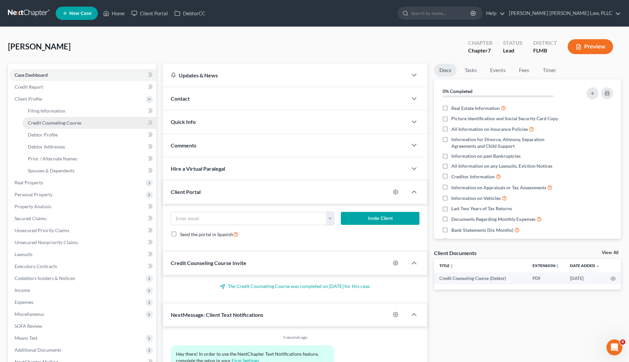
click at [57, 123] on span "Credit Counseling Course" at bounding box center [54, 123] width 53 height 6
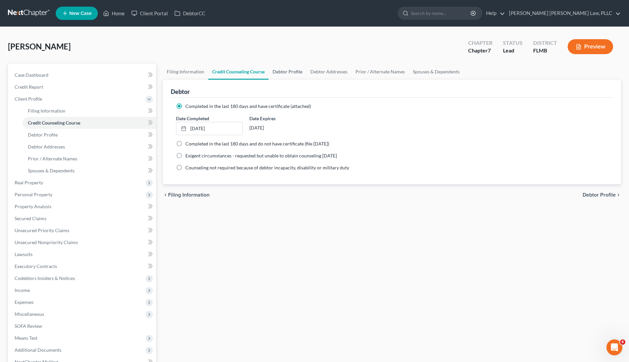
click at [290, 73] on link "Debtor Profile" at bounding box center [288, 72] width 38 height 16
select select "0"
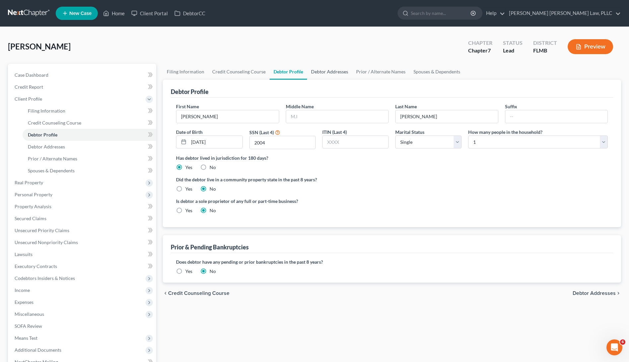
click at [333, 73] on link "Debtor Addresses" at bounding box center [329, 72] width 45 height 16
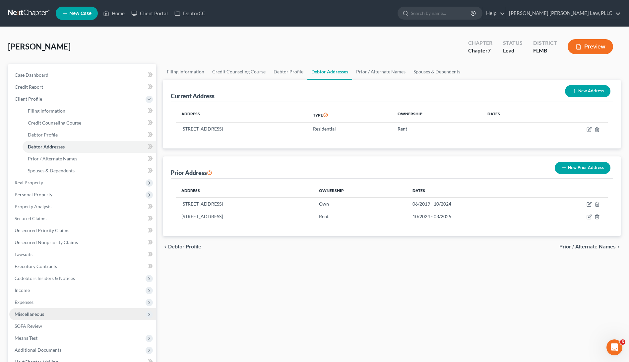
scroll to position [75, 0]
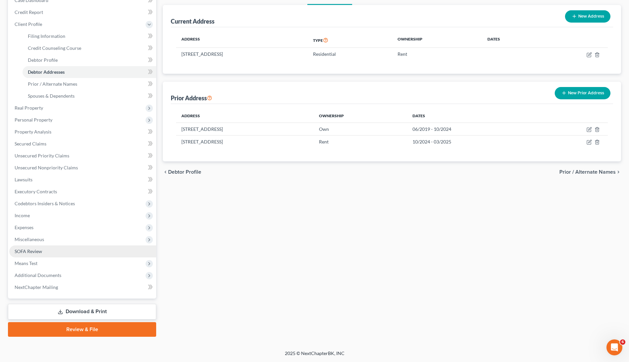
click at [76, 254] on link "SOFA Review" at bounding box center [82, 251] width 147 height 12
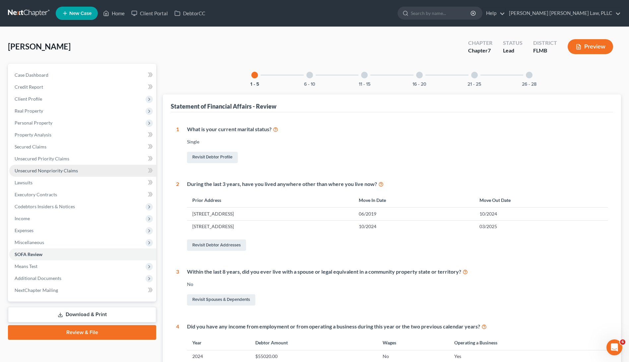
click at [62, 173] on link "Unsecured Nonpriority Claims" at bounding box center [82, 171] width 147 height 12
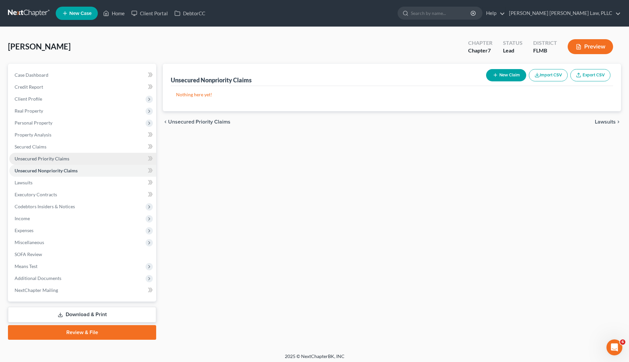
click at [59, 156] on span "Unsecured Priority Claims" at bounding box center [42, 159] width 55 height 6
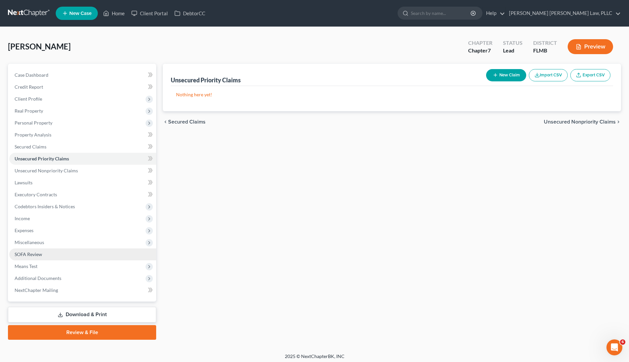
click at [54, 251] on link "SOFA Review" at bounding box center [82, 254] width 147 height 12
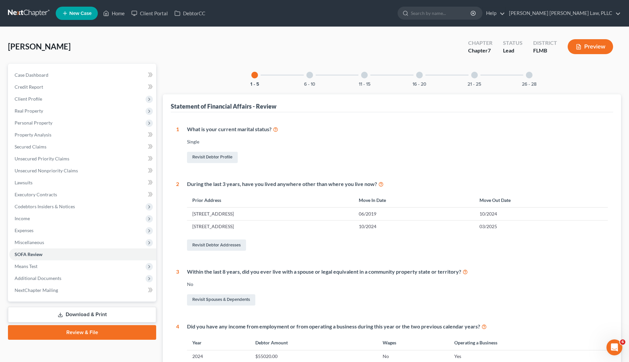
scroll to position [177, 0]
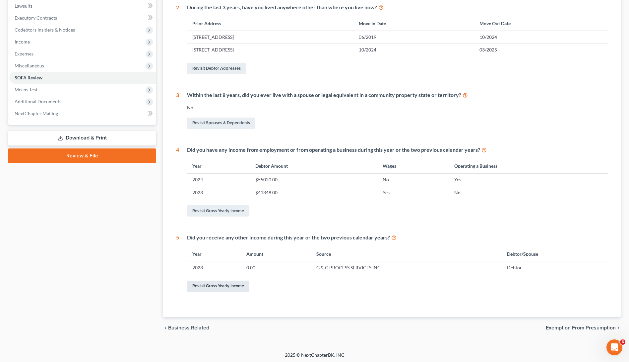
click at [231, 287] on link "Revisit Gross Yearly Income" at bounding box center [218, 285] width 62 height 11
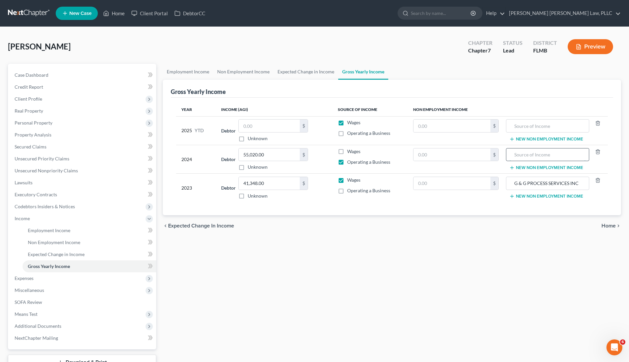
click at [542, 154] on input "text" at bounding box center [548, 154] width 76 height 13
click at [377, 189] on span "Operating a Business" at bounding box center [368, 190] width 43 height 6
click at [354, 189] on input "Operating a Business" at bounding box center [352, 189] width 4 height 4
checkbox input "true"
click at [347, 179] on label "Wages" at bounding box center [353, 180] width 13 height 7
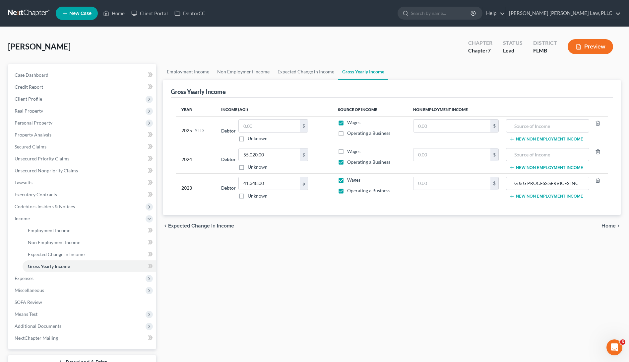
click at [350, 179] on input "Wages" at bounding box center [352, 179] width 4 height 4
click at [347, 180] on label "Wages" at bounding box center [353, 180] width 13 height 7
click at [350, 180] on input "Wages" at bounding box center [352, 179] width 4 height 4
checkbox input "true"
click at [294, 131] on input "text" at bounding box center [269, 125] width 61 height 13
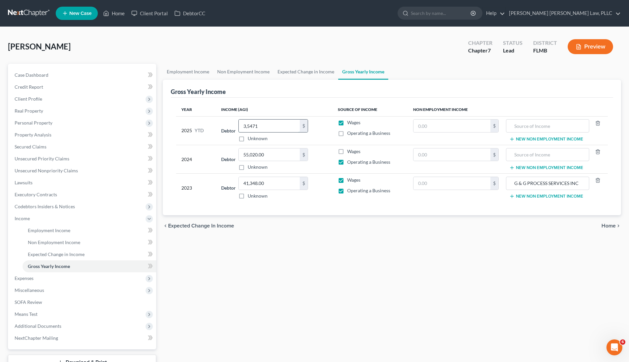
type input "35,471"
click at [385, 303] on div "Employment Income Non Employment Income Expected Change in Income Gross Yearly …" at bounding box center [392, 226] width 465 height 324
click at [575, 244] on div "Employment Income Non Employment Income Expected Change in Income Gross Yearly …" at bounding box center [392, 226] width 465 height 324
drag, startPoint x: 582, startPoint y: 182, endPoint x: 505, endPoint y: 182, distance: 76.3
click at [505, 182] on td "G & G PROCESS SERVICES INC New Non Employment Income" at bounding box center [556, 188] width 104 height 29
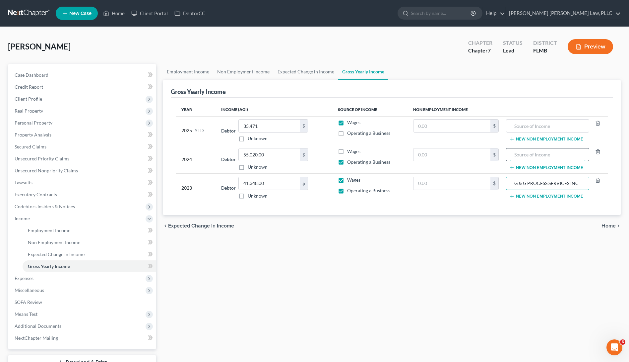
click at [530, 156] on input "text" at bounding box center [548, 154] width 76 height 13
paste input "G & G PROCESS SERVICES INC"
type input "G & G PROCESS SERVICES INC"
click at [538, 128] on input "text" at bounding box center [548, 125] width 76 height 13
paste input "G & G PROCESS SERVICES INC"
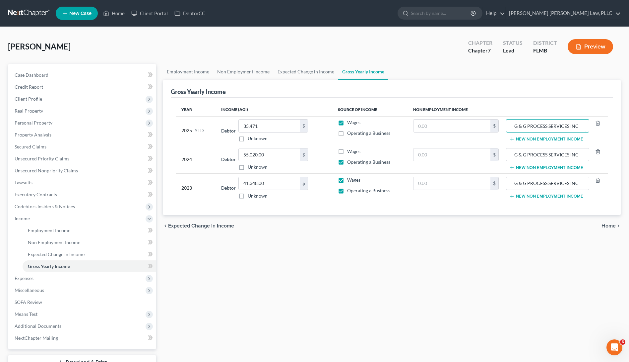
type input "G & G PROCESS SERVICES INC"
click at [496, 278] on div "Employment Income Non Employment Income Expected Change in Income Gross Yearly …" at bounding box center [392, 226] width 465 height 324
click at [94, 255] on link "Expected Change in Income" at bounding box center [90, 254] width 134 height 12
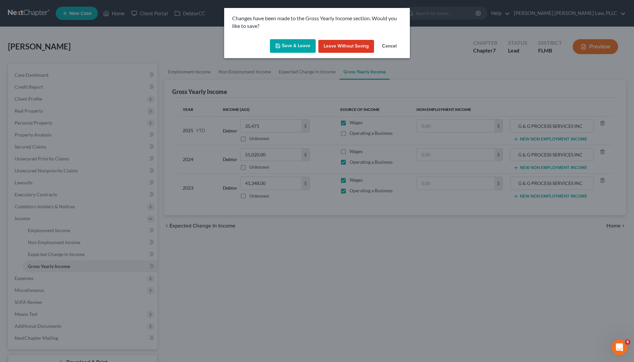
click at [313, 43] on button "Save & Leave" at bounding box center [293, 46] width 46 height 14
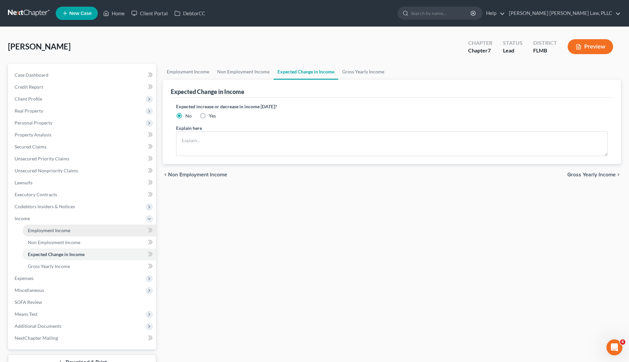
click at [67, 235] on link "Employment Income" at bounding box center [90, 230] width 134 height 12
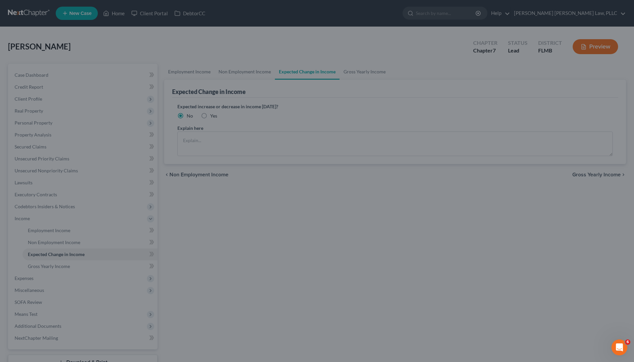
click at [66, 232] on div at bounding box center [317, 181] width 634 height 362
click at [356, 280] on div at bounding box center [317, 181] width 634 height 362
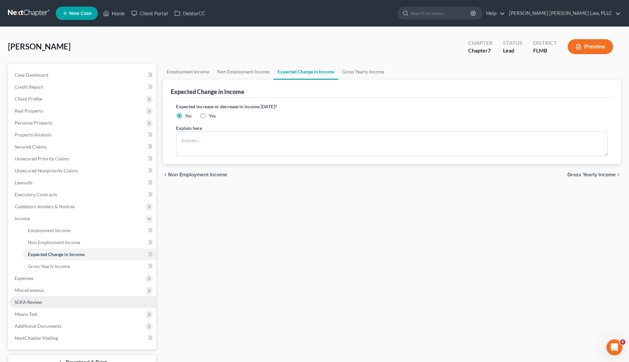
click at [58, 303] on link "SOFA Review" at bounding box center [82, 302] width 147 height 12
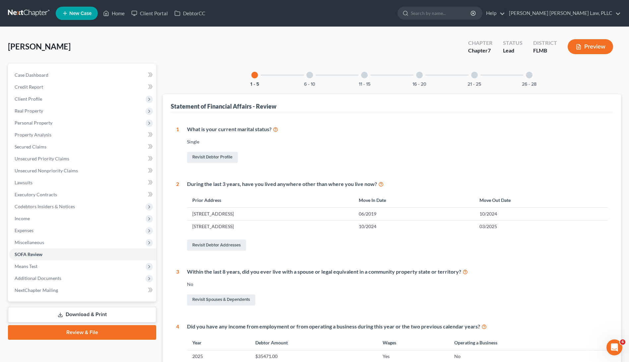
click at [413, 78] on div "16 - 20" at bounding box center [419, 75] width 23 height 23
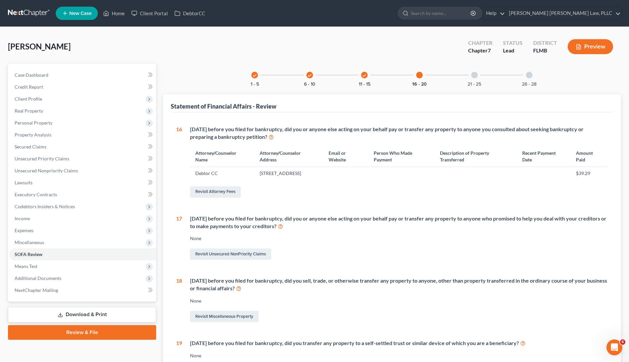
click at [477, 73] on div at bounding box center [475, 75] width 7 height 7
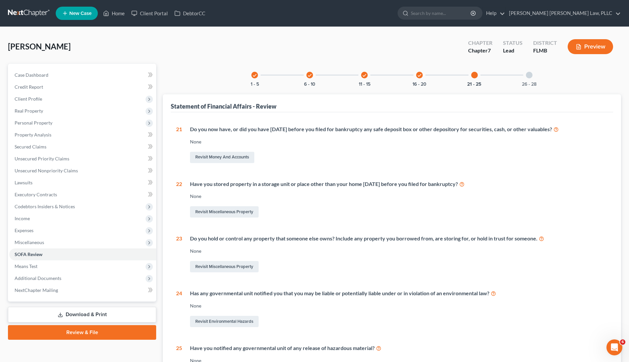
click at [534, 80] on div "26 - 28" at bounding box center [529, 75] width 23 height 23
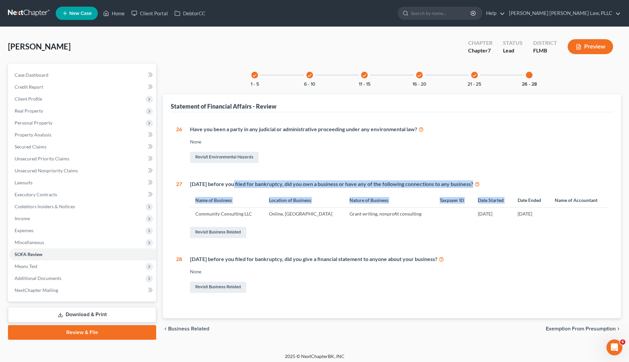
drag, startPoint x: 233, startPoint y: 180, endPoint x: 543, endPoint y: 194, distance: 310.3
click at [543, 194] on div "Within 4 years before you filed for bankruptcy, did you own a business or have …" at bounding box center [395, 209] width 426 height 59
click at [243, 286] on link "Revisit Business Related" at bounding box center [218, 286] width 56 height 11
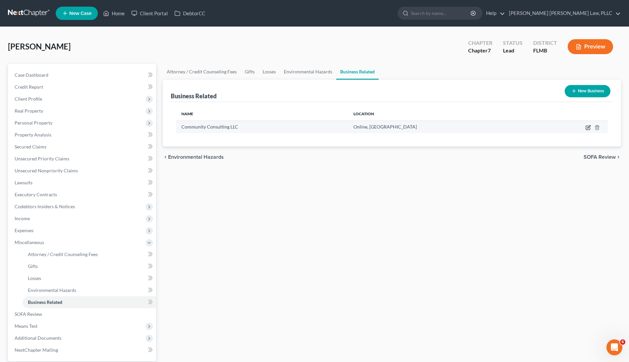
click at [589, 127] on icon "button" at bounding box center [588, 127] width 5 height 5
select select "sole_proprietor"
select select "9"
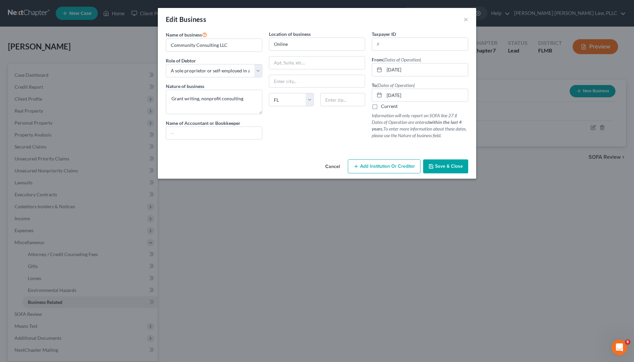
click at [460, 160] on button "Save & Close" at bounding box center [445, 166] width 45 height 14
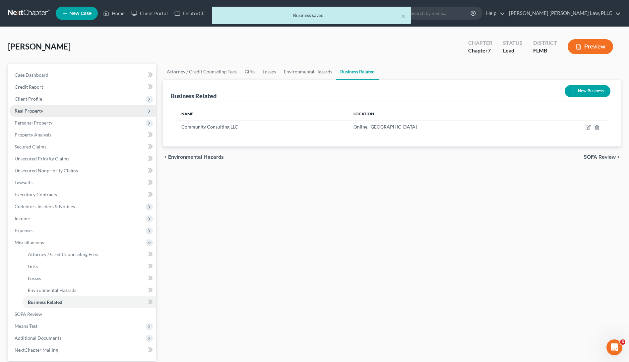
click at [37, 112] on span "Real Property" at bounding box center [29, 111] width 29 height 6
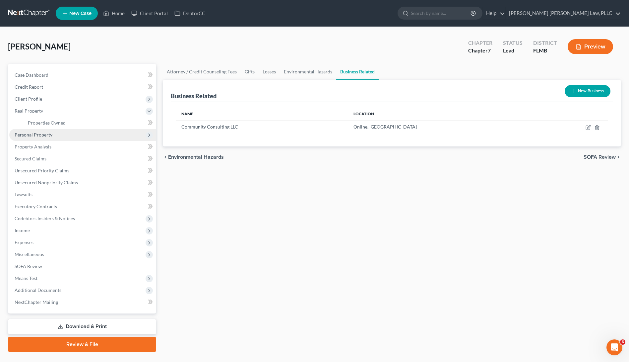
click at [41, 138] on span "Personal Property" at bounding box center [82, 135] width 147 height 12
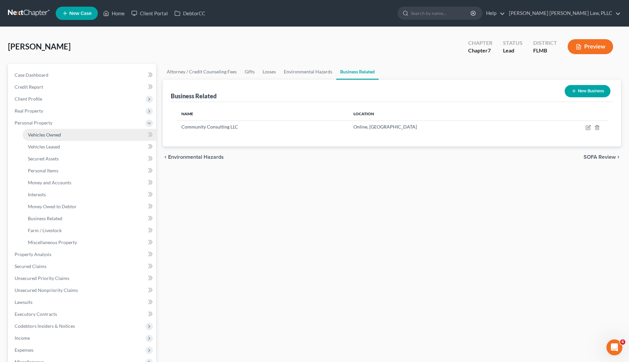
click at [41, 136] on span "Vehicles Owned" at bounding box center [44, 135] width 33 height 6
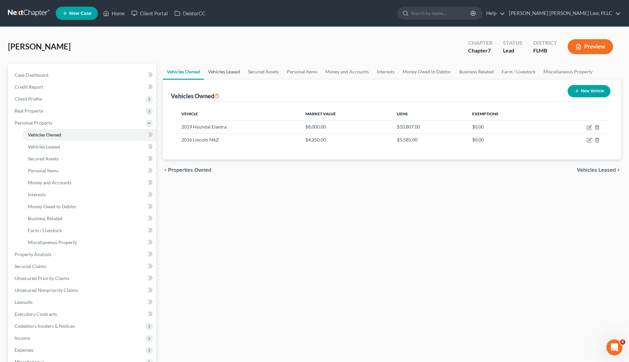
click at [230, 76] on link "Vehicles Leased" at bounding box center [224, 72] width 40 height 16
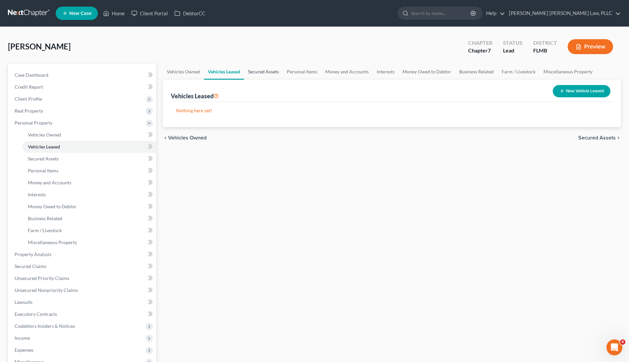
click at [259, 71] on link "Secured Assets" at bounding box center [263, 72] width 39 height 16
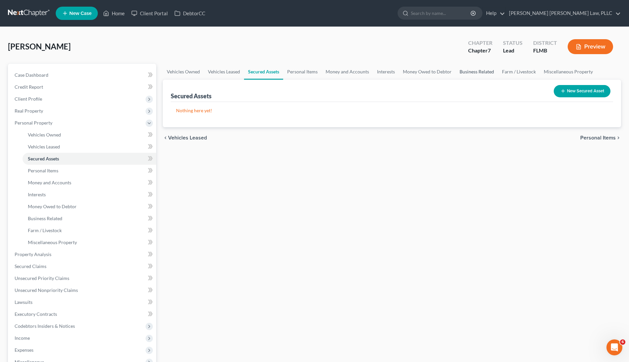
click at [488, 71] on link "Business Related" at bounding box center [477, 72] width 42 height 16
